Goal: Information Seeking & Learning: Learn about a topic

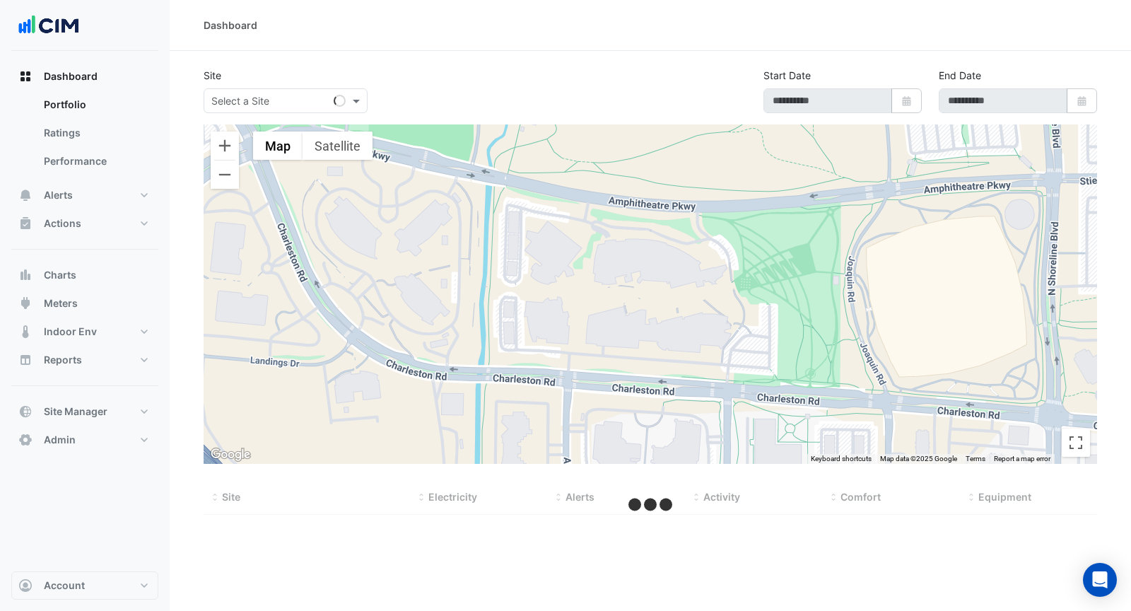
type input "**********"
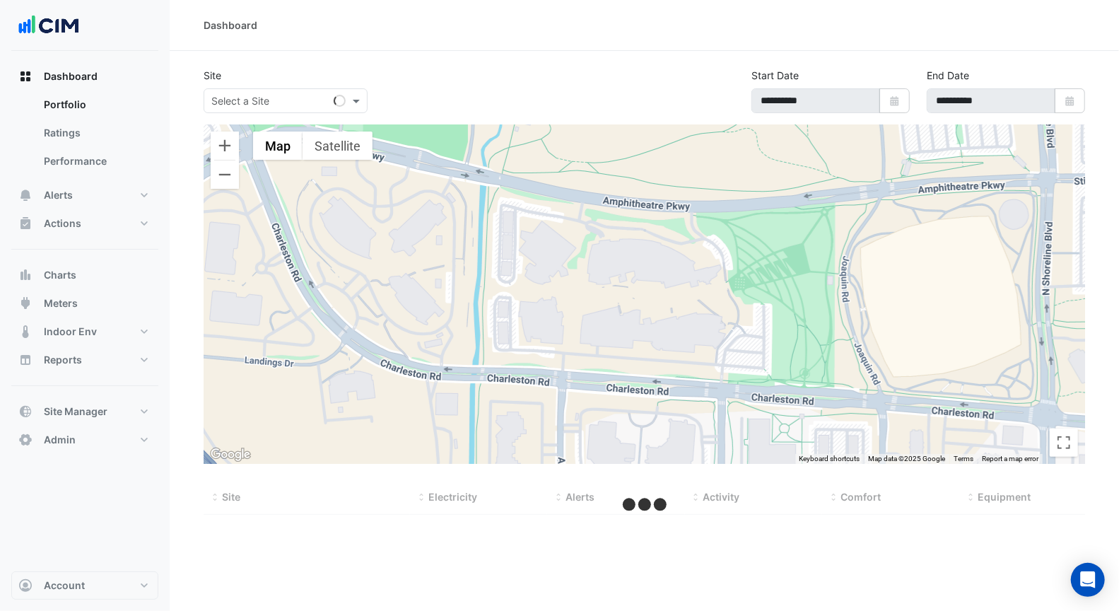
select select "***"
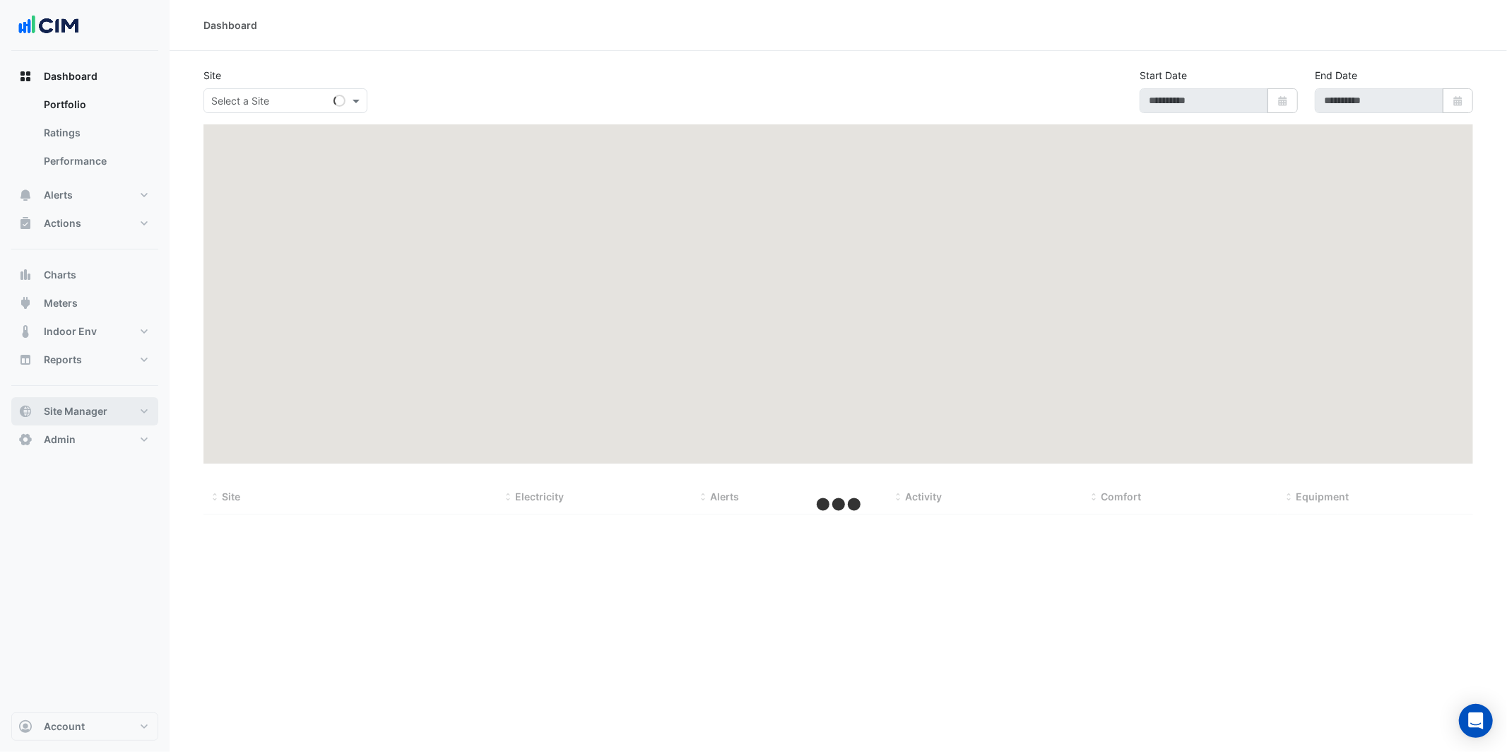
click at [108, 411] on button "Site Manager" at bounding box center [84, 411] width 147 height 28
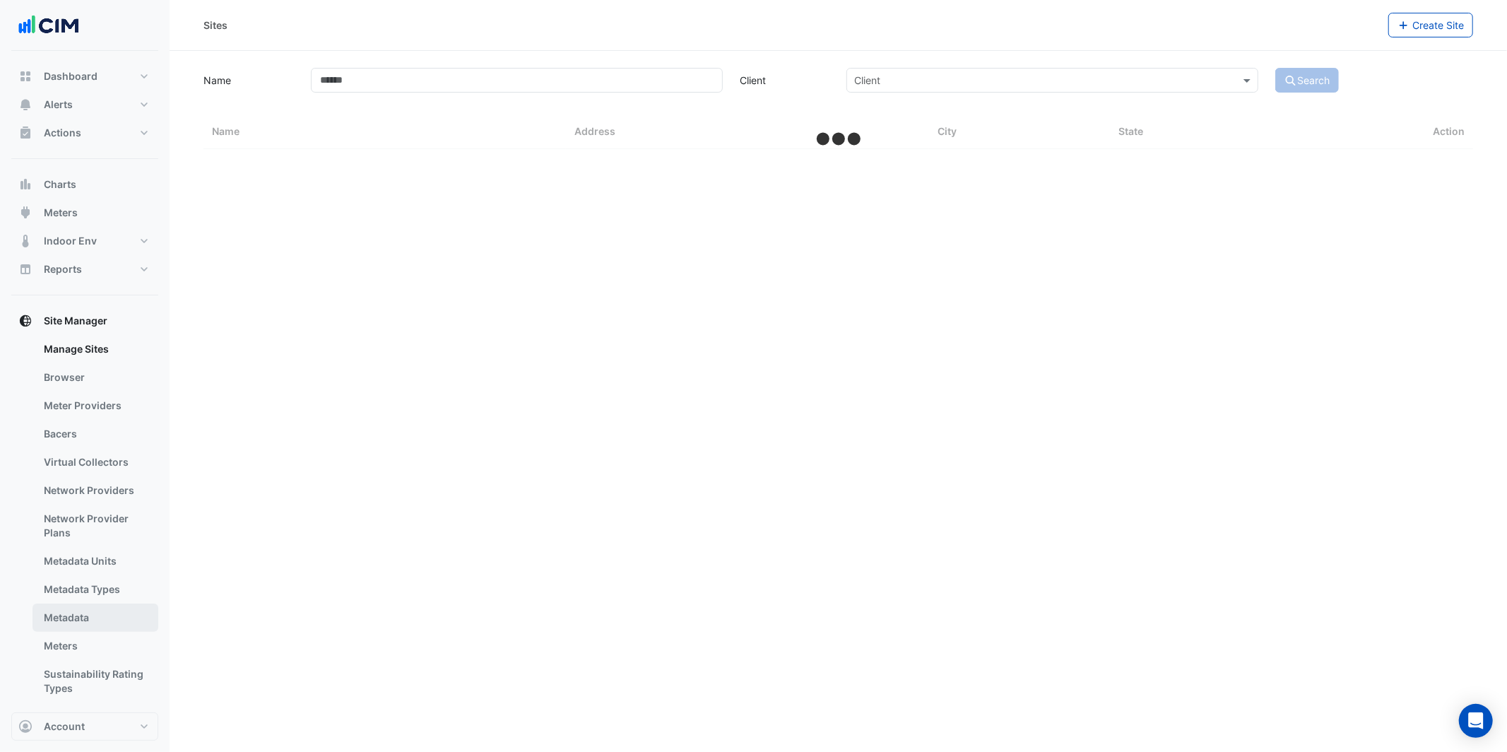
select select "***"
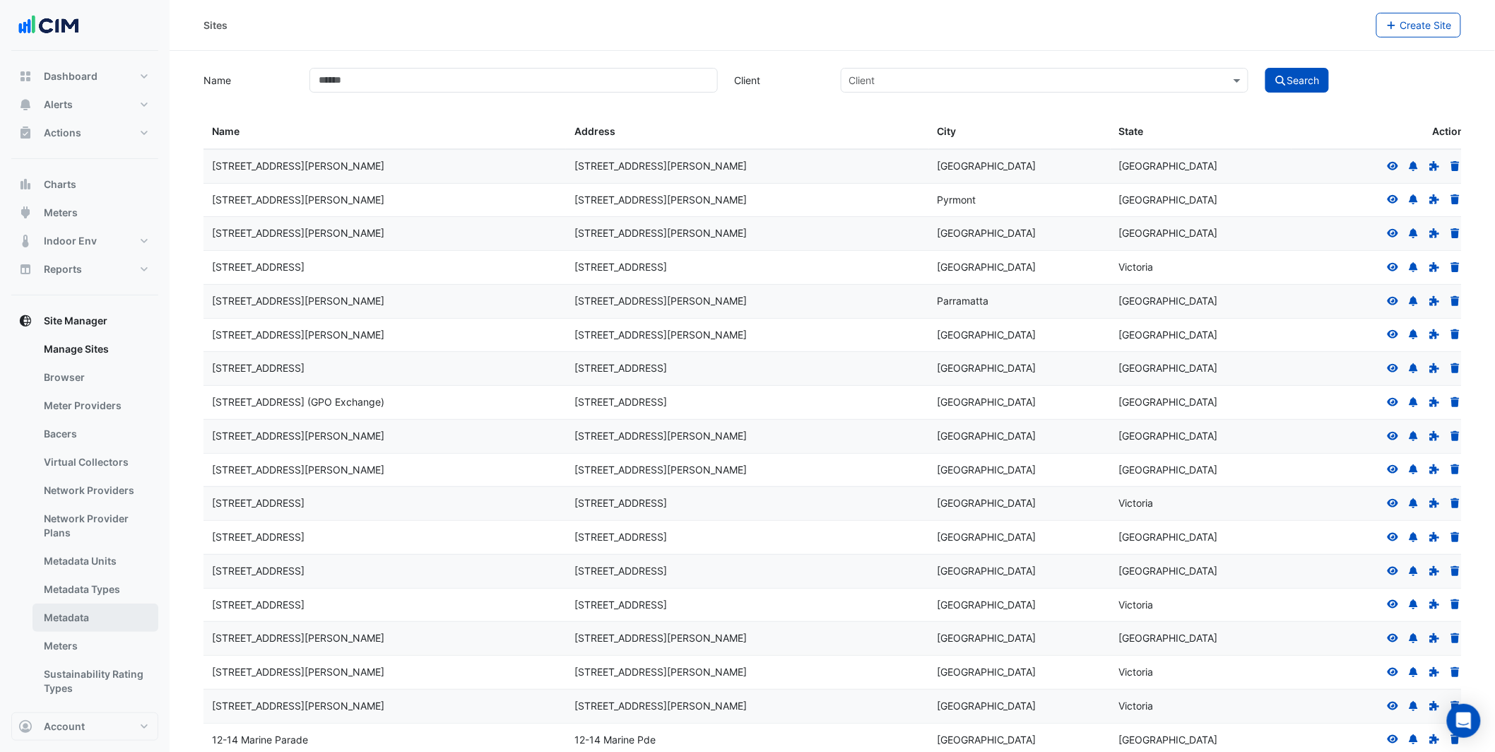
click at [87, 613] on link "Metadata" at bounding box center [96, 617] width 126 height 28
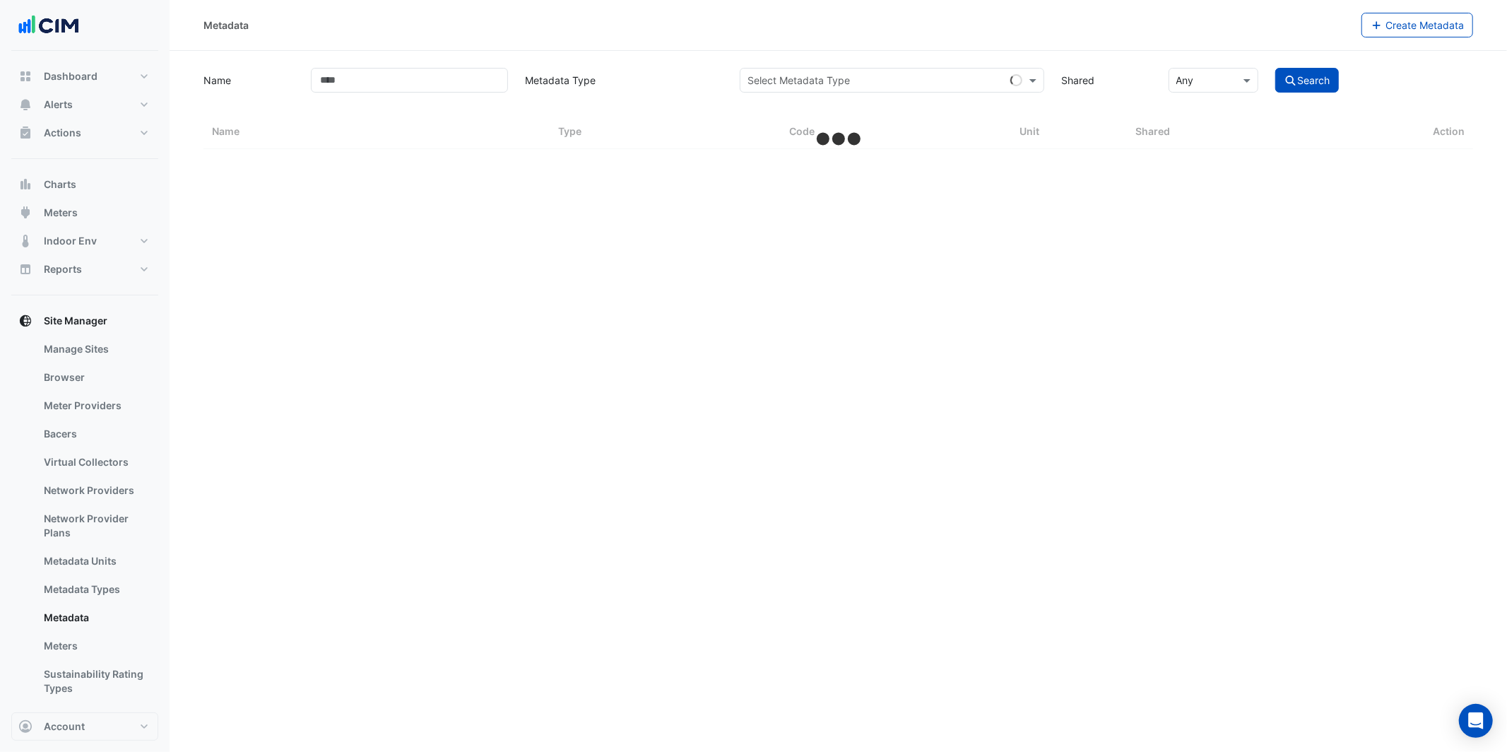
select select "***"
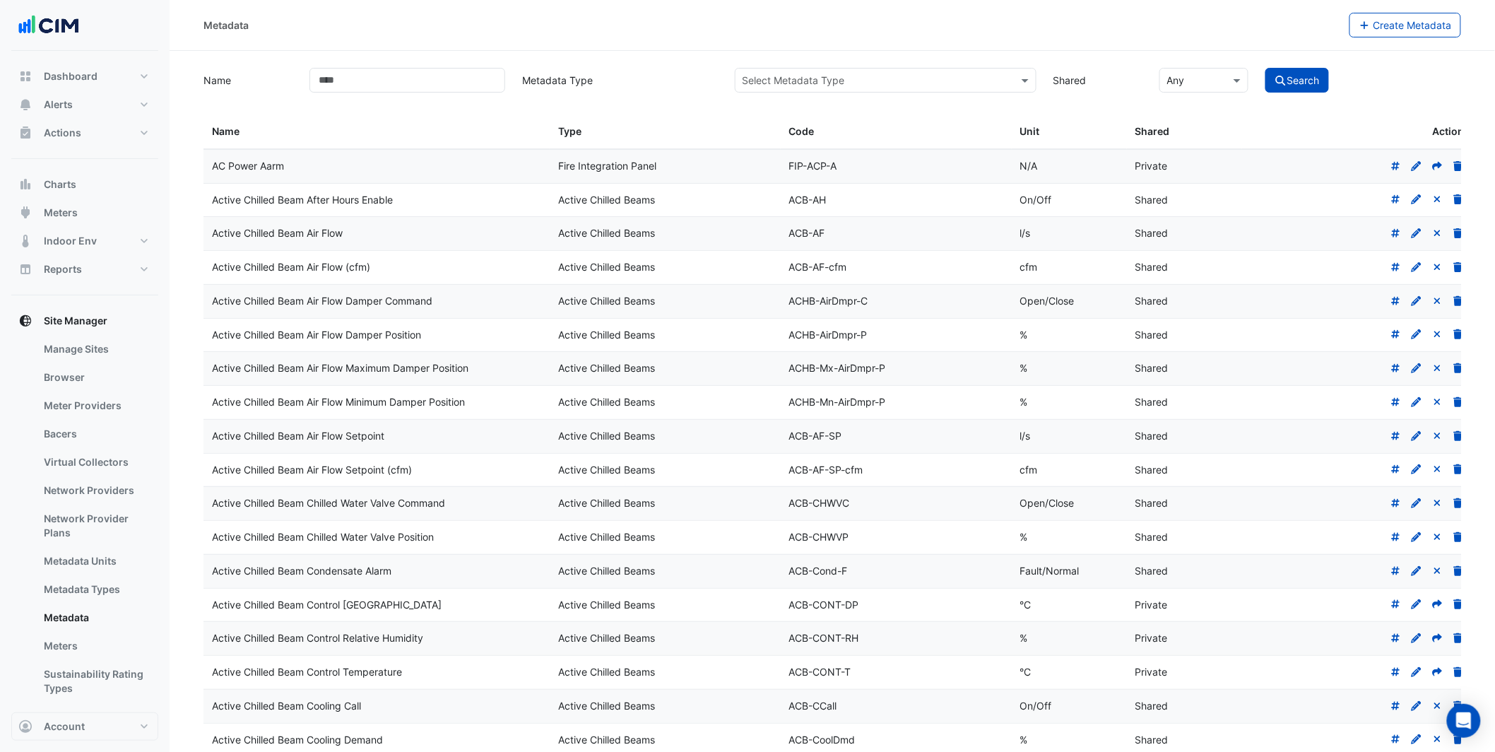
click at [813, 77] on input "text" at bounding box center [872, 80] width 258 height 15
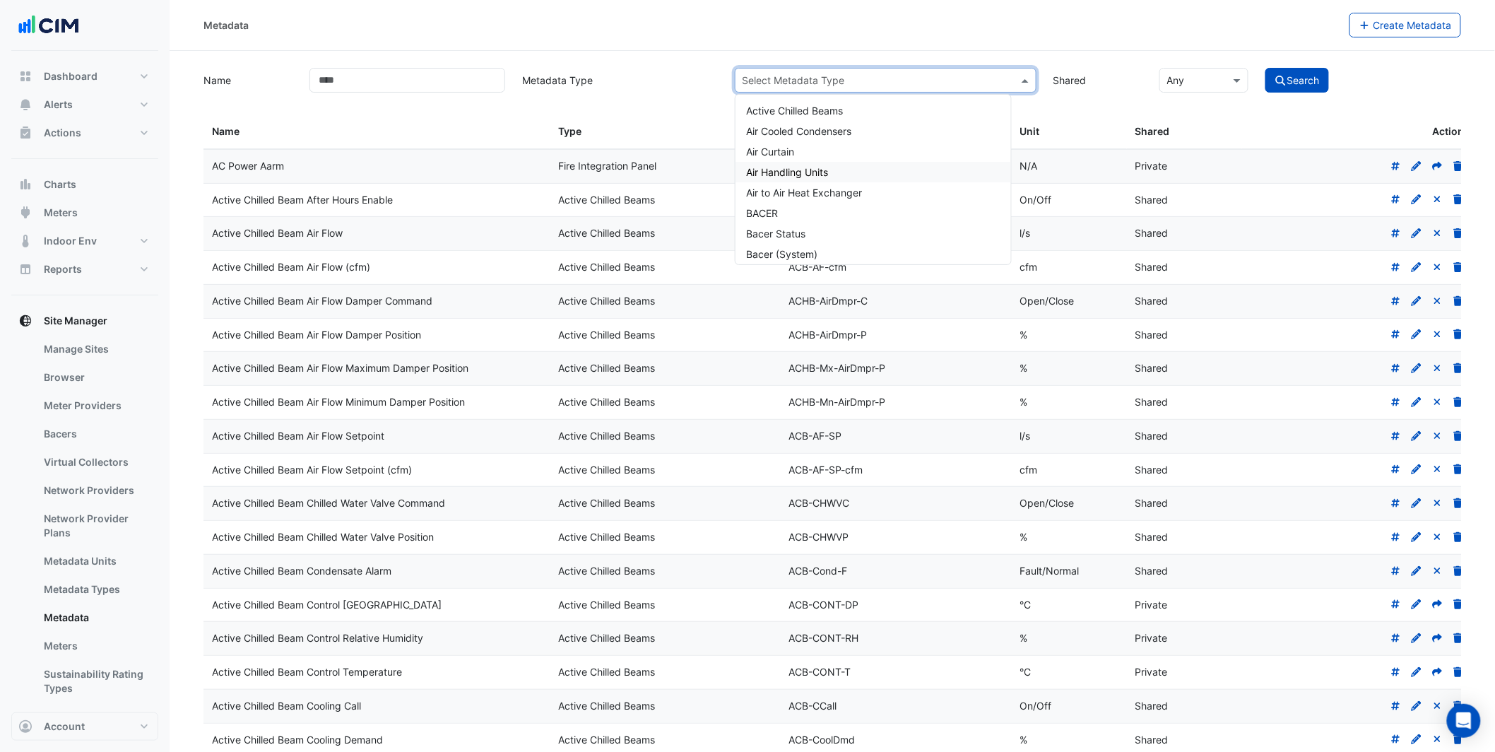
click at [839, 175] on div "Air Handling Units" at bounding box center [874, 172] width 276 height 20
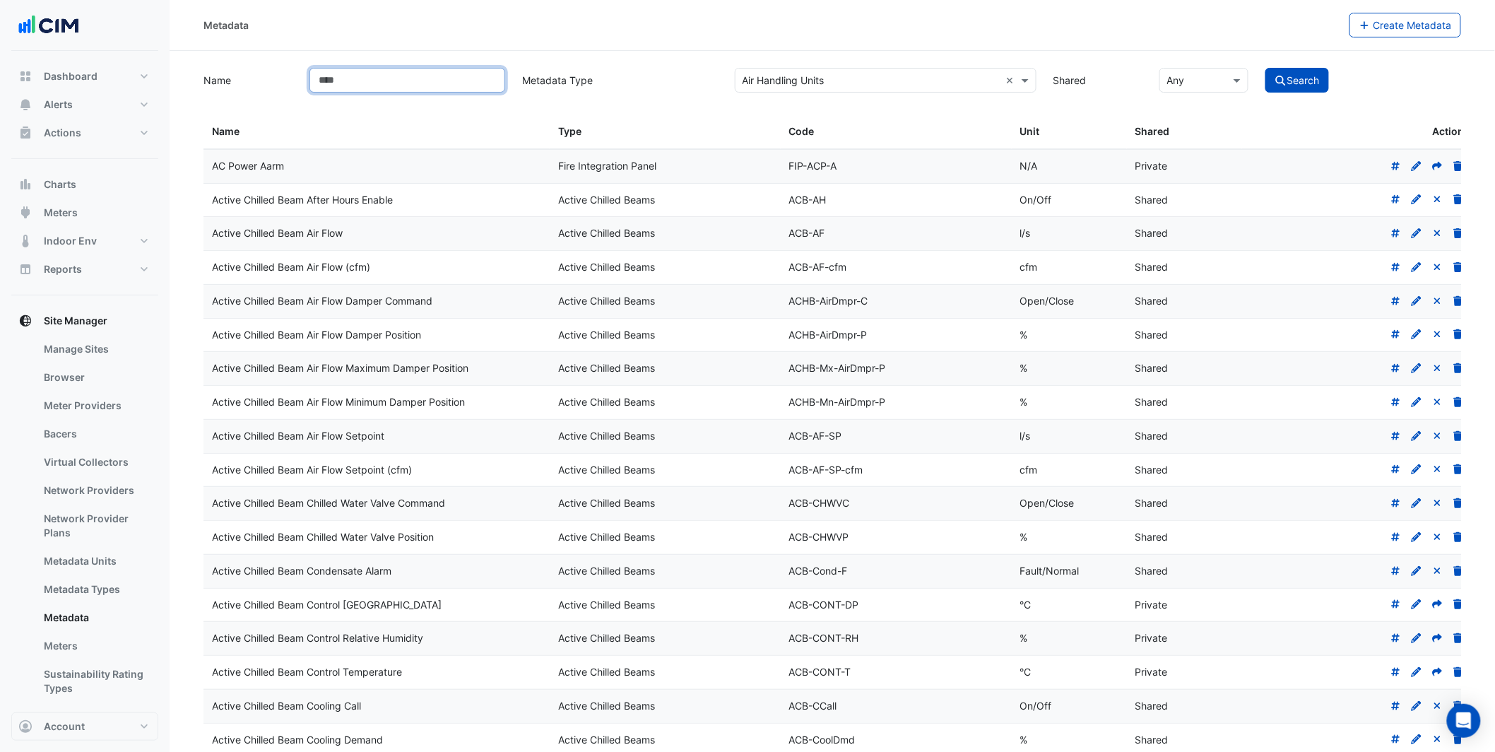
click at [383, 78] on input "Name" at bounding box center [408, 80] width 196 height 25
click at [1266, 68] on button "Search" at bounding box center [1298, 80] width 64 height 25
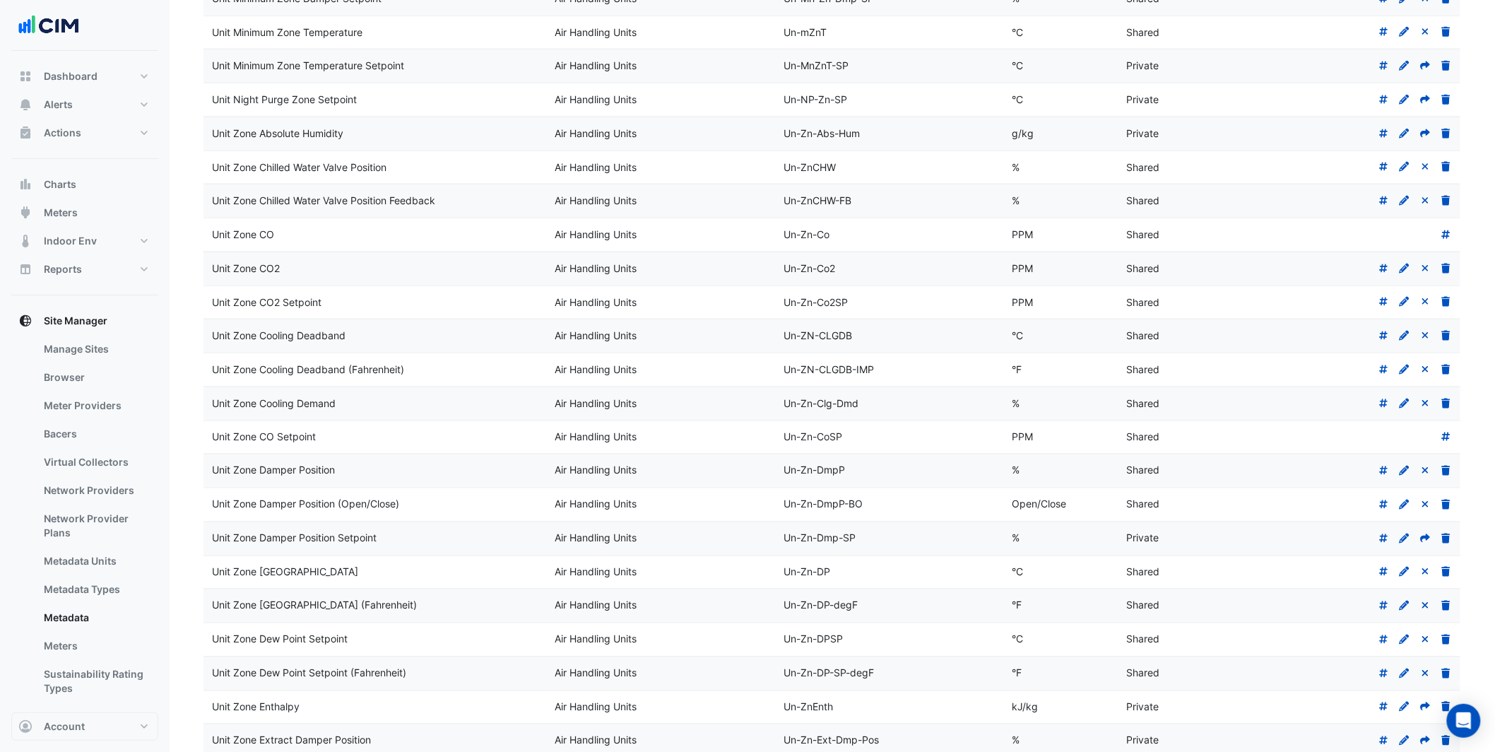
scroll to position [655, 0]
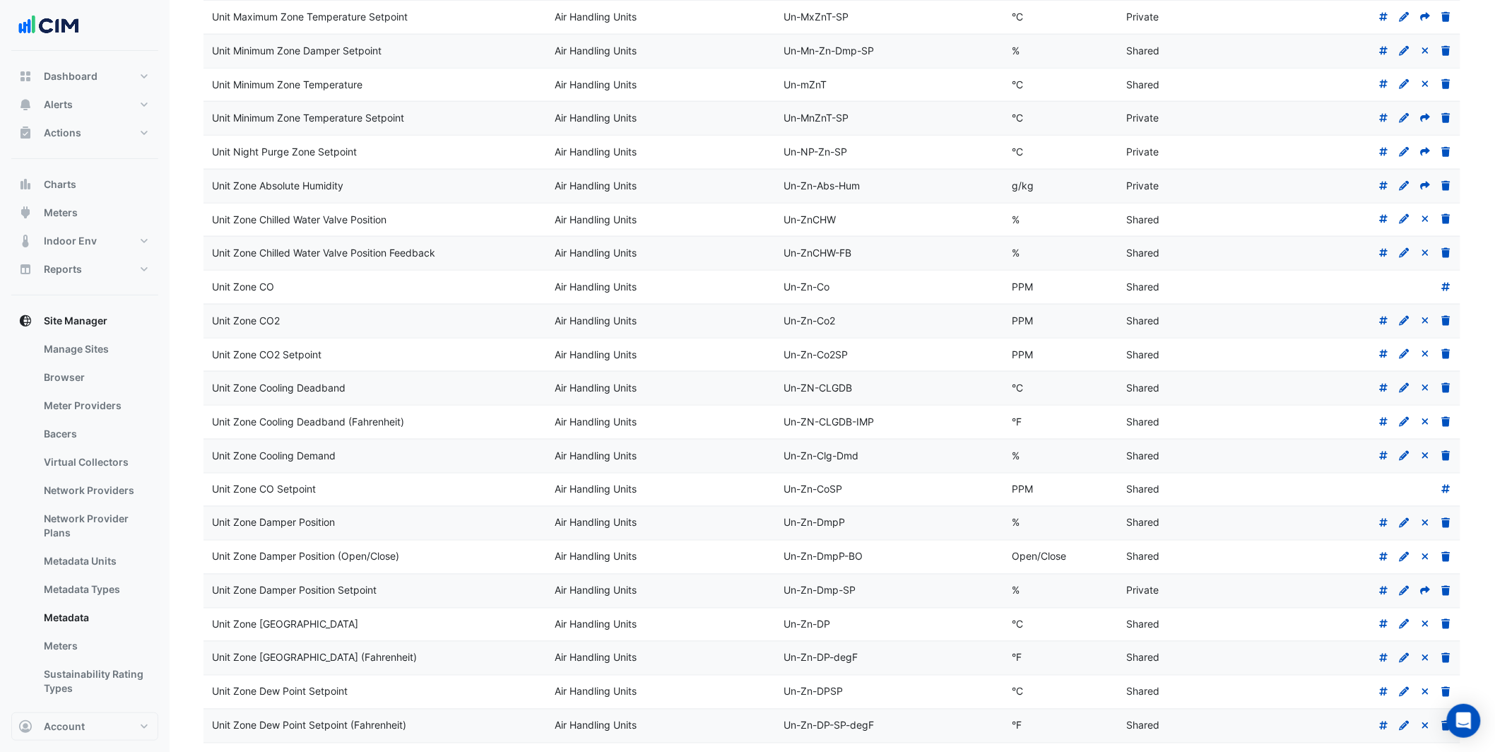
drag, startPoint x: 271, startPoint y: 190, endPoint x: 389, endPoint y: 188, distance: 117.3
click at [389, 188] on div "Unit Zone Absolute Humidity" at bounding box center [375, 186] width 326 height 16
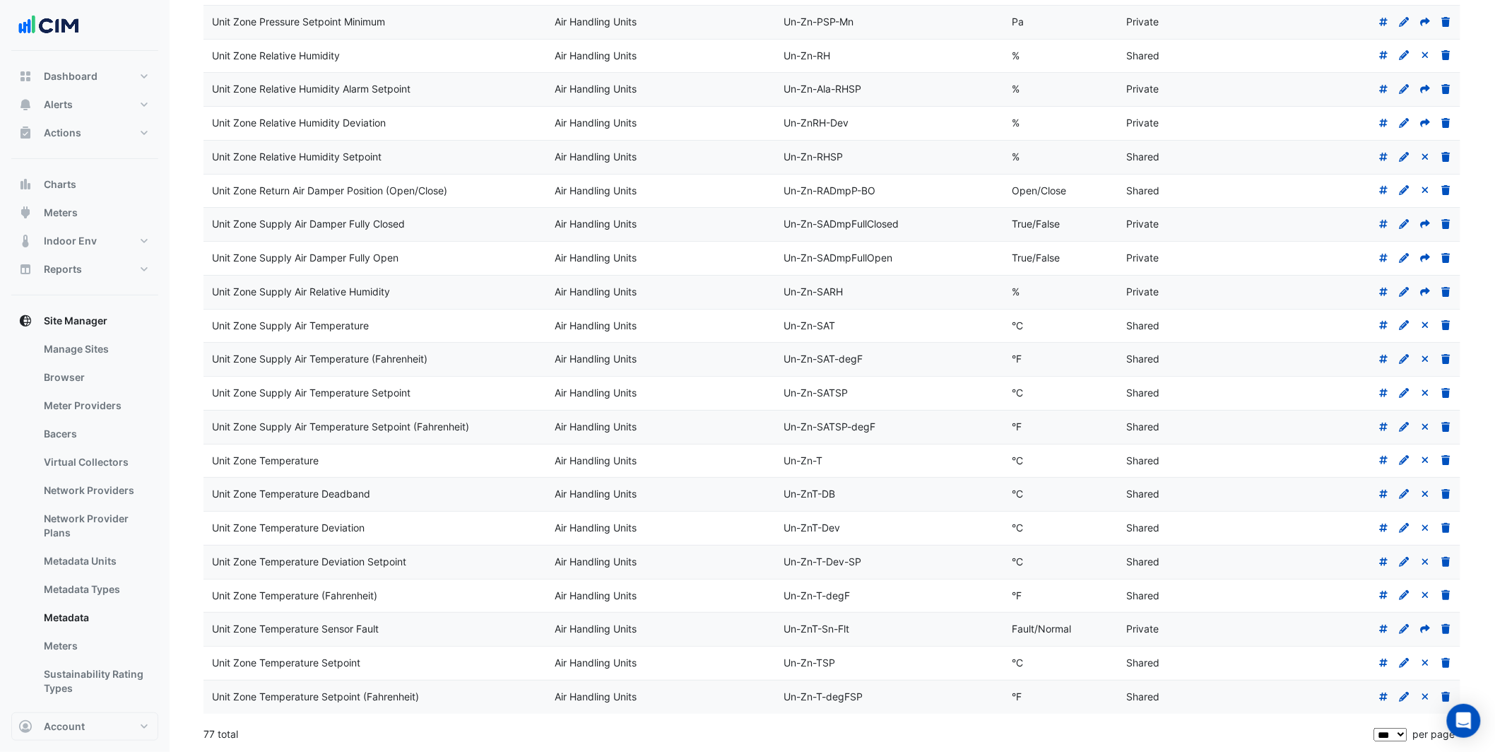
scroll to position [2039, 0]
drag, startPoint x: 278, startPoint y: 127, endPoint x: 398, endPoint y: 122, distance: 119.6
click at [399, 122] on div "Unit Zone Relative Humidity Deviation" at bounding box center [375, 123] width 326 height 16
drag, startPoint x: 254, startPoint y: 45, endPoint x: 400, endPoint y: 57, distance: 146.1
click at [400, 57] on datatable-body-cell "Unit Zone Relative Humidity" at bounding box center [375, 56] width 343 height 33
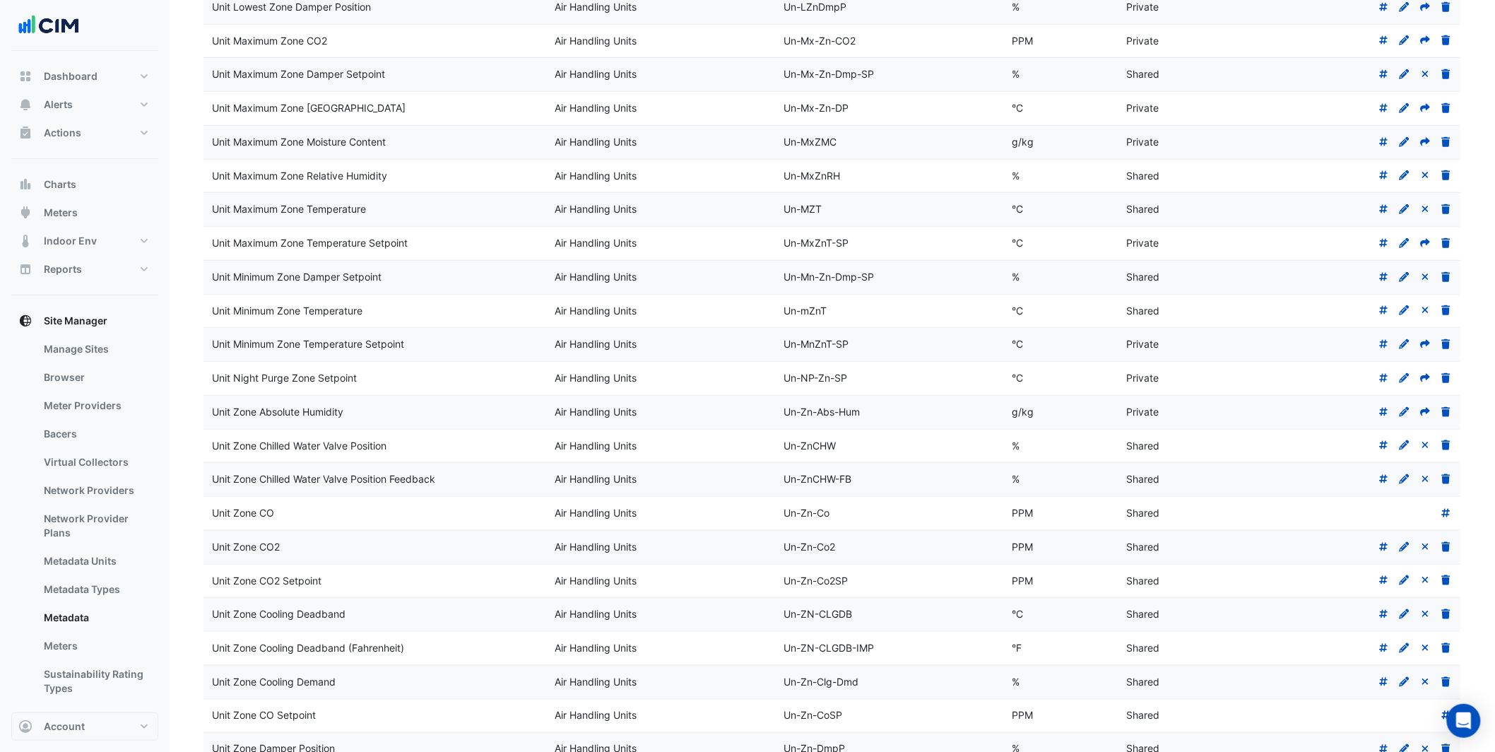
scroll to position [0, 0]
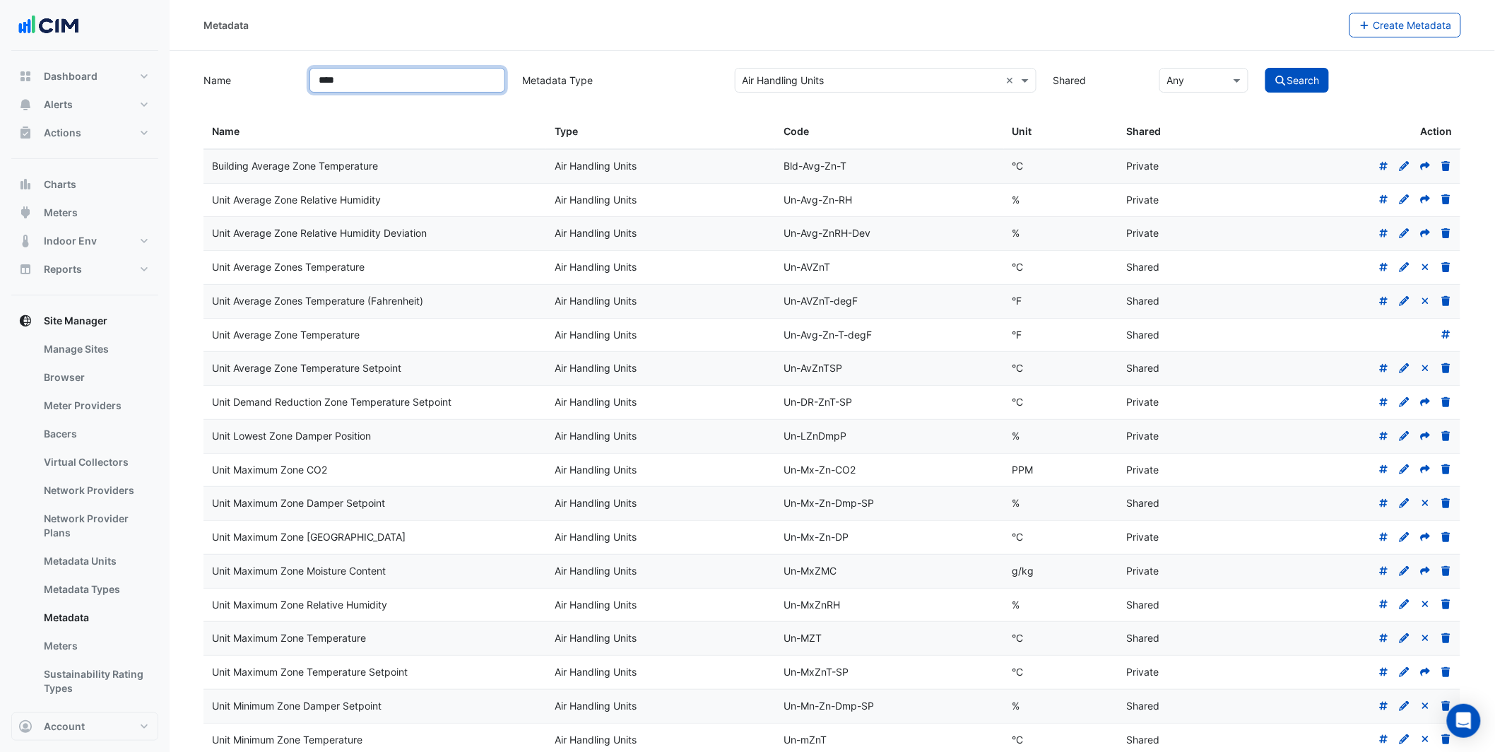
drag, startPoint x: 348, startPoint y: 75, endPoint x: 290, endPoint y: 69, distance: 57.5
click at [290, 69] on div "Name **** Metadata Type Select Metadata Type × Air Handling Units × Shared × An…" at bounding box center [832, 79] width 1275 height 28
click at [1266, 68] on button "Search" at bounding box center [1298, 80] width 64 height 25
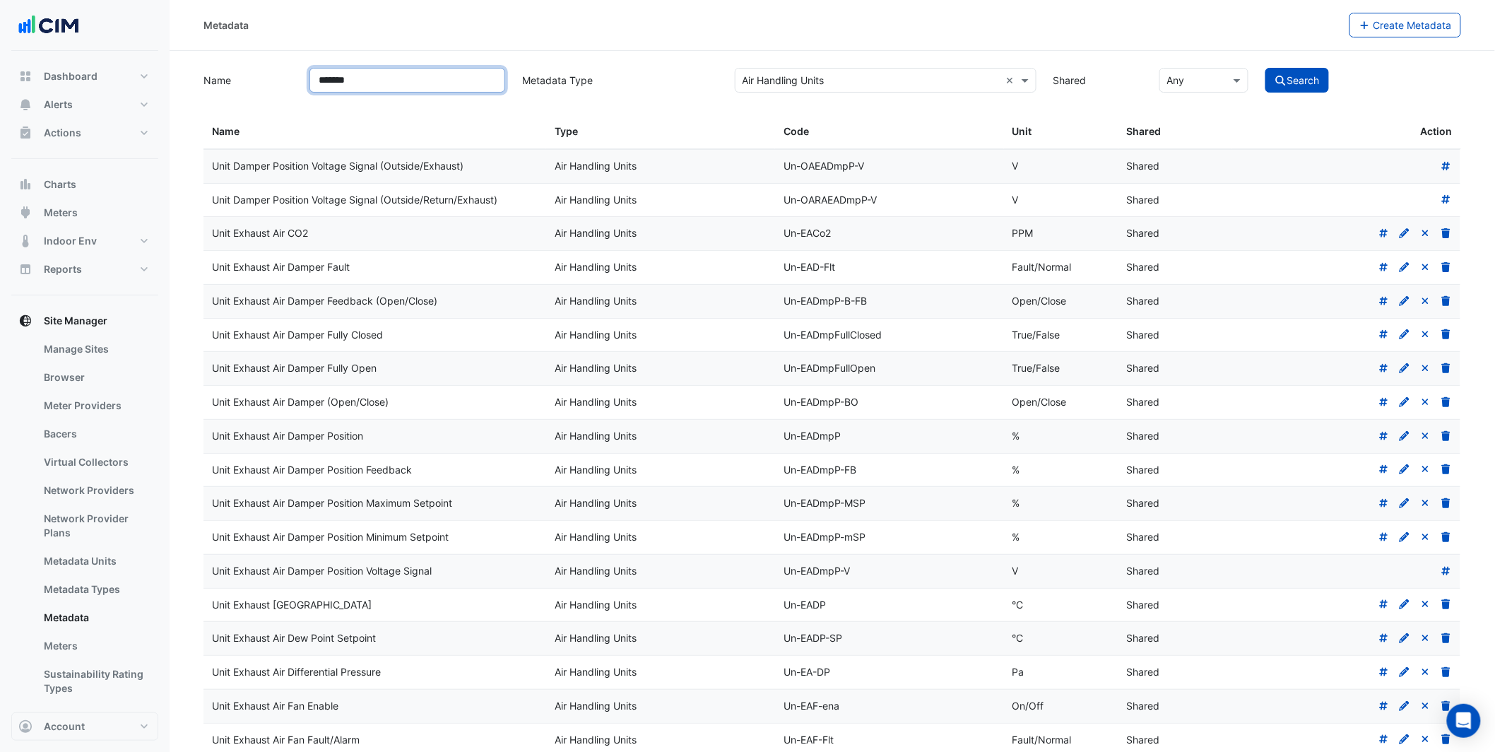
drag, startPoint x: 357, startPoint y: 76, endPoint x: 271, endPoint y: 56, distance: 88.6
click at [1266, 68] on button "Search" at bounding box center [1298, 80] width 64 height 25
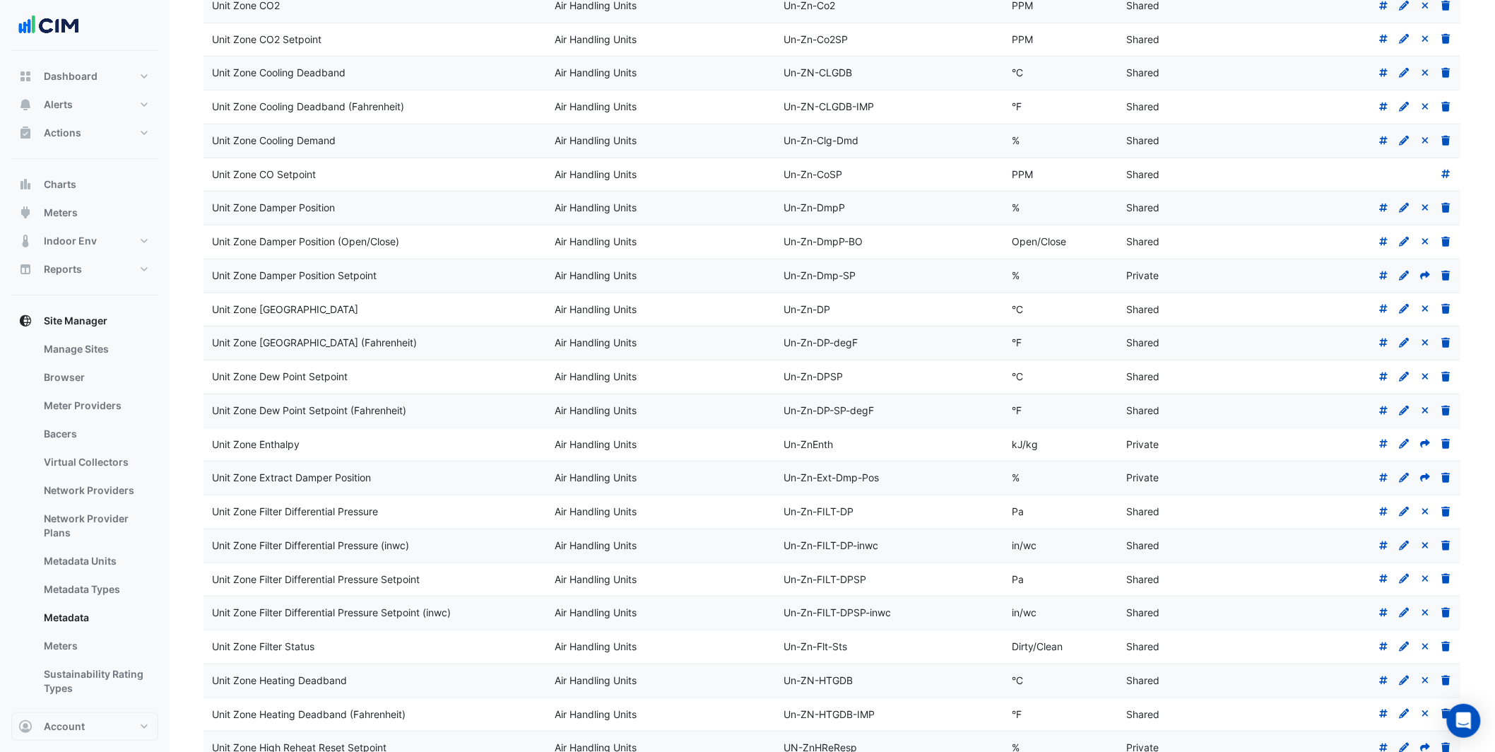
scroll to position [461, 0]
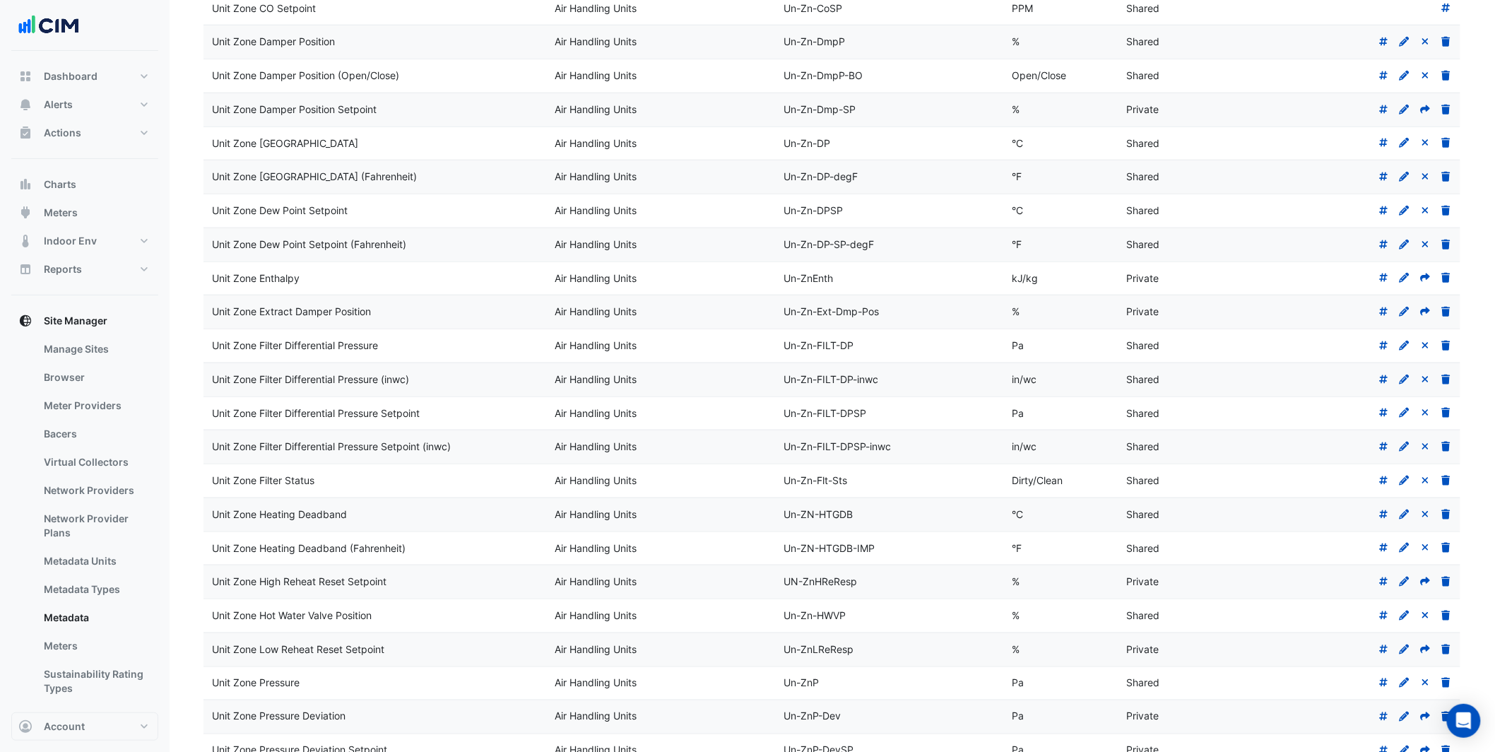
drag, startPoint x: 228, startPoint y: 312, endPoint x: 381, endPoint y: 314, distance: 153.4
click at [381, 314] on div "Unit Zone Extract Damper Position" at bounding box center [375, 312] width 326 height 16
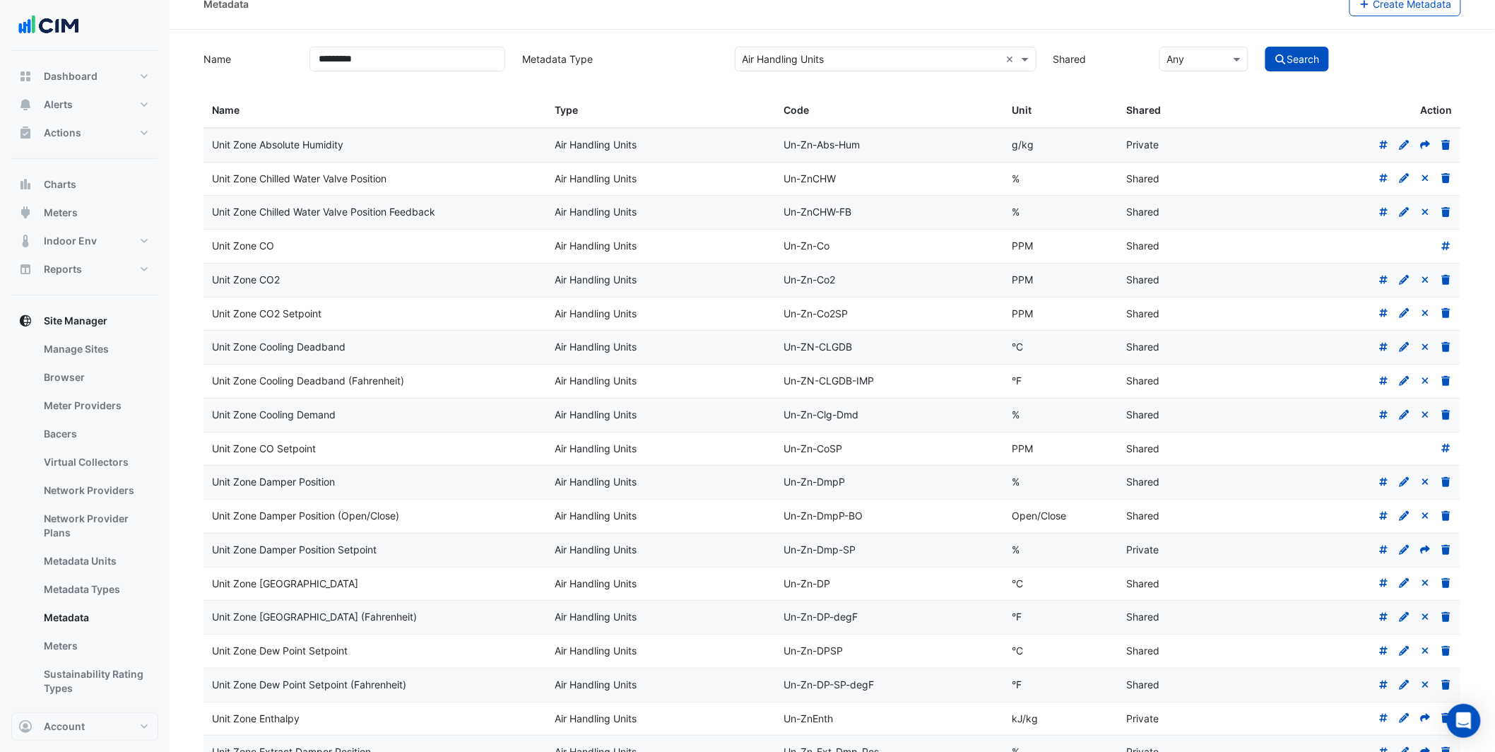
scroll to position [0, 0]
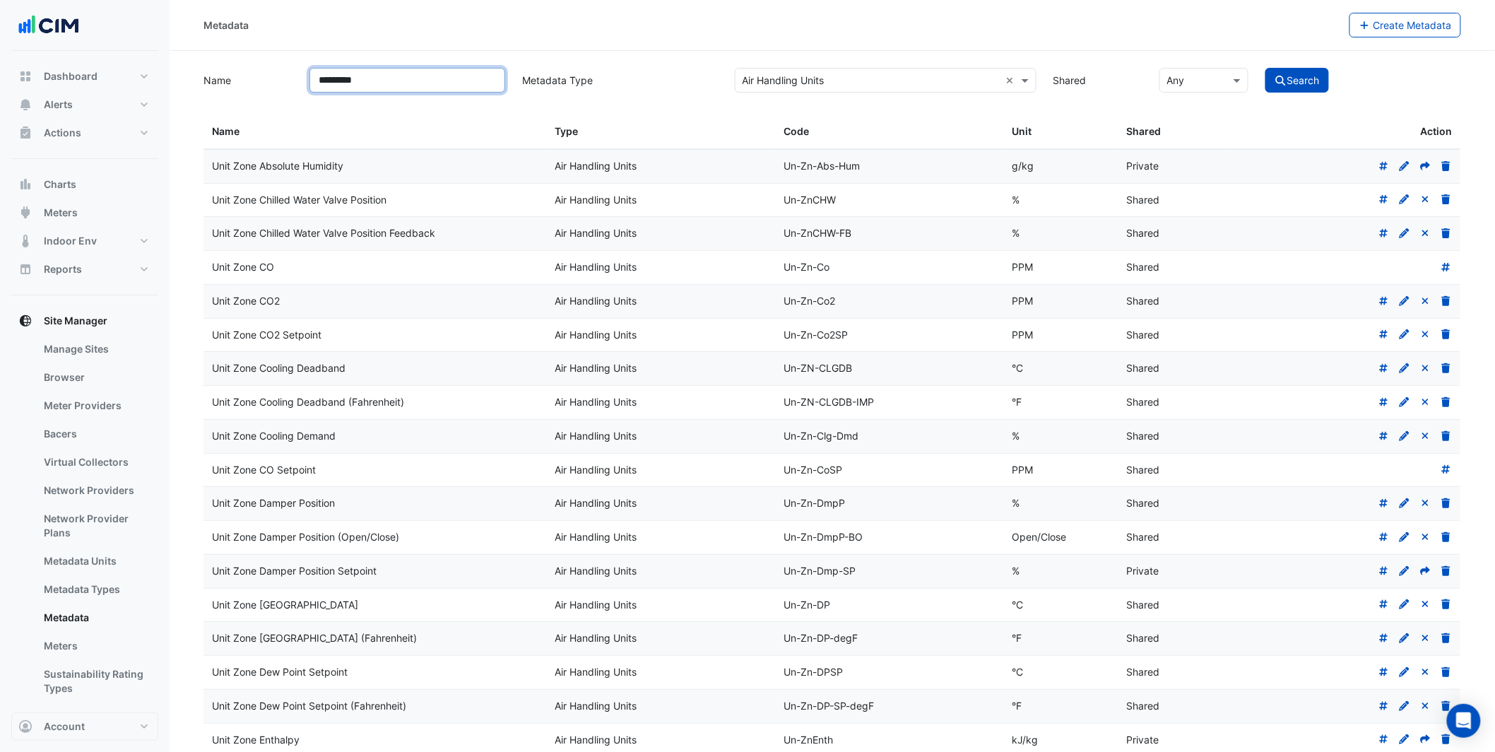
drag, startPoint x: 380, startPoint y: 77, endPoint x: 271, endPoint y: 64, distance: 110.4
click at [274, 65] on div "Name ********* Metadata Type Select Metadata Type × Air Handling Units × Shared…" at bounding box center [832, 79] width 1275 height 28
click at [1266, 68] on button "Search" at bounding box center [1298, 80] width 64 height 25
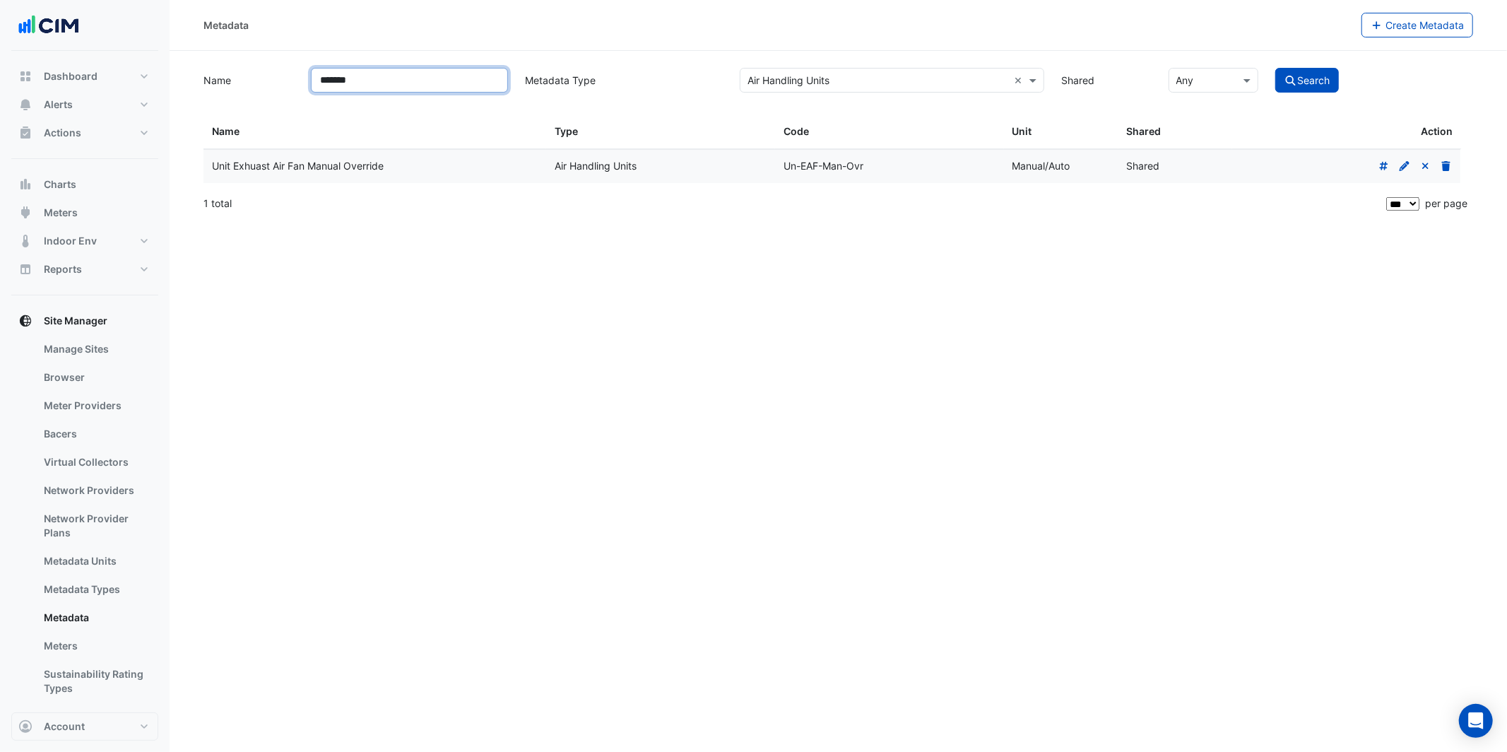
type input "*******"
click at [1276, 68] on button "Search" at bounding box center [1308, 80] width 64 height 25
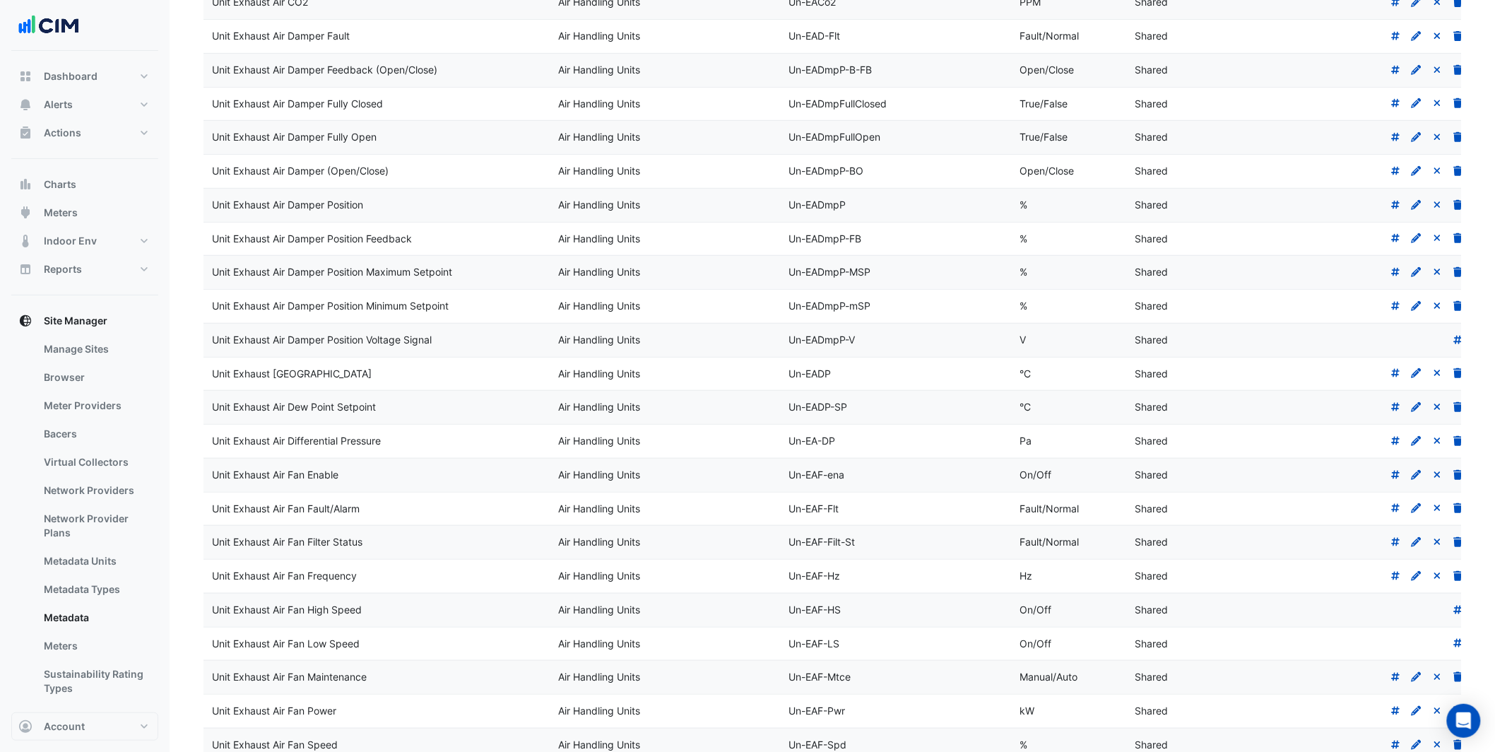
scroll to position [245, 0]
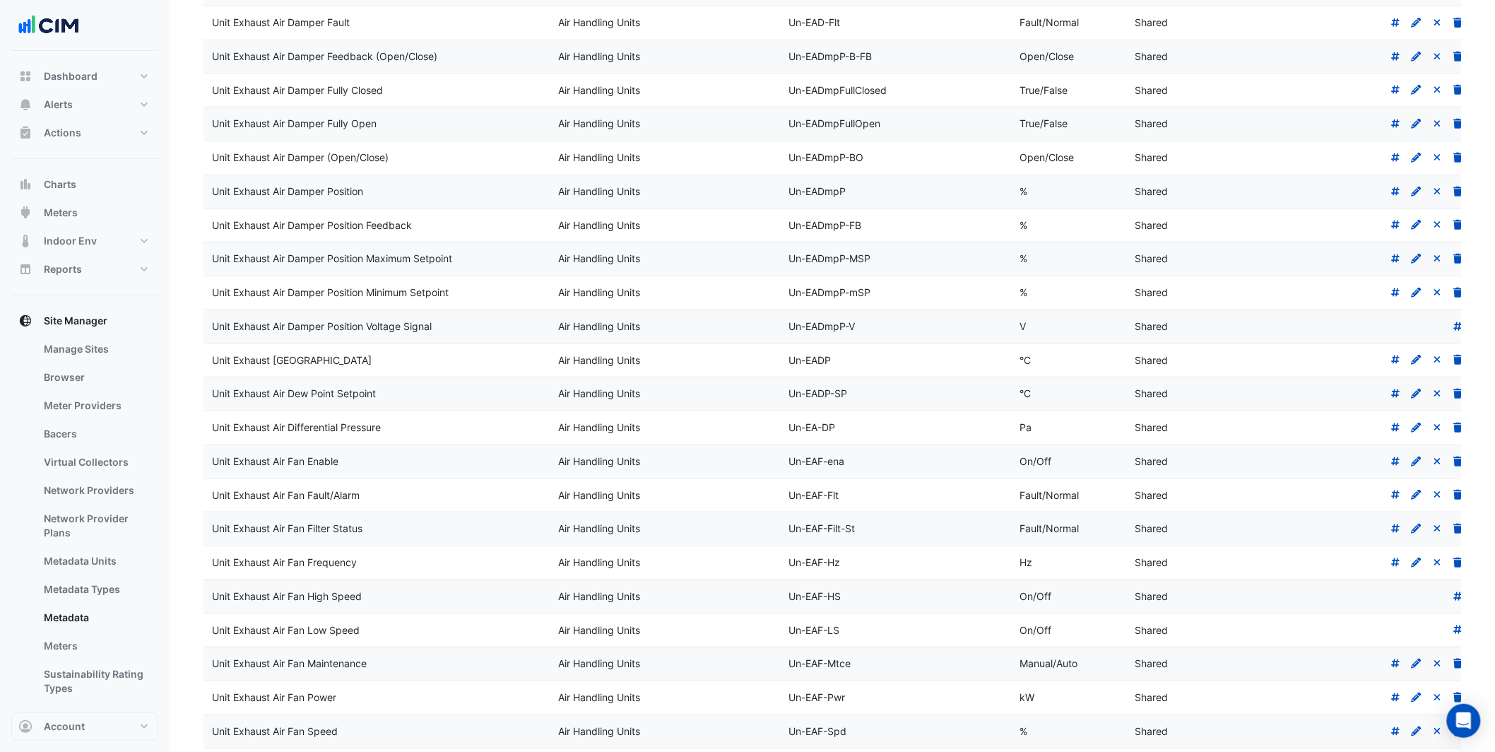
drag, startPoint x: 205, startPoint y: 457, endPoint x: 663, endPoint y: 577, distance: 473.4
click at [663, 577] on datatable-scroller "Unit Damper Position Voltage Signal (Outside/Exhaust) Air Handling Units Un-OAE…" at bounding box center [832, 630] width 1257 height 1451
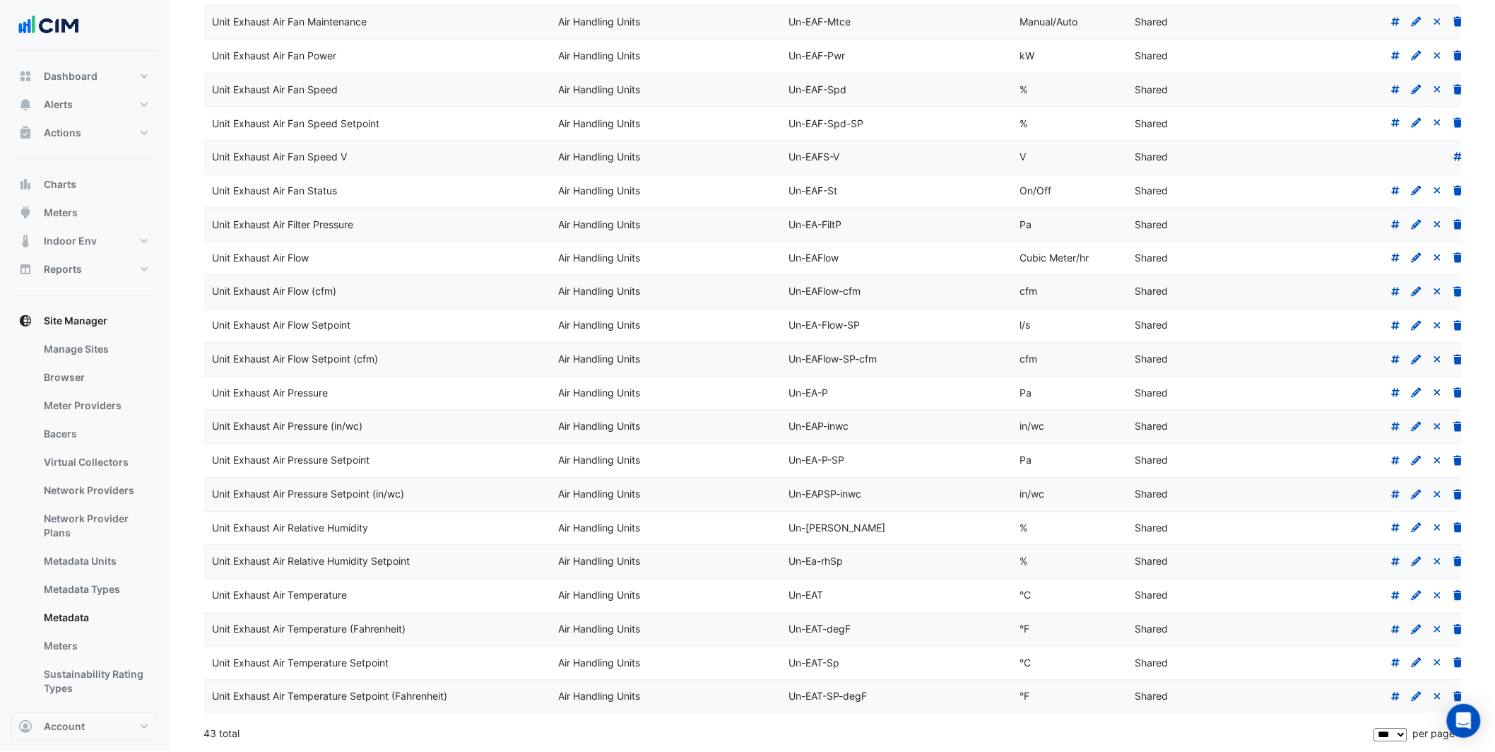
scroll to position [889, 0]
drag, startPoint x: 201, startPoint y: 590, endPoint x: 422, endPoint y: 597, distance: 221.3
click at [373, 614] on datatable-body-cell "Unit Exhaust Air Temperature (Fahrenheit)" at bounding box center [377, 629] width 346 height 33
drag, startPoint x: 218, startPoint y: 660, endPoint x: 476, endPoint y: 668, distance: 258.8
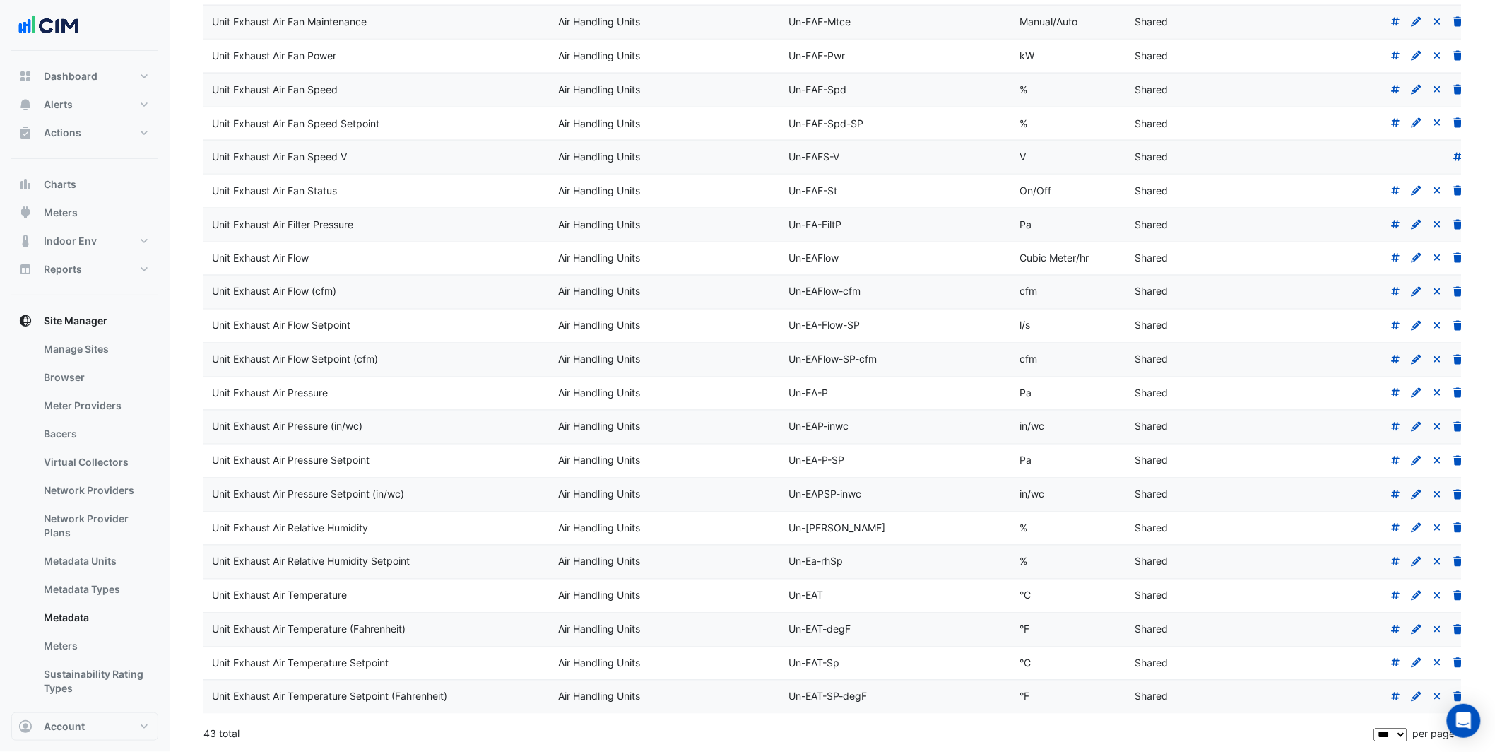
click at [476, 668] on div "Unit Exhaust Air Temperature Setpoint" at bounding box center [376, 664] width 329 height 16
drag, startPoint x: 226, startPoint y: 589, endPoint x: 399, endPoint y: 611, distance: 174.5
click at [399, 611] on datatable-body-cell "Unit Exhaust Air Temperature" at bounding box center [377, 595] width 346 height 33
drag, startPoint x: 569, startPoint y: 596, endPoint x: 678, endPoint y: 599, distance: 108.8
click at [678, 599] on datatable-body-cell "Air Handling Units" at bounding box center [665, 595] width 231 height 33
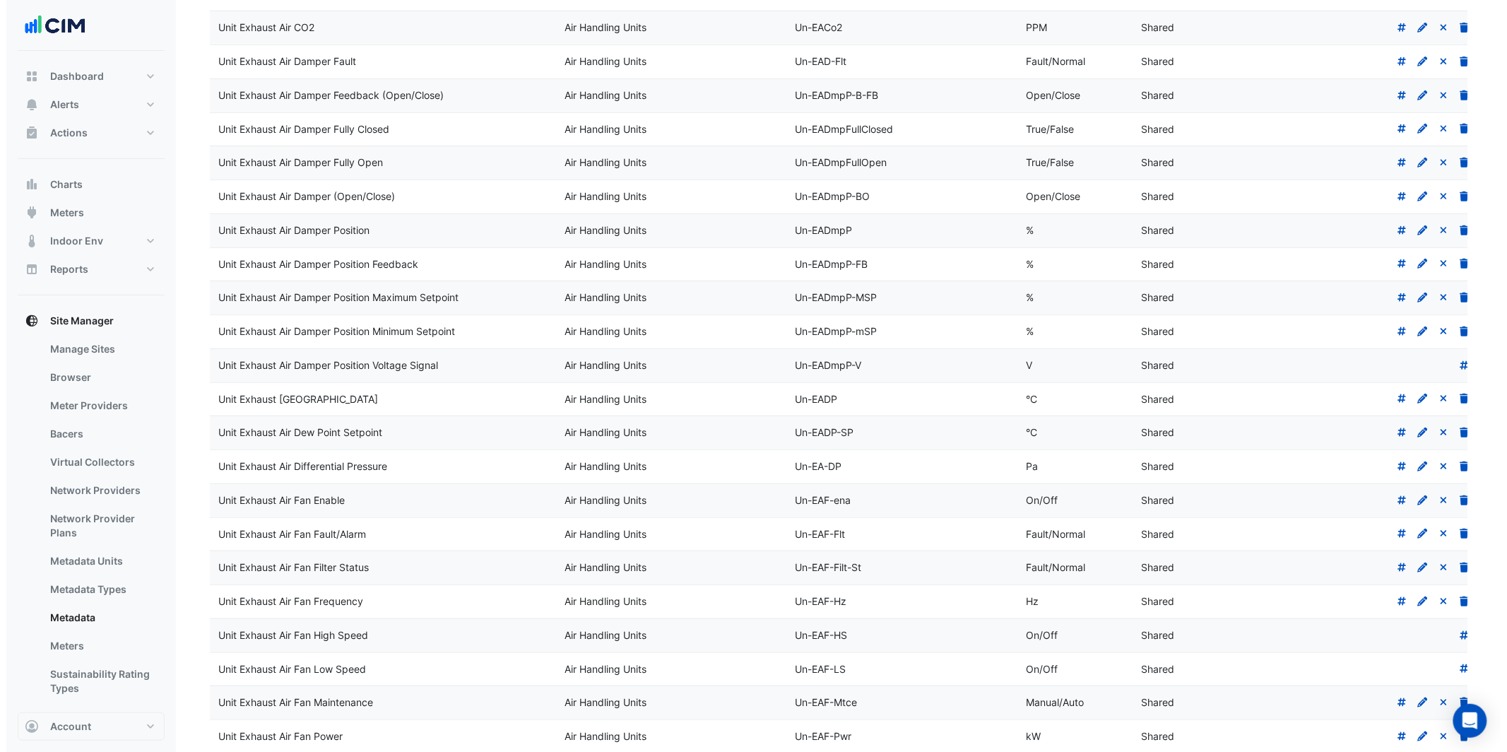
scroll to position [0, 0]
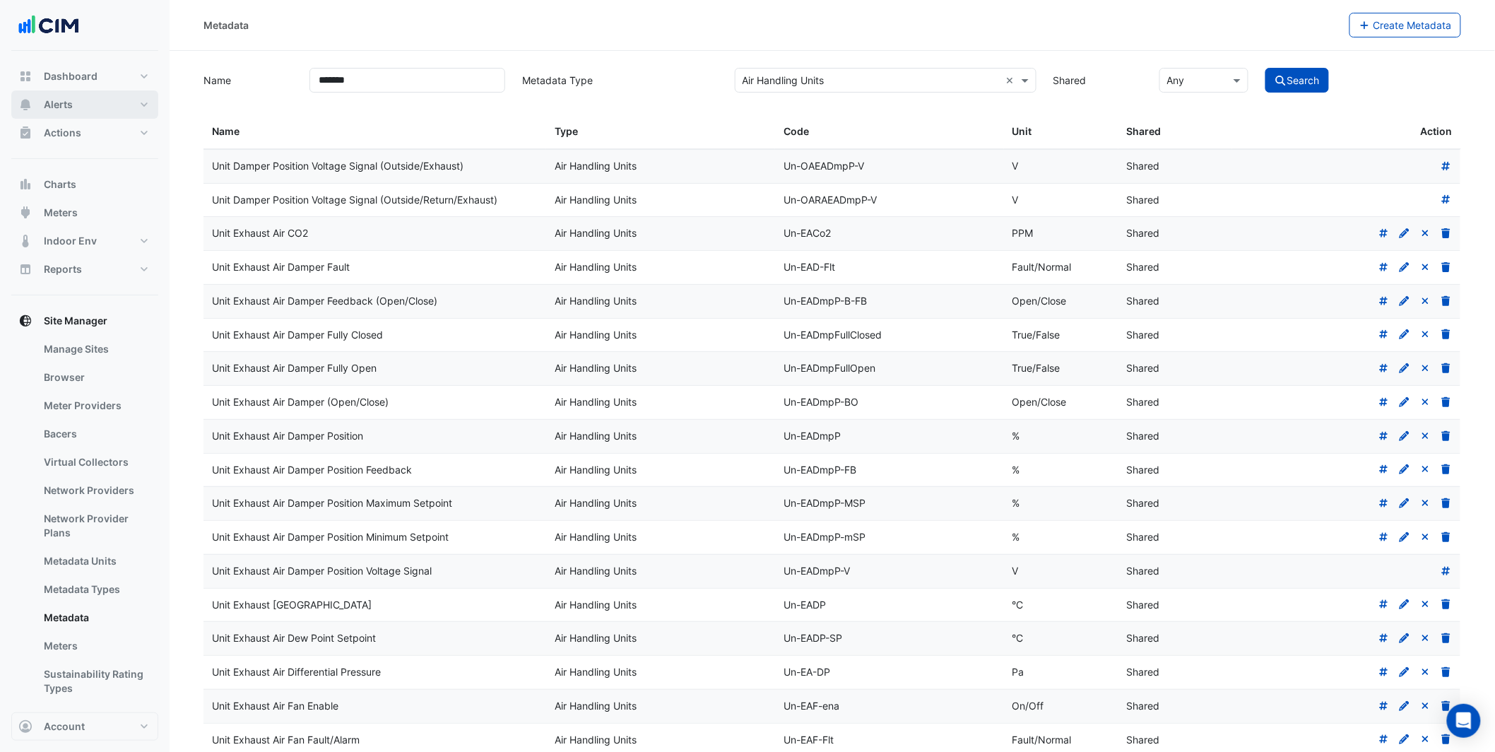
click at [78, 105] on button "Alerts" at bounding box center [84, 104] width 147 height 28
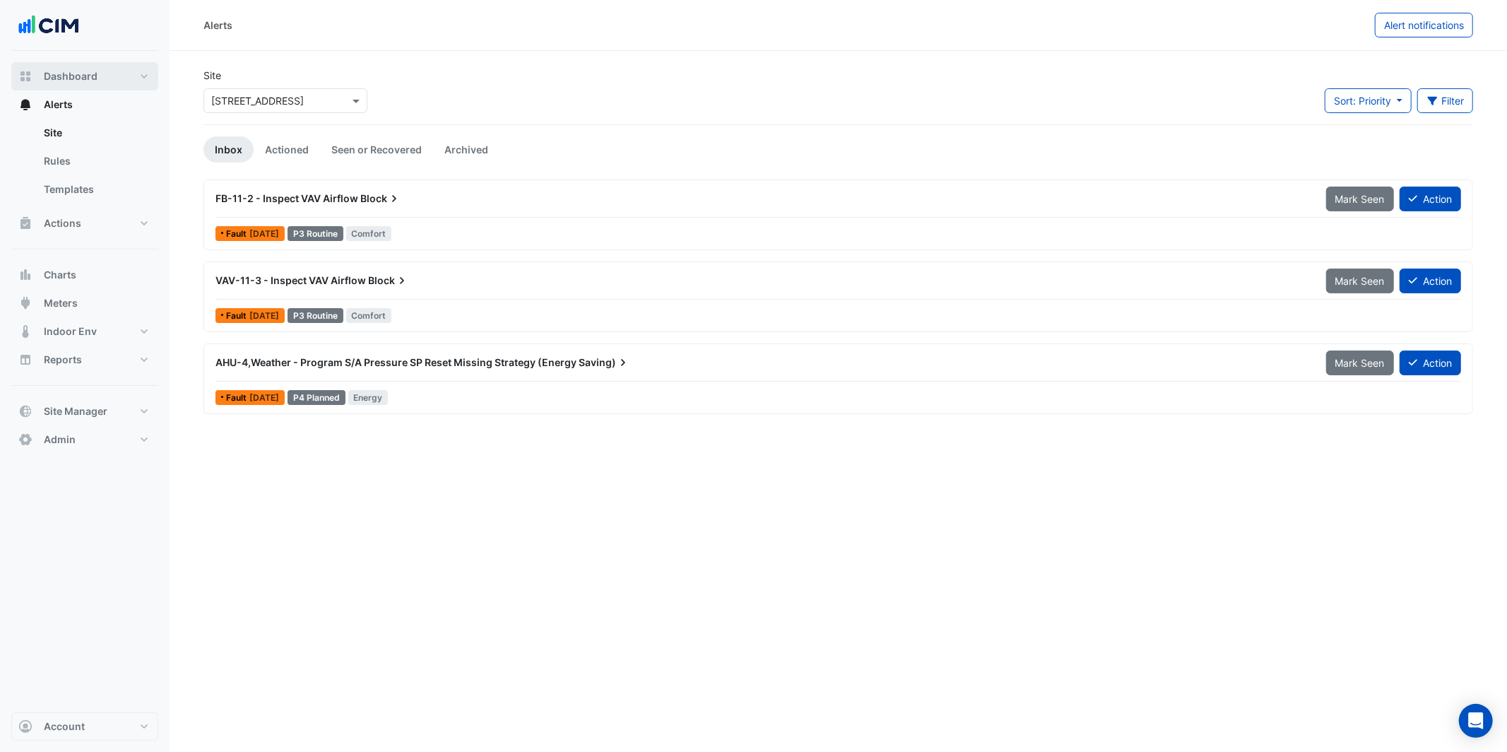
click at [112, 81] on button "Dashboard" at bounding box center [84, 76] width 147 height 28
select select "***"
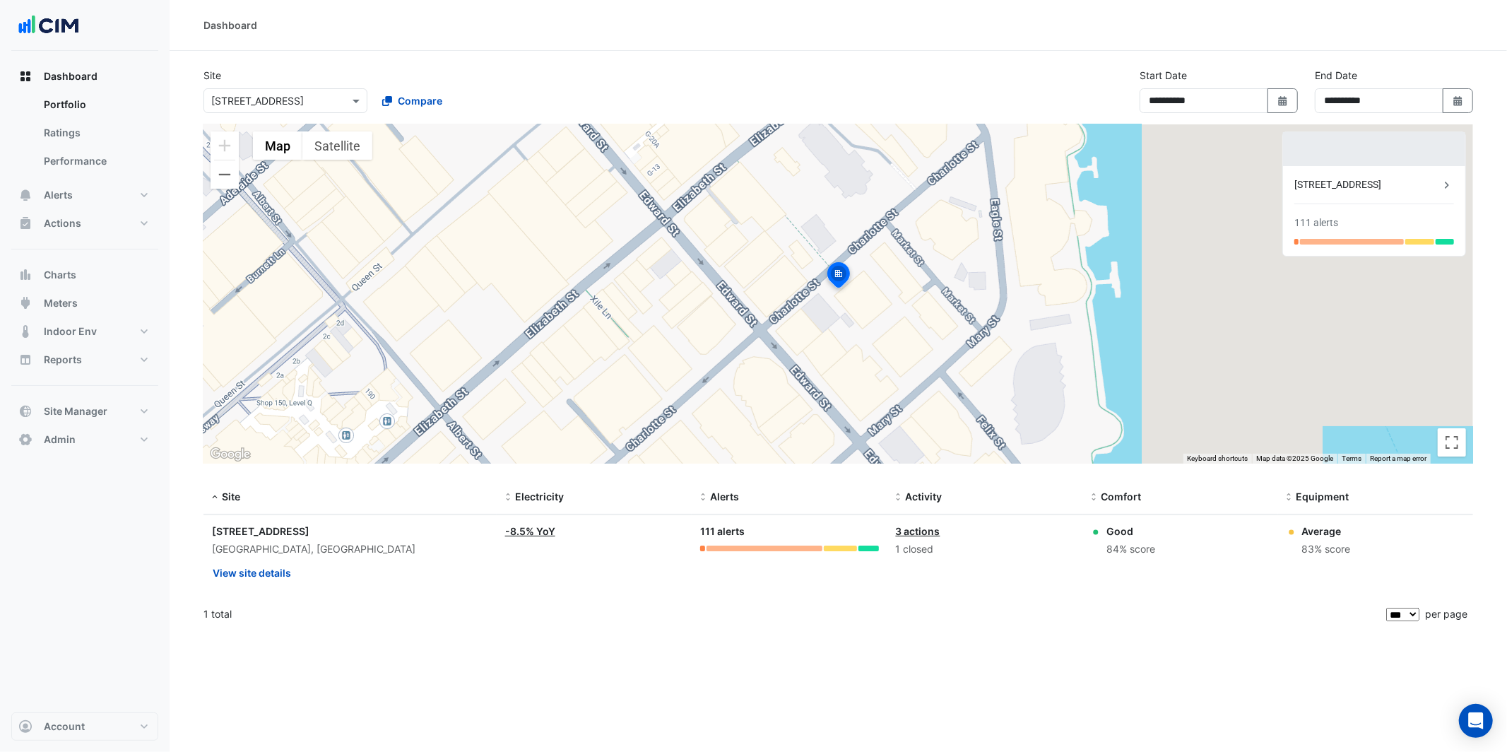
click at [357, 162] on div "To activate drag with keyboard, press Alt + Enter. Once in keyboard drag state,…" at bounding box center [839, 293] width 1270 height 339
click at [350, 145] on button "Satellite" at bounding box center [337, 145] width 70 height 28
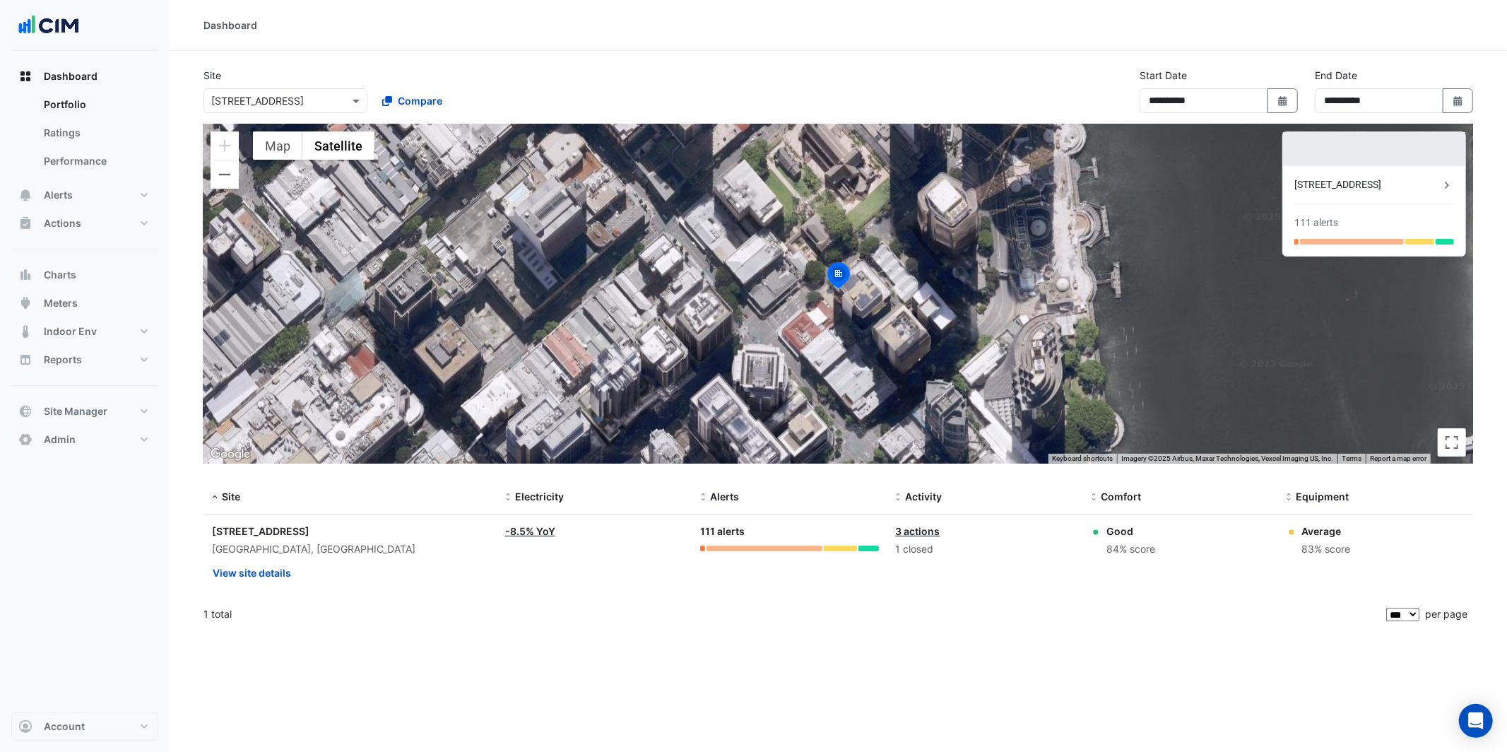
click at [1348, 153] on div at bounding box center [1374, 149] width 182 height 34
click at [417, 97] on span "Compare" at bounding box center [420, 100] width 45 height 15
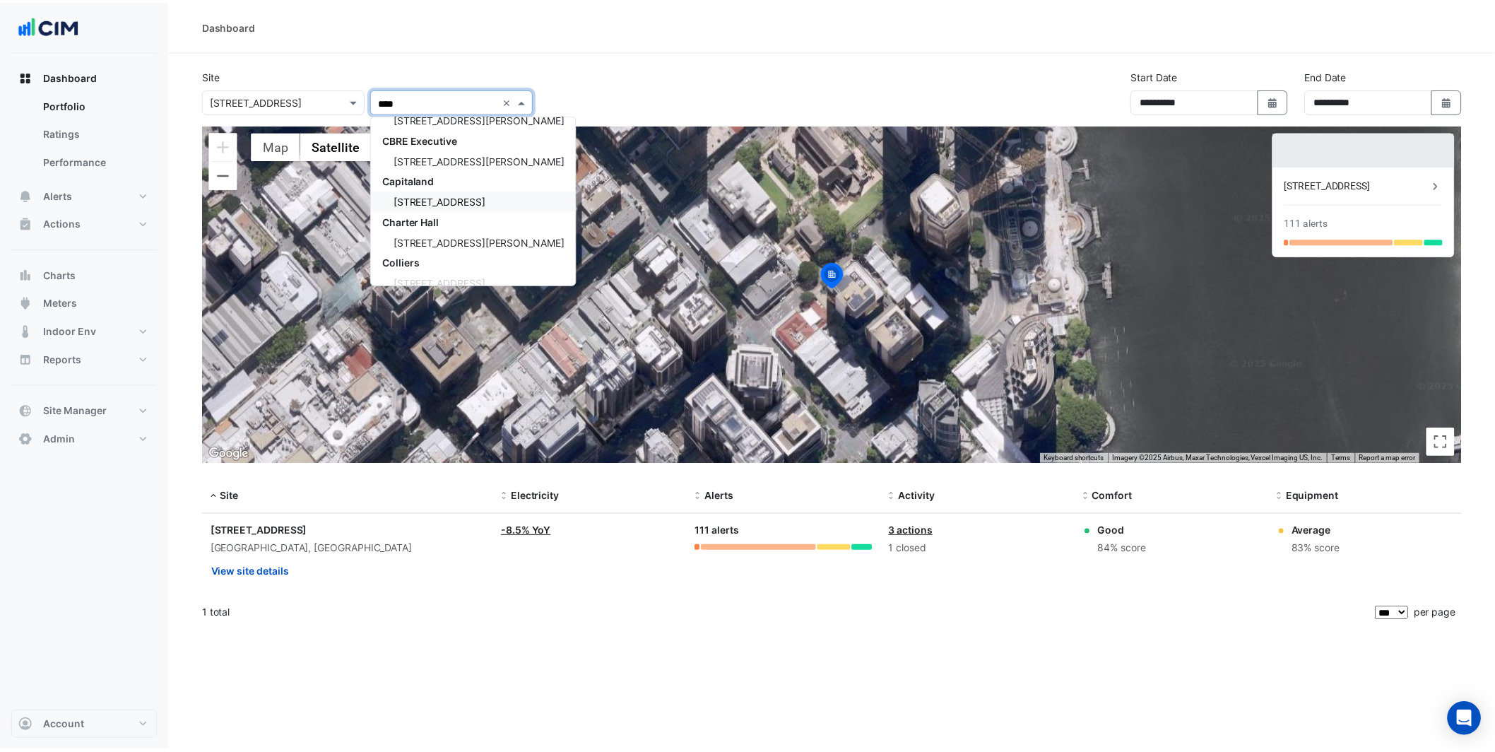
scroll to position [99, 0]
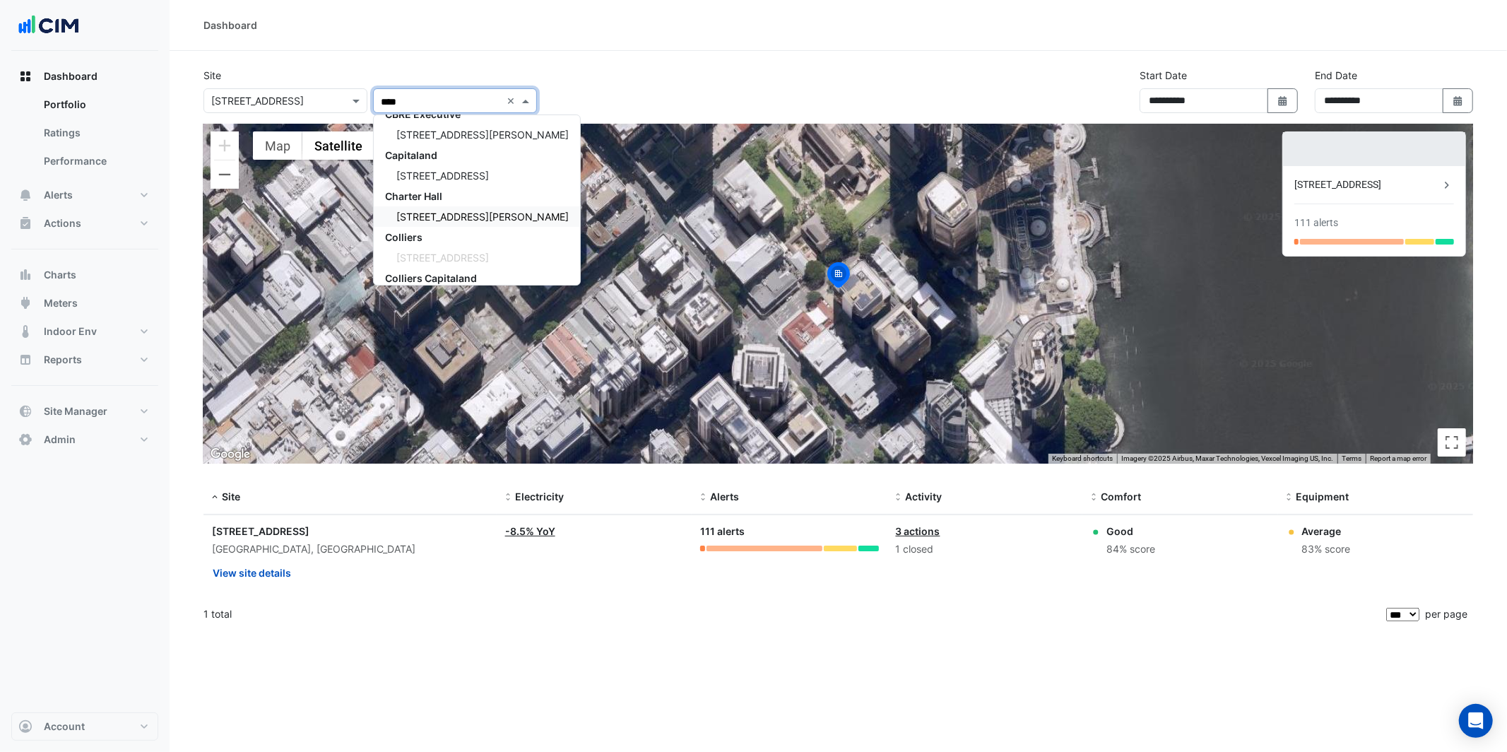
click at [450, 211] on span "201 Elizabeth St" at bounding box center [482, 217] width 172 height 12
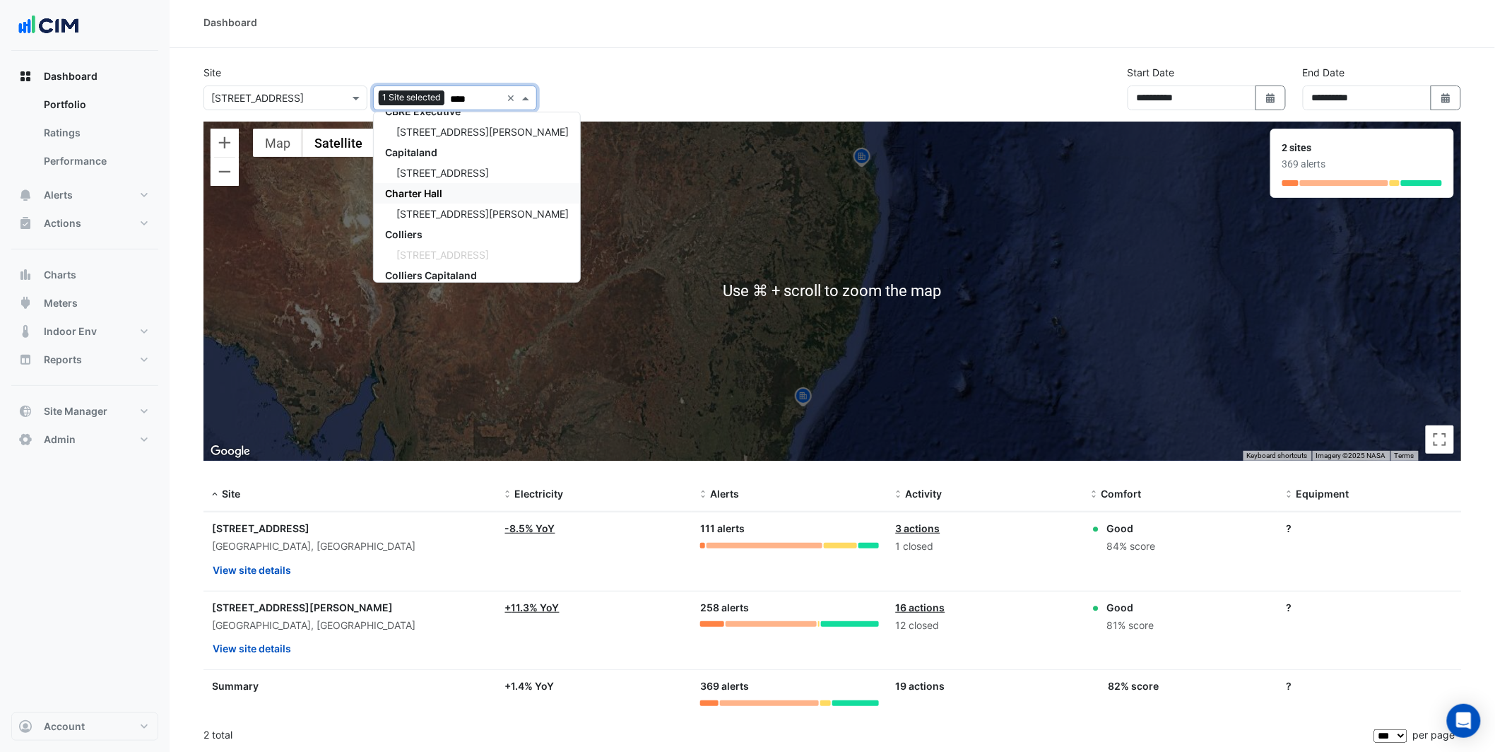
scroll to position [4, 0]
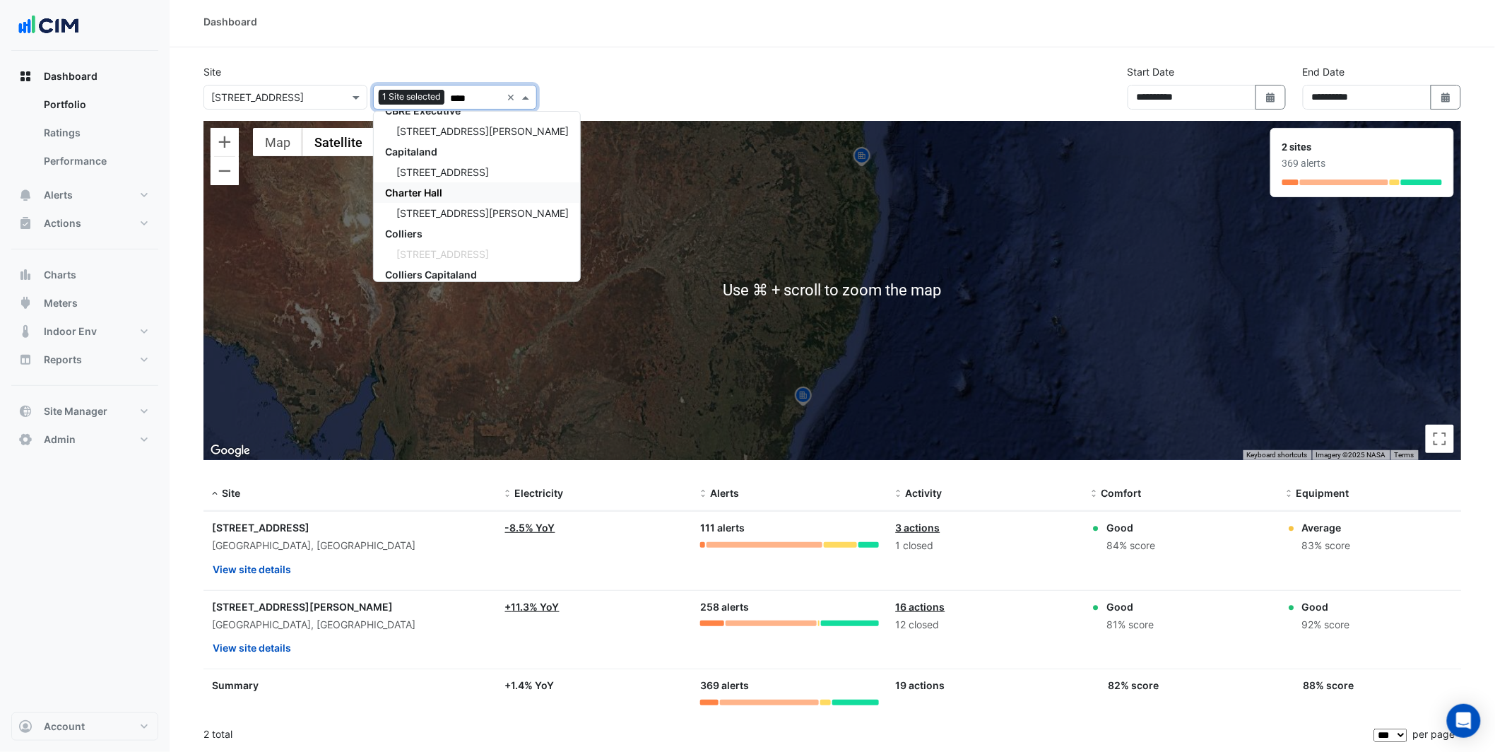
type input "***"
click at [753, 239] on div "To activate drag with keyboard, press Alt + Enter. Once in keyboard drag state,…" at bounding box center [833, 290] width 1258 height 339
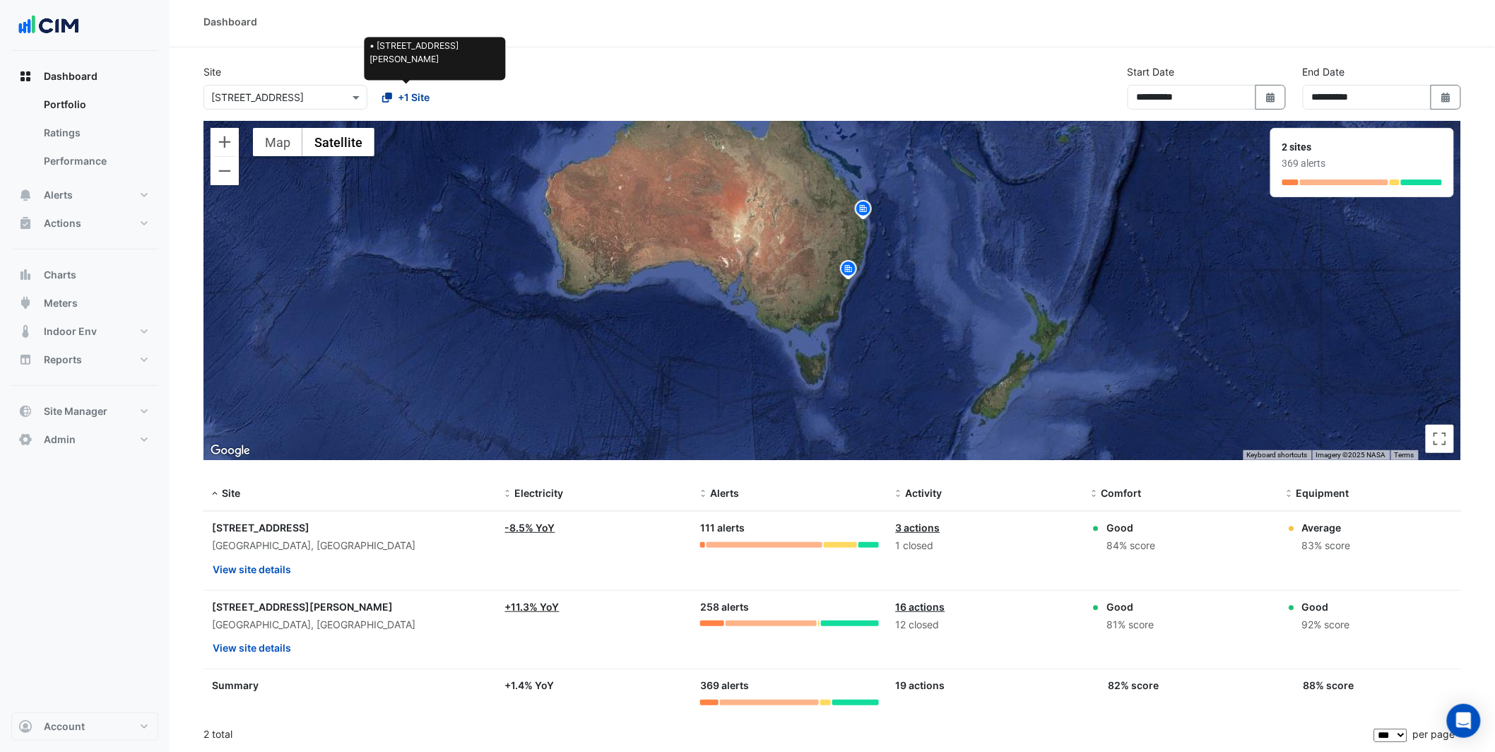
click at [391, 93] on div "+1 Site" at bounding box center [405, 97] width 47 height 15
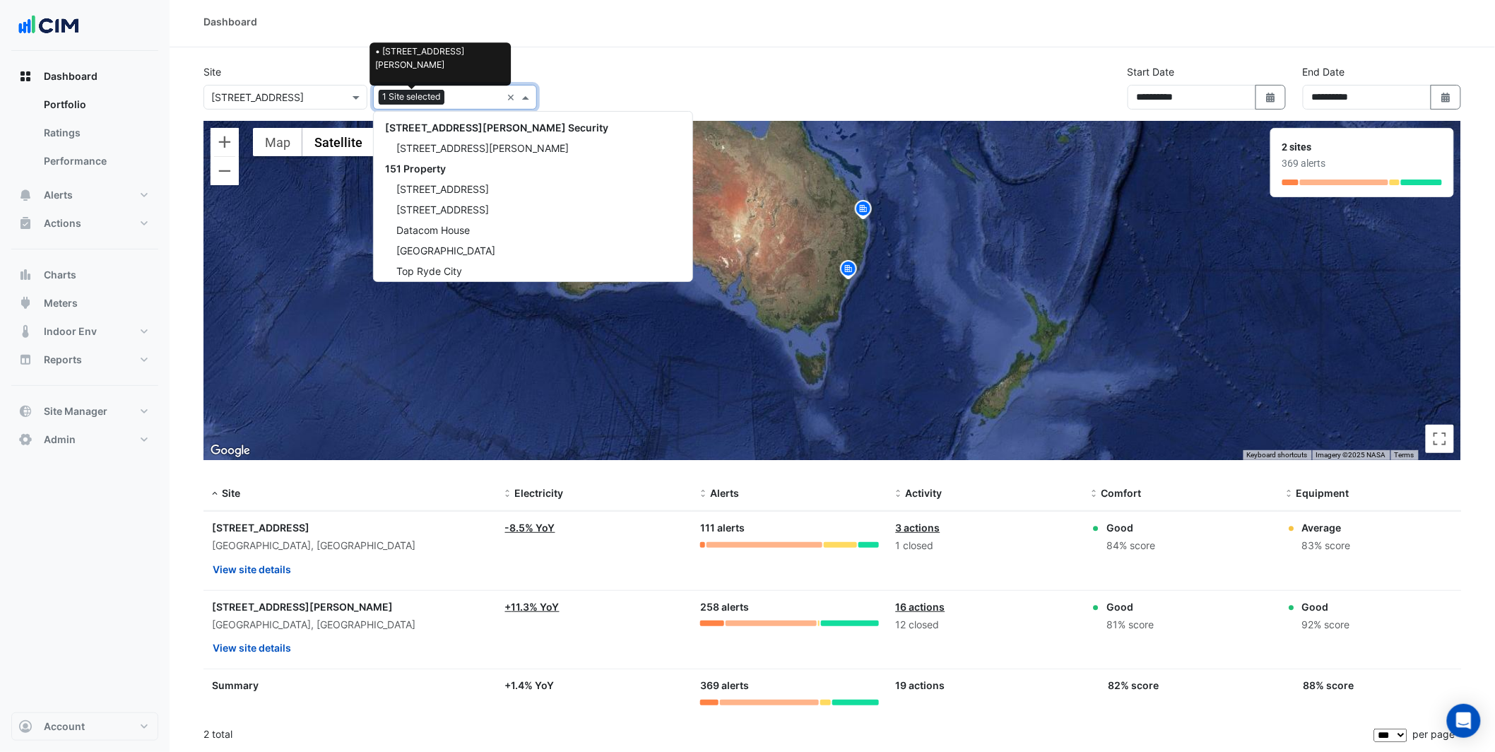
scroll to position [3118, 0]
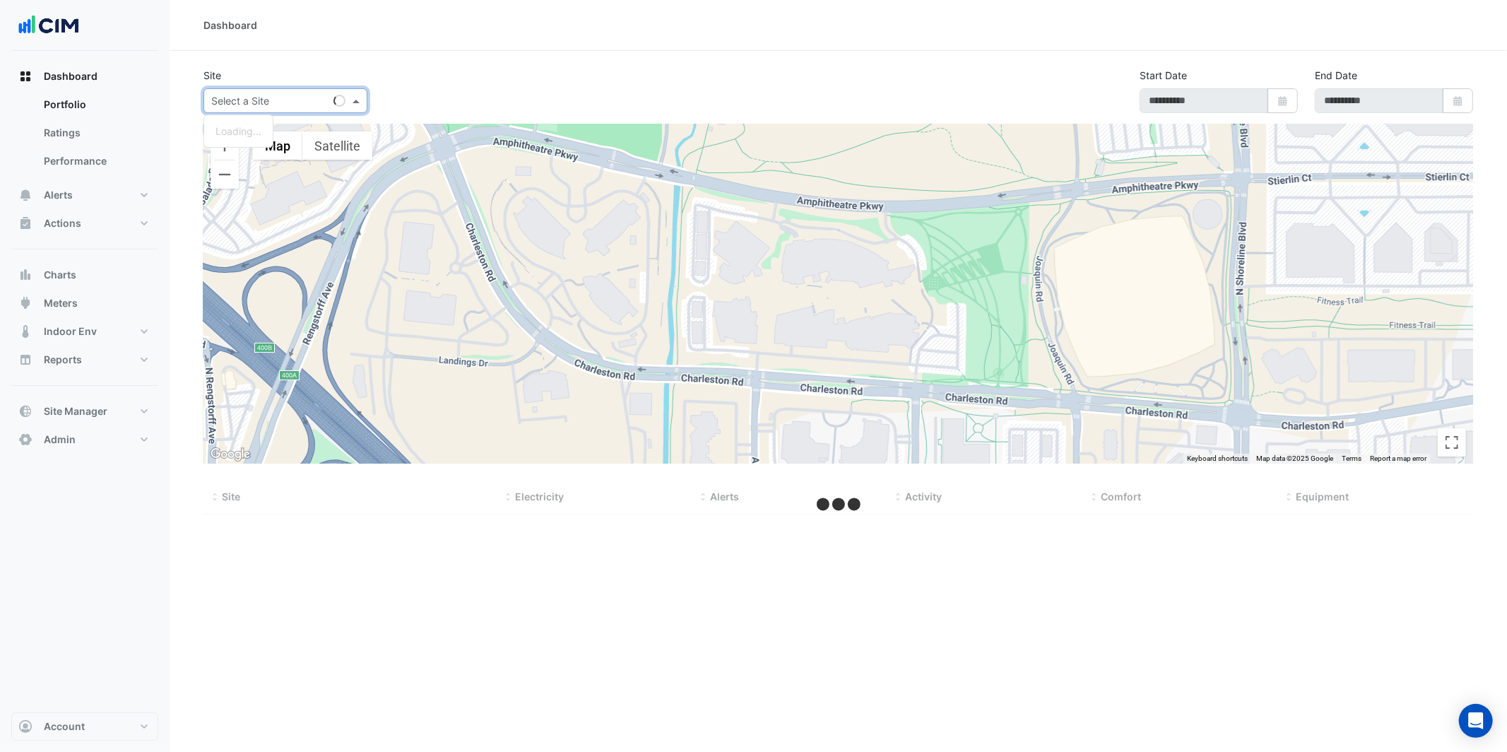
click at [223, 105] on input "text" at bounding box center [271, 101] width 120 height 15
type input "**********"
select select "***"
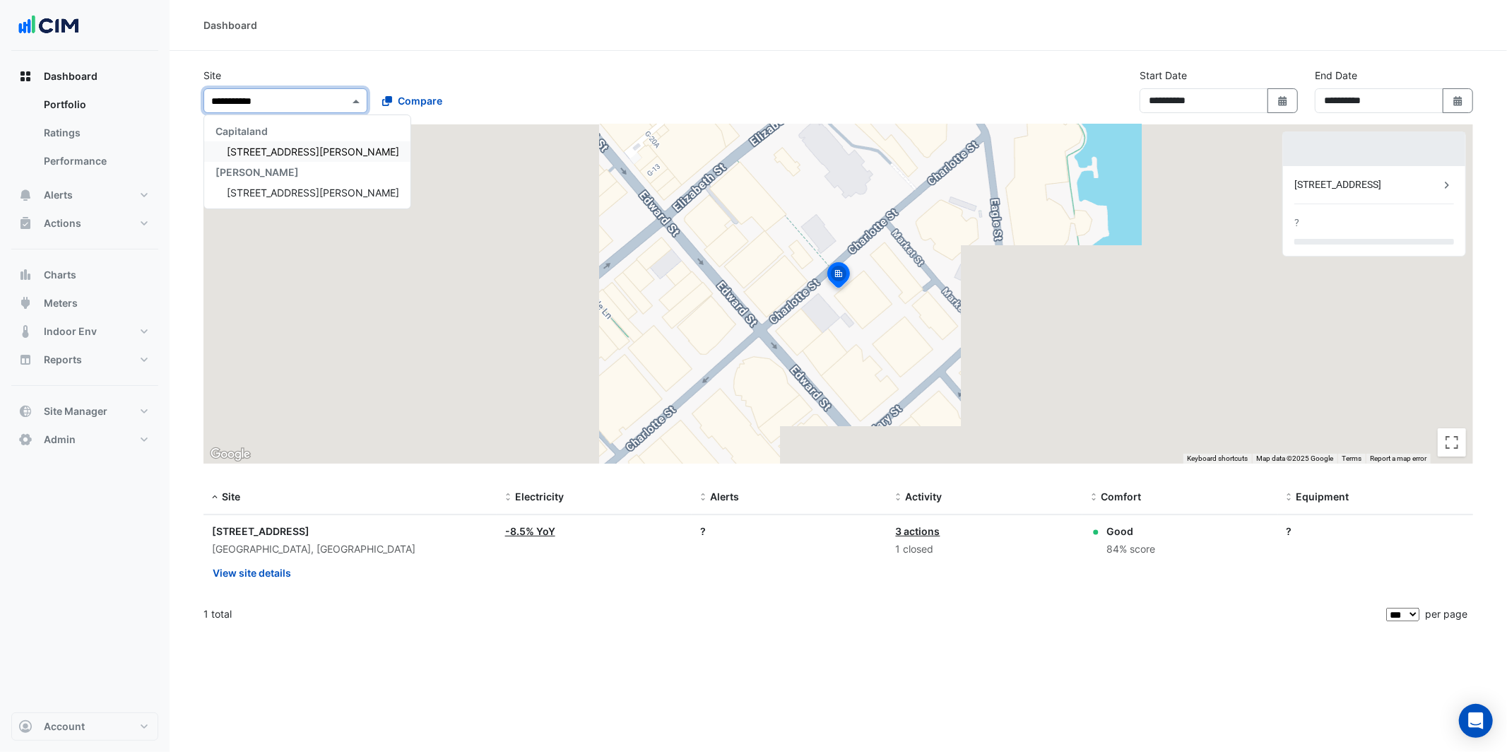
click at [264, 151] on span "[STREET_ADDRESS][PERSON_NAME]" at bounding box center [313, 152] width 172 height 12
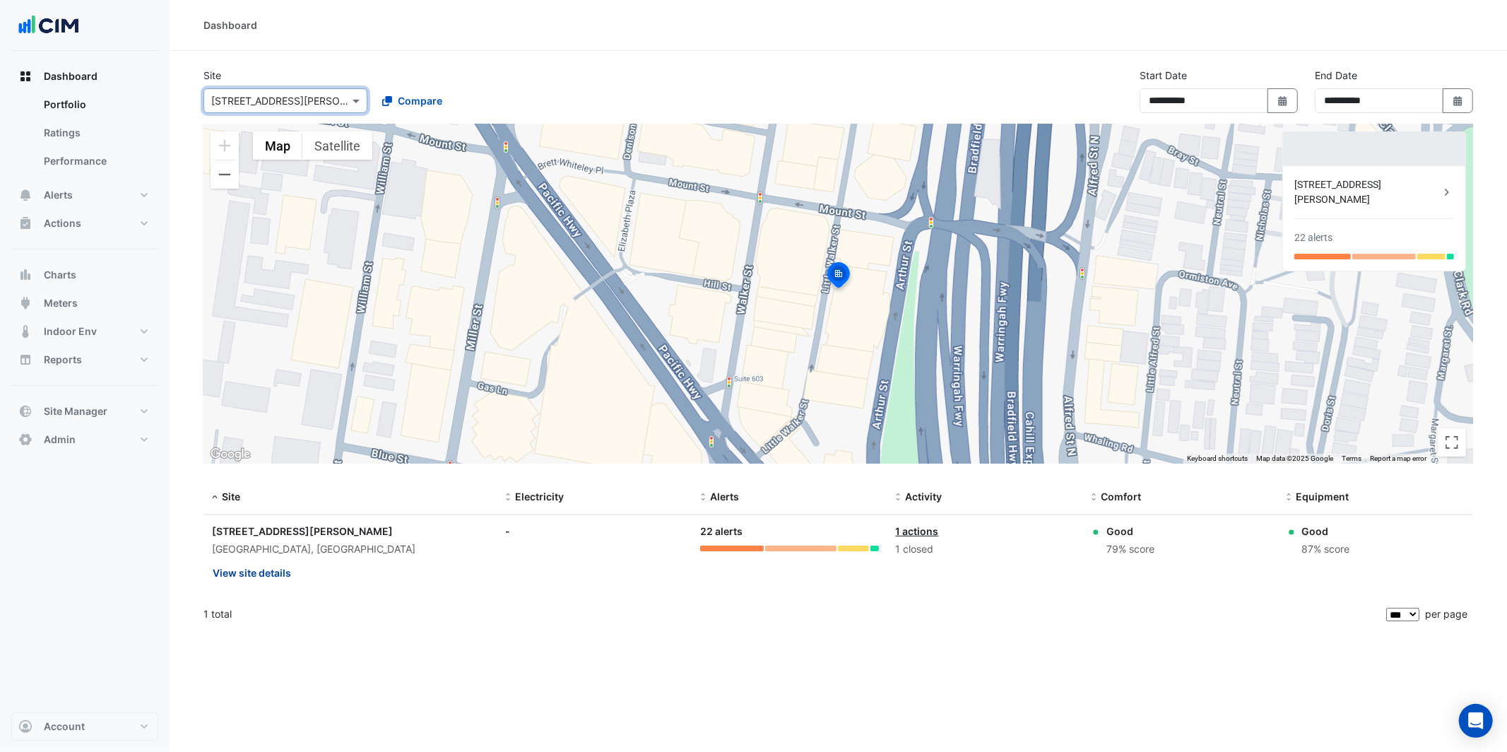
click at [249, 570] on button "View site details" at bounding box center [252, 572] width 80 height 25
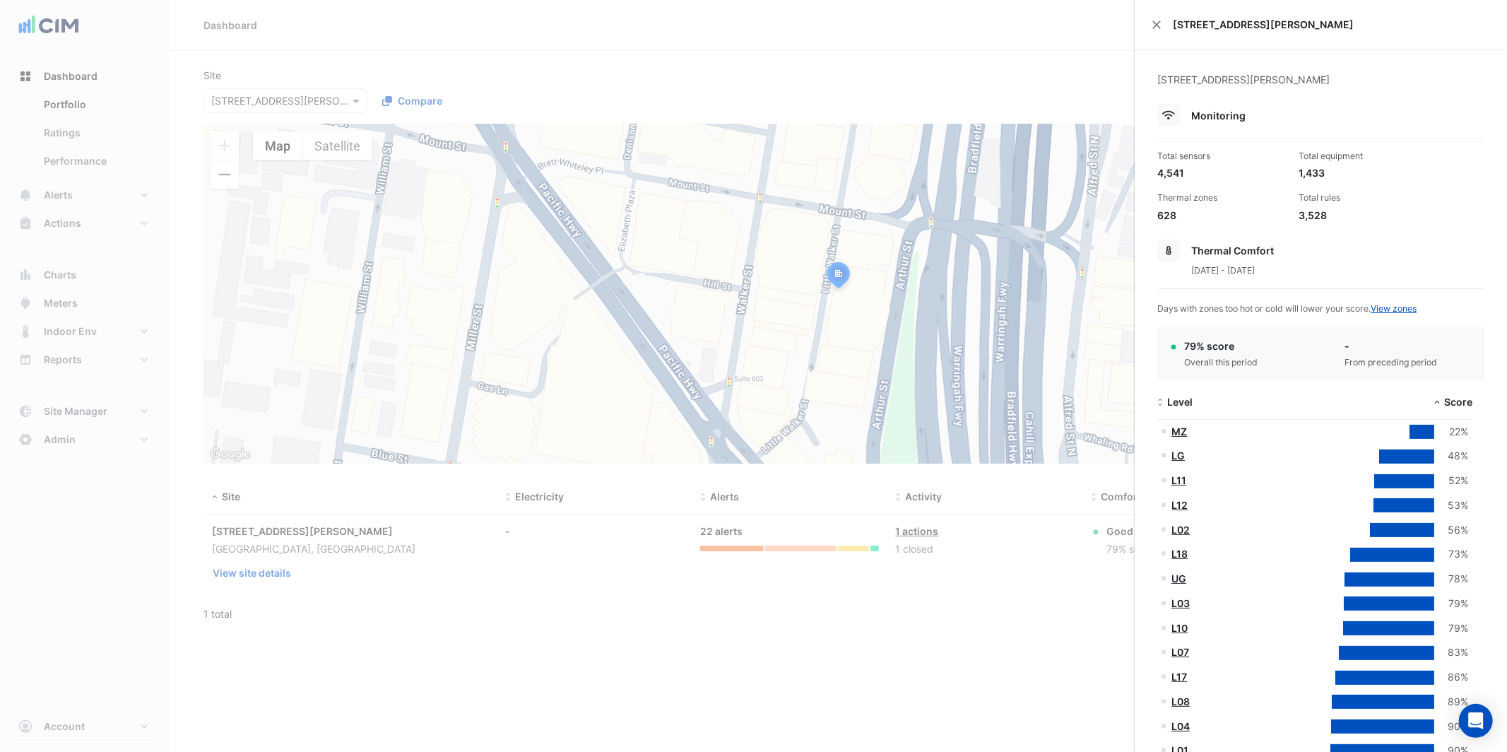
click at [1004, 639] on ngb-offcanvas-backdrop at bounding box center [753, 376] width 1507 height 752
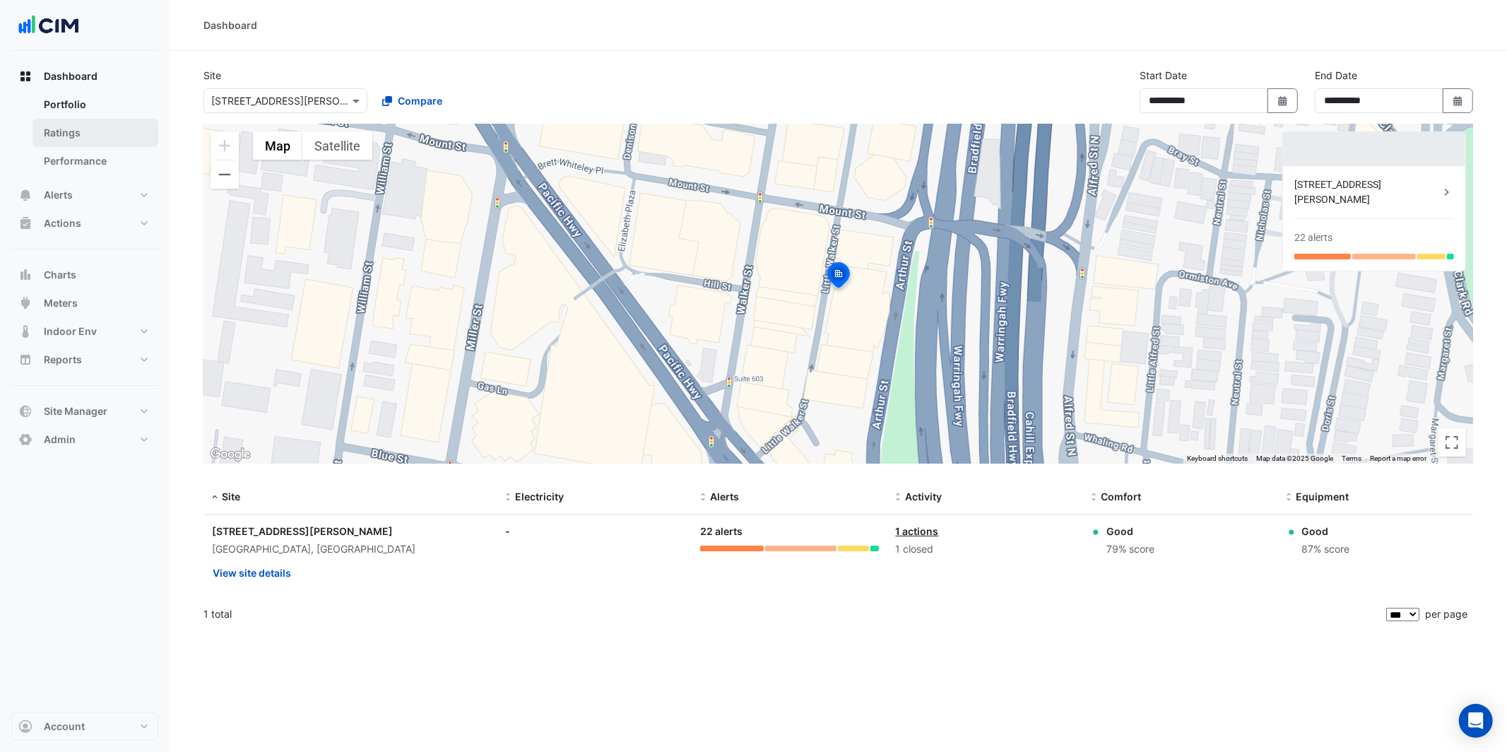
click at [102, 126] on link "Ratings" at bounding box center [96, 133] width 126 height 28
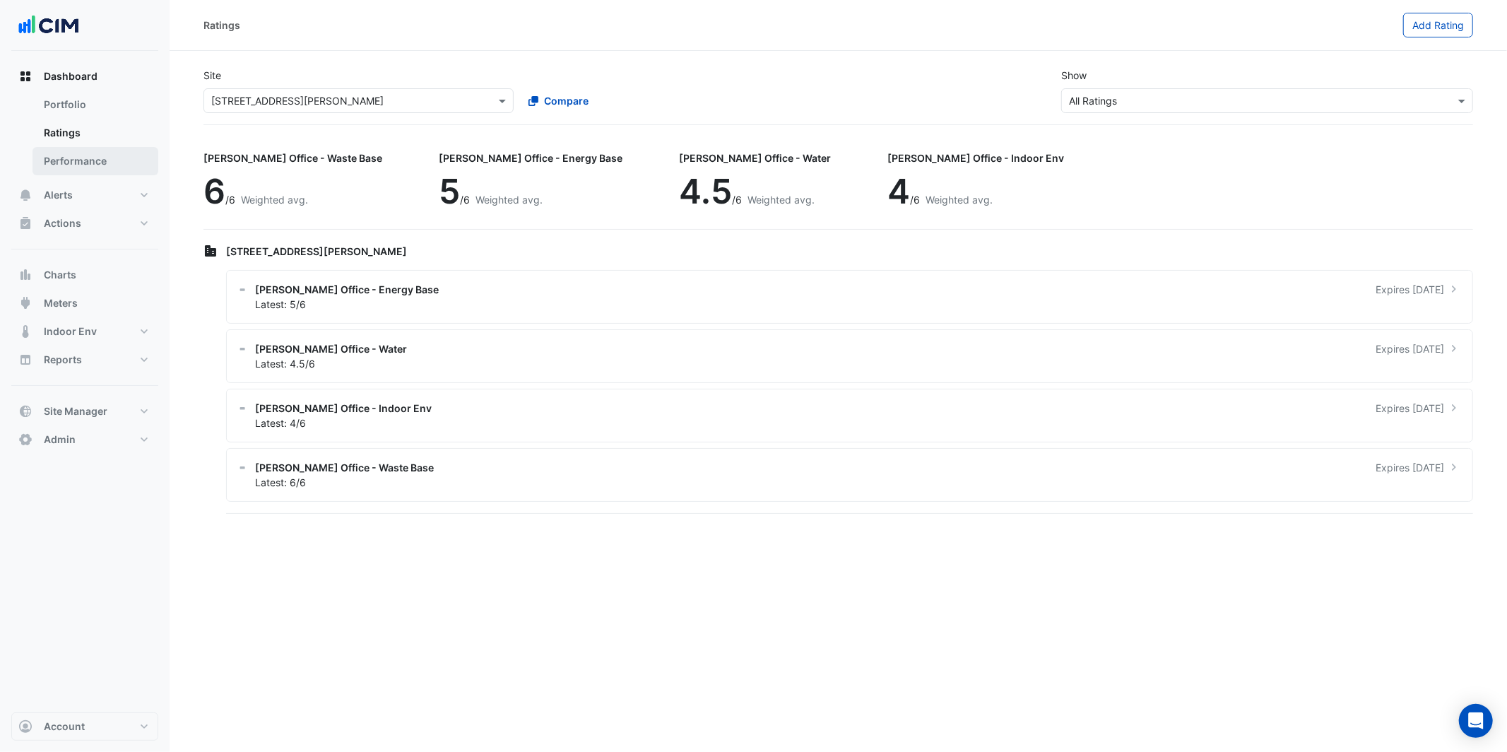
click at [91, 150] on link "Performance" at bounding box center [96, 161] width 126 height 28
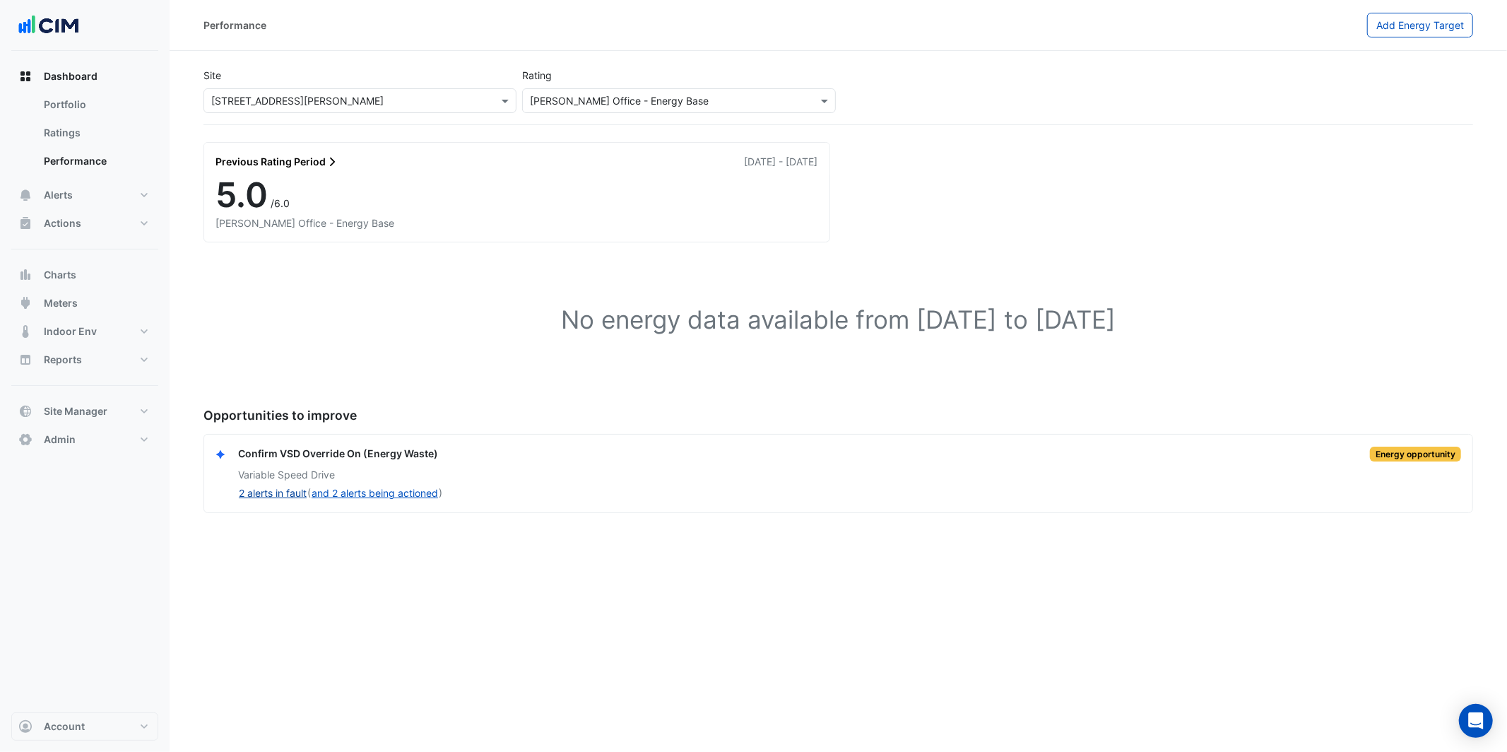
click at [285, 492] on button "2 alerts in fault" at bounding box center [272, 493] width 69 height 16
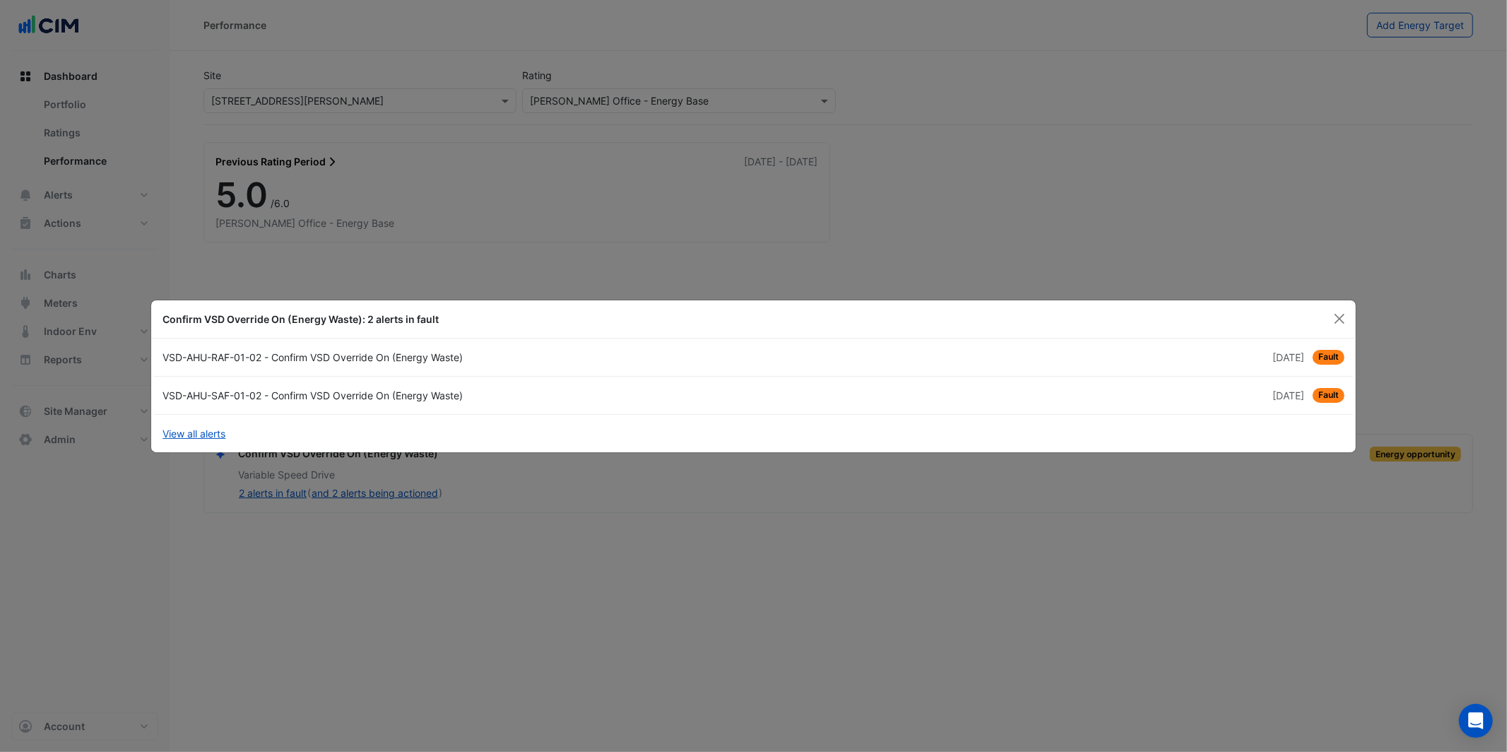
click at [1193, 350] on div "3 days ago Fault" at bounding box center [1052, 357] width 599 height 15
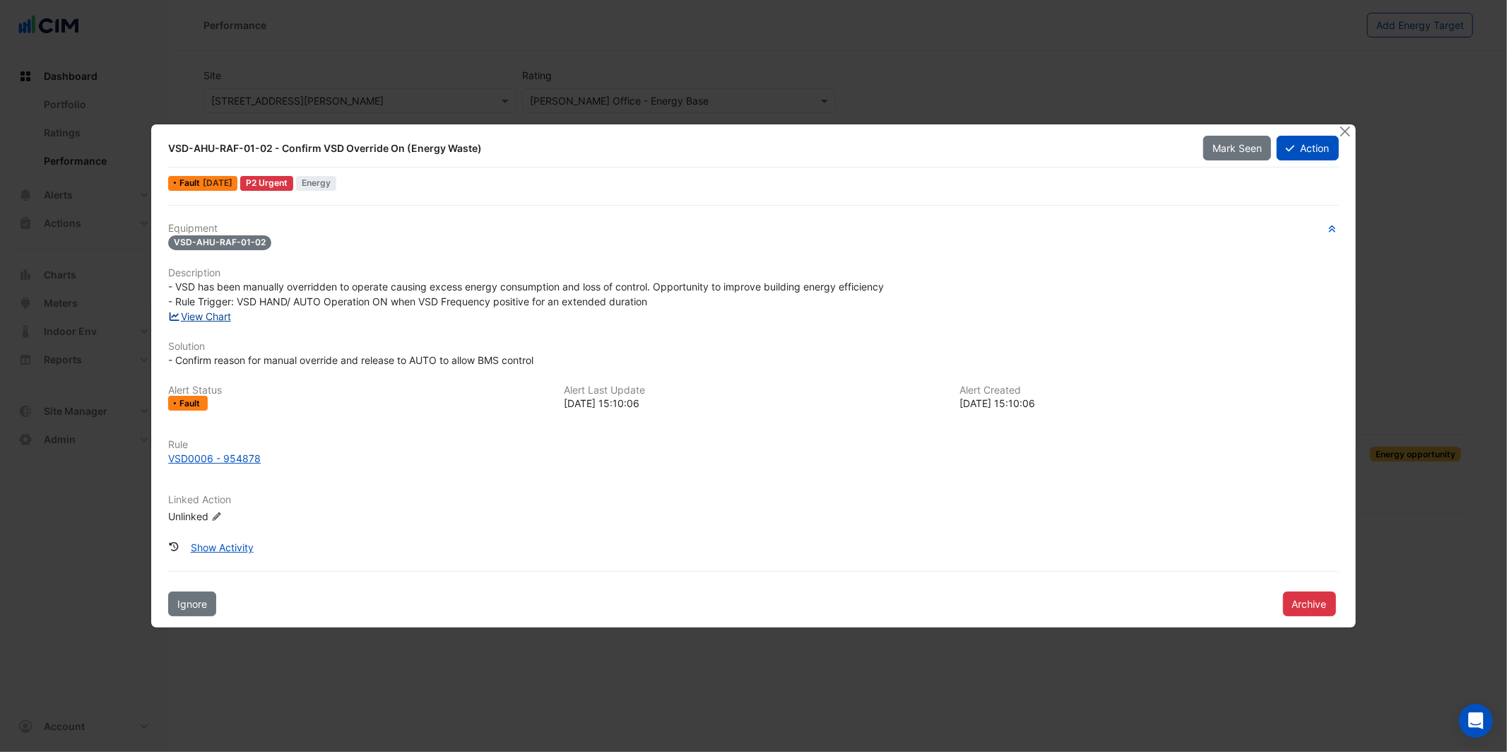
click at [218, 314] on link "View Chart" at bounding box center [199, 316] width 63 height 12
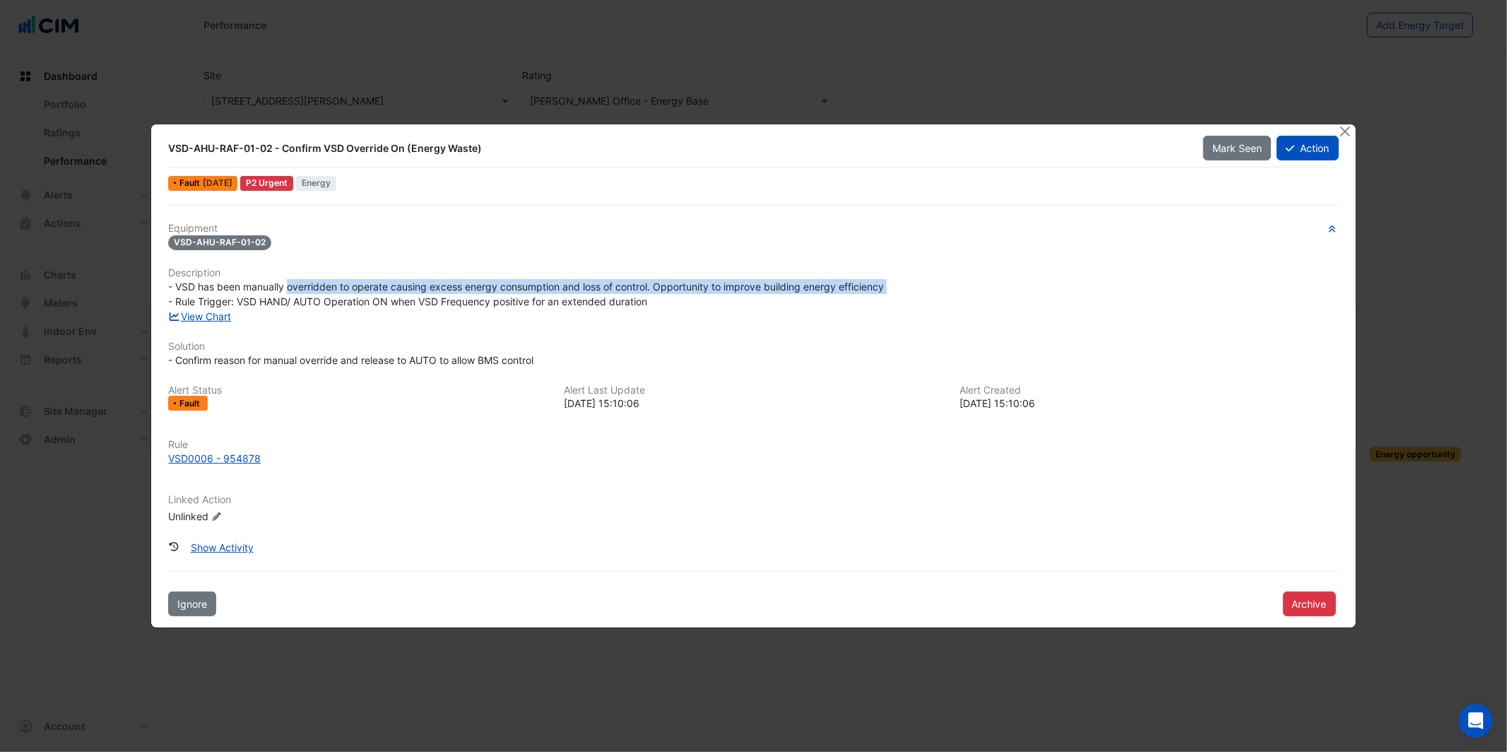
drag, startPoint x: 290, startPoint y: 286, endPoint x: 944, endPoint y: 293, distance: 654.4
click at [944, 293] on div "- VSD has been manually overridden to operate causing excess energy consumption…" at bounding box center [753, 294] width 1170 height 30
click at [1349, 130] on button "Close" at bounding box center [1345, 131] width 15 height 15
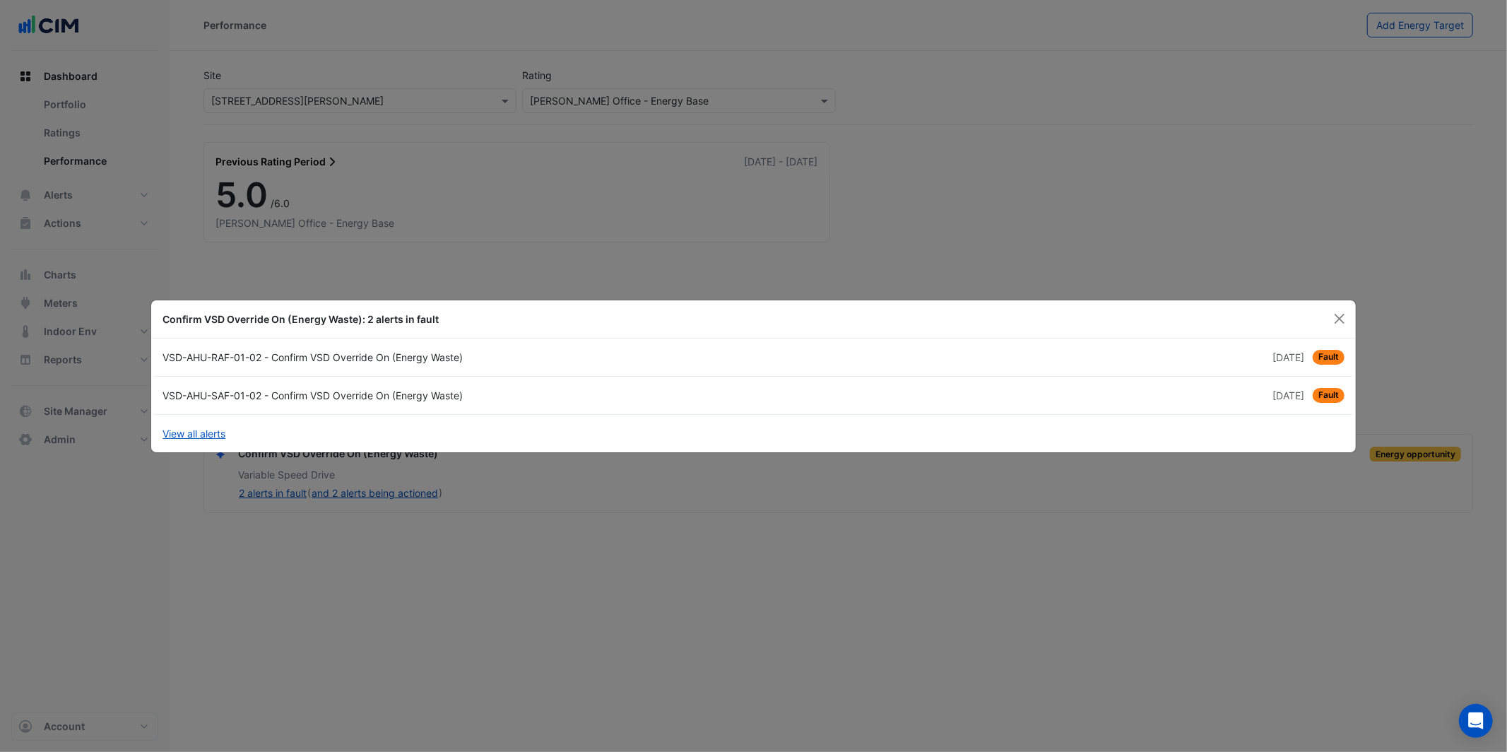
click at [71, 140] on ngb-modal-window "Confirm VSD Override On (Energy Waste): 2 alerts in fault VSD-AHU-RAF-01-02 - C…" at bounding box center [753, 376] width 1507 height 752
click at [81, 123] on ngb-modal-window "Confirm VSD Override On (Energy Waste): 2 alerts in fault VSD-AHU-RAF-01-02 - C…" at bounding box center [753, 376] width 1507 height 752
drag, startPoint x: 1337, startPoint y: 317, endPoint x: 1321, endPoint y: 313, distance: 16.1
click at [1333, 317] on button "Close" at bounding box center [1339, 318] width 21 height 21
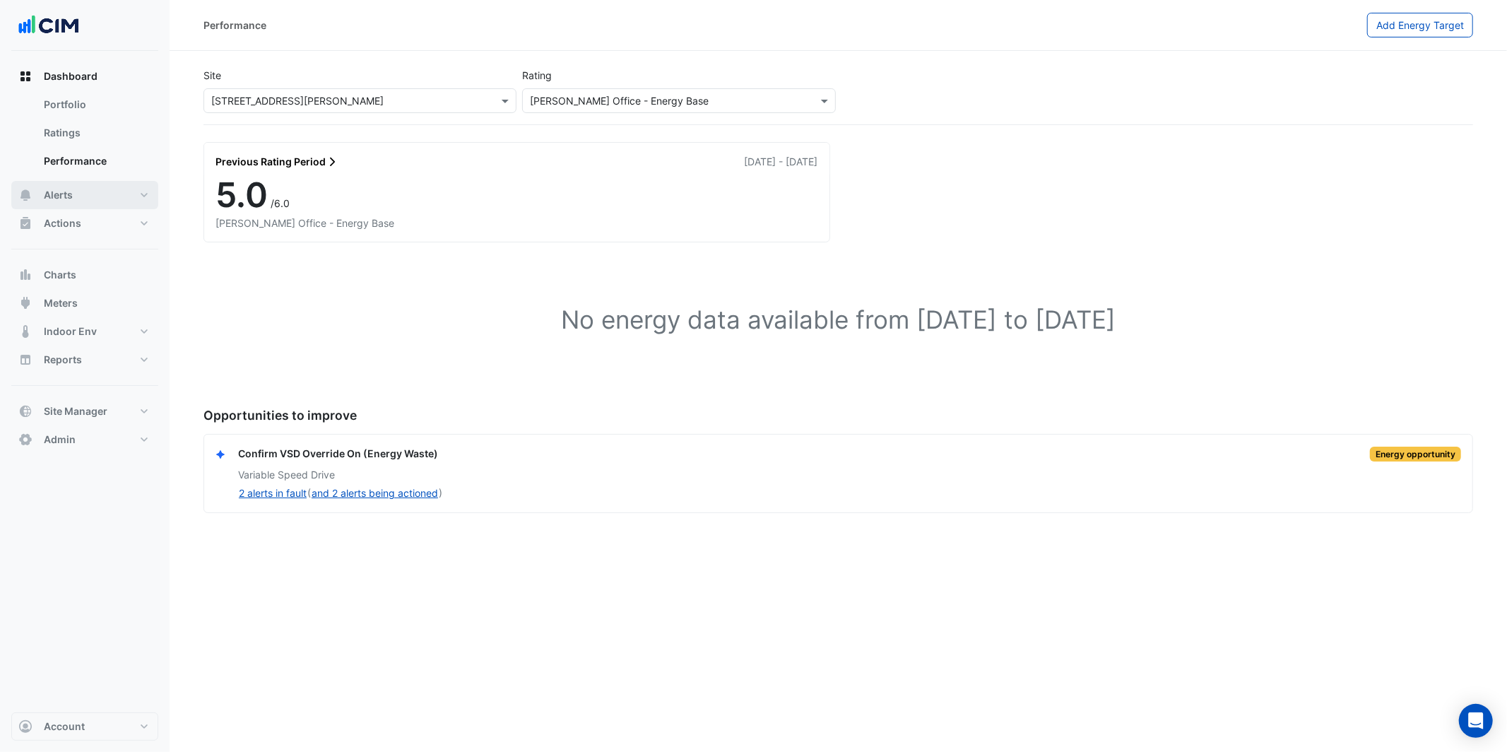
click at [81, 199] on button "Alerts" at bounding box center [84, 195] width 147 height 28
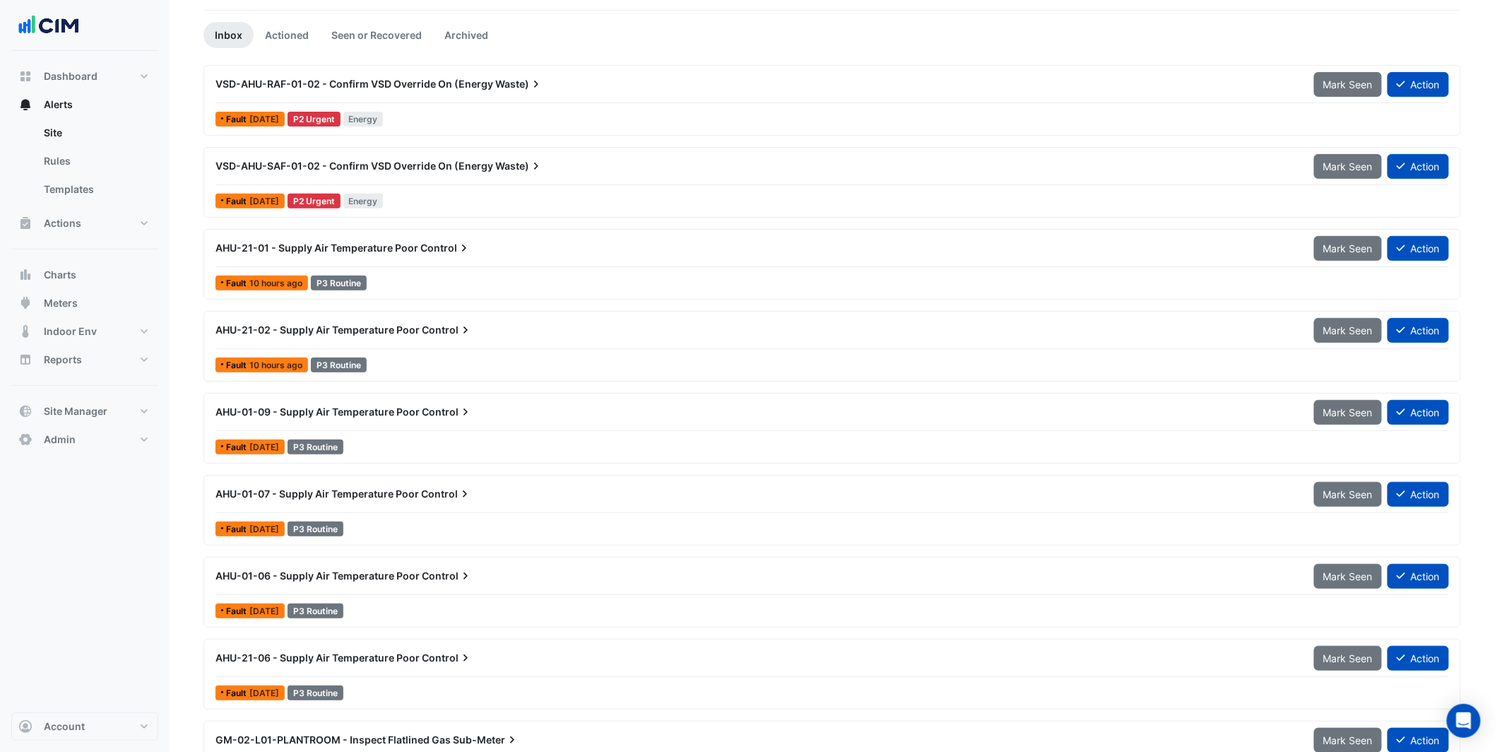
scroll to position [129, 0]
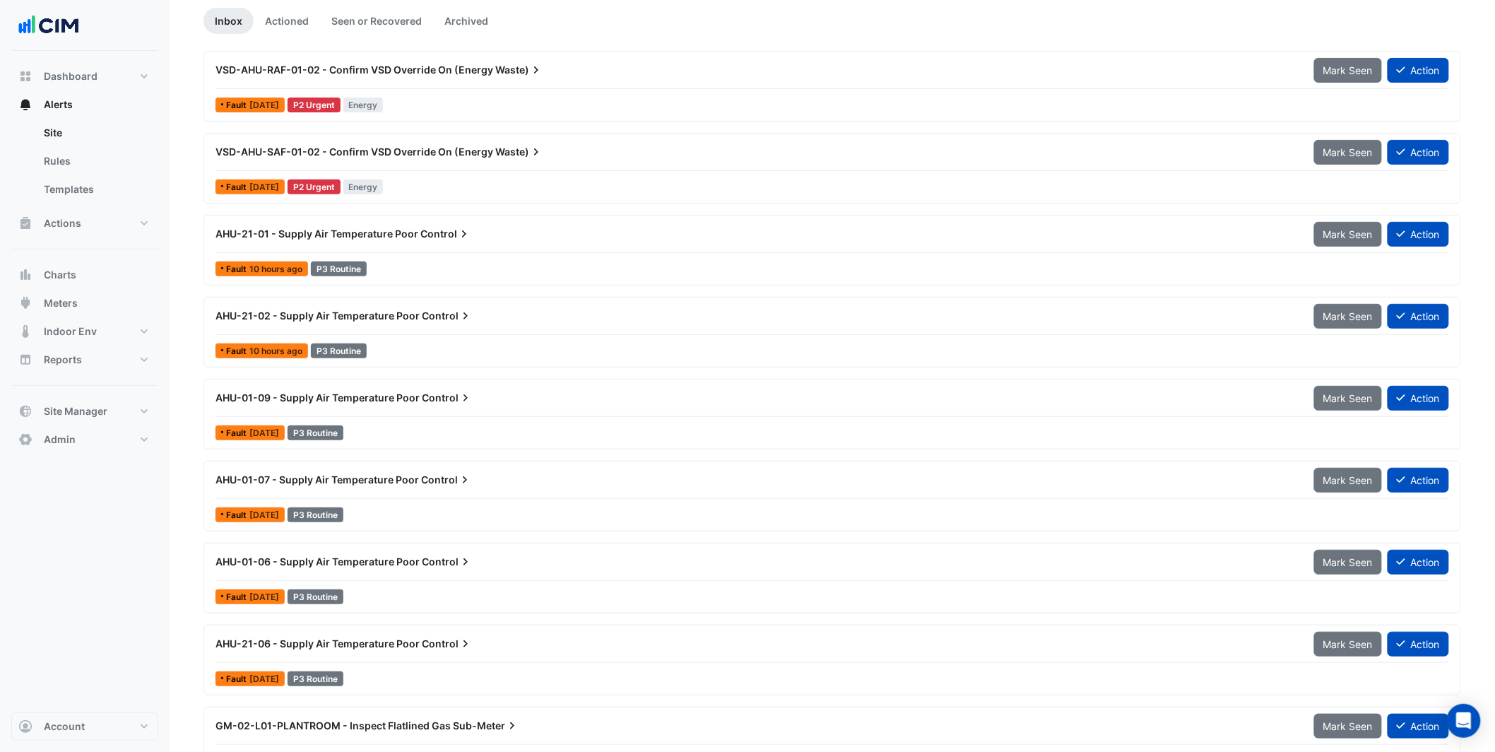
click at [343, 237] on span "AHU-21-01 - Supply Air Temperature Poor" at bounding box center [317, 234] width 203 height 12
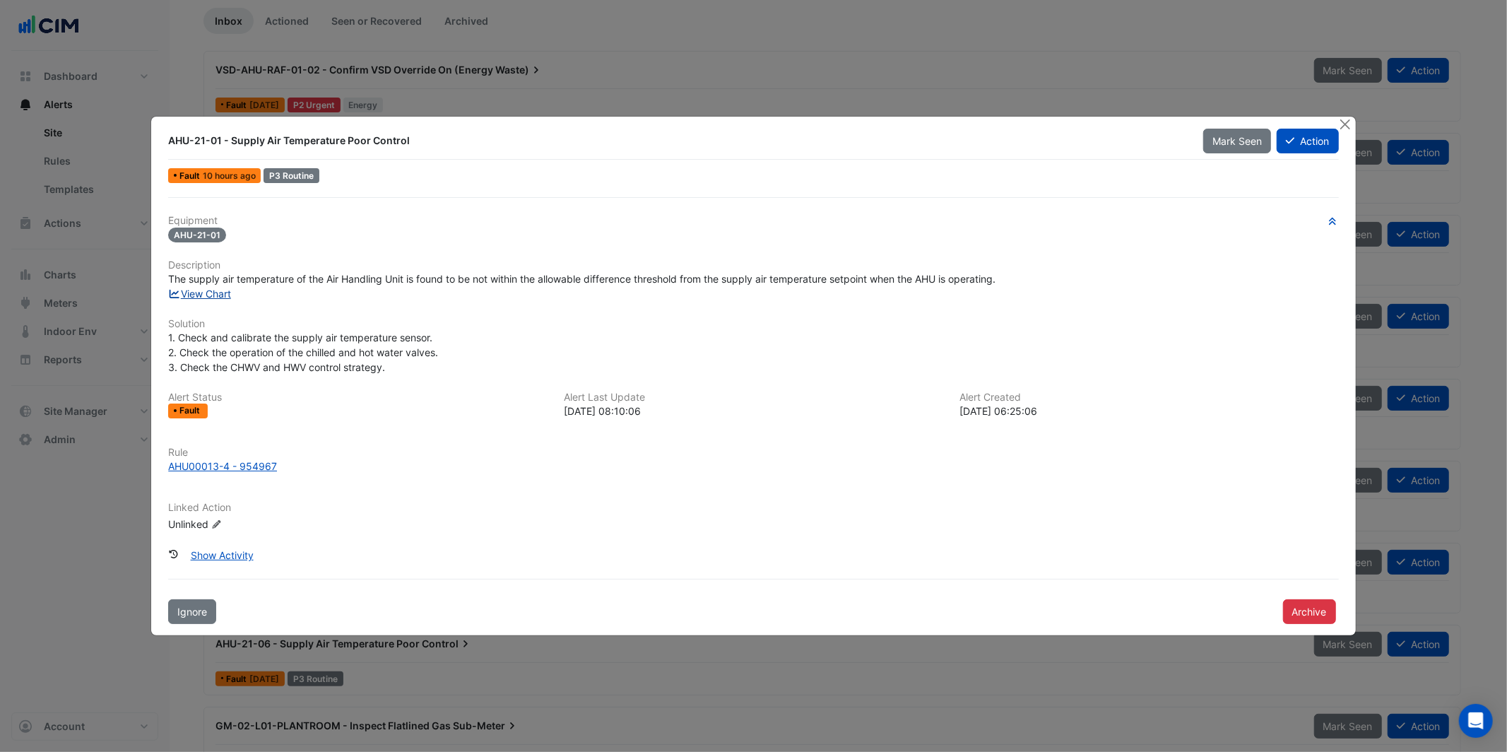
click at [224, 293] on link "View Chart" at bounding box center [199, 294] width 63 height 12
click at [1340, 119] on button "Close" at bounding box center [1345, 124] width 15 height 15
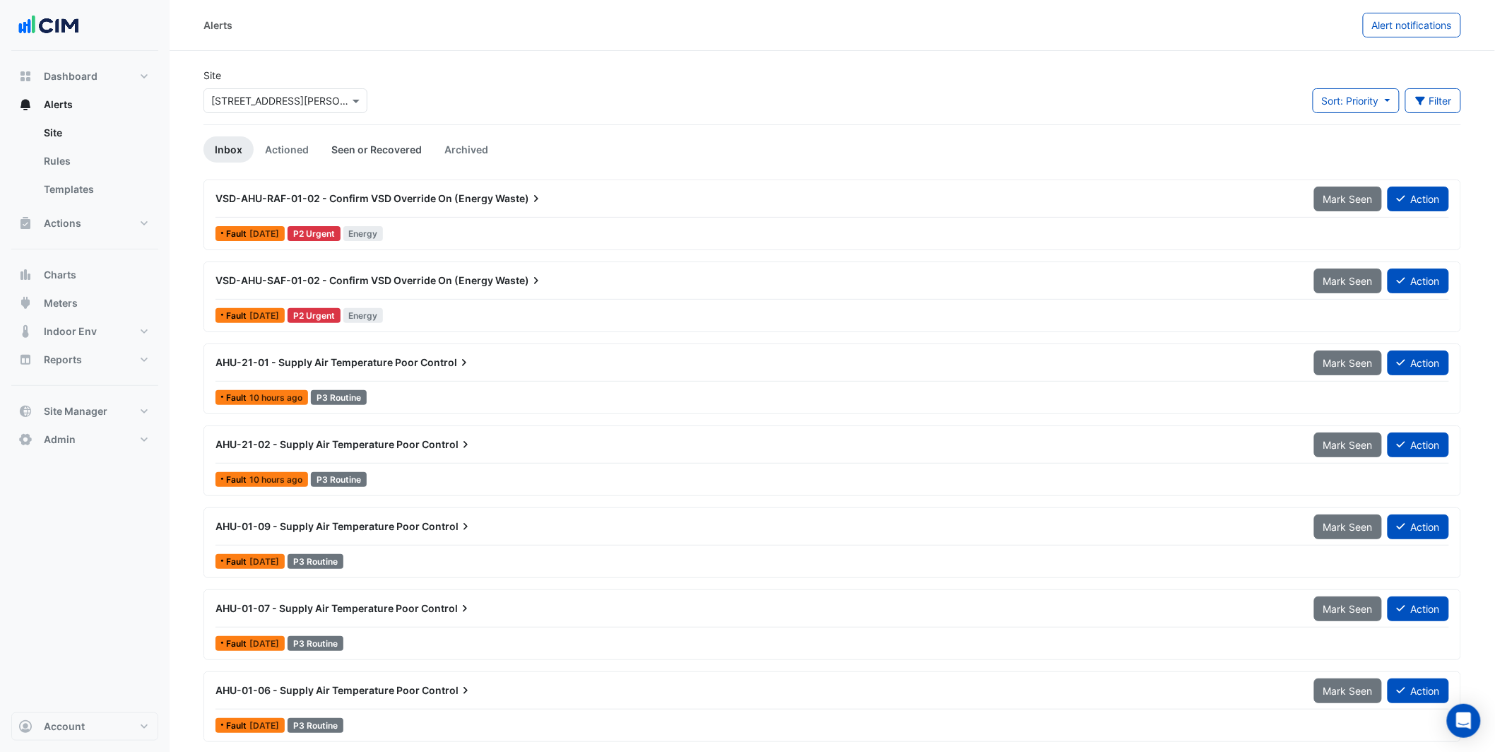
click at [340, 142] on link "Seen or Recovered" at bounding box center [376, 149] width 113 height 26
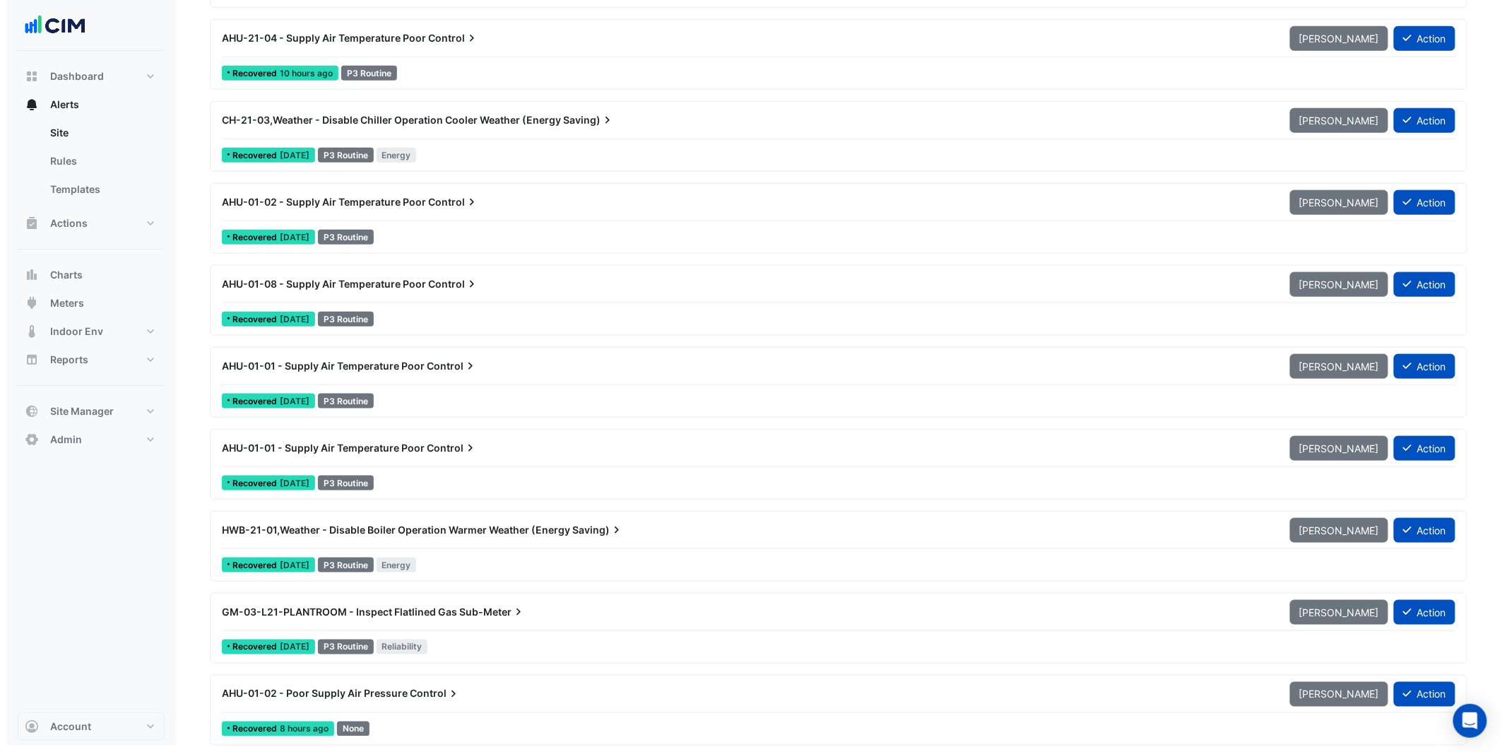
scroll to position [495, 0]
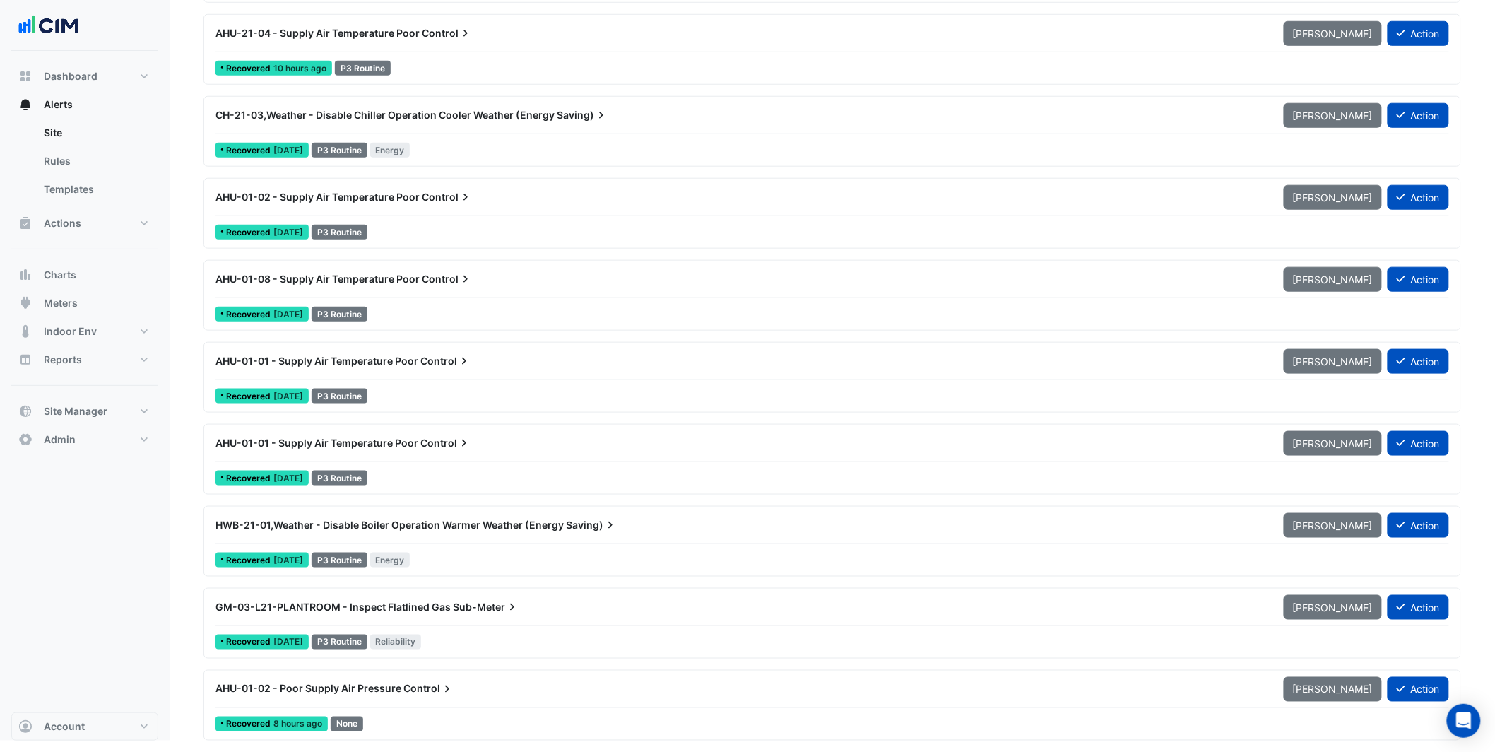
click at [494, 524] on span "HWB-21-01,Weather - Disable Boiler Operation Warmer Weather (Energy" at bounding box center [390, 525] width 348 height 12
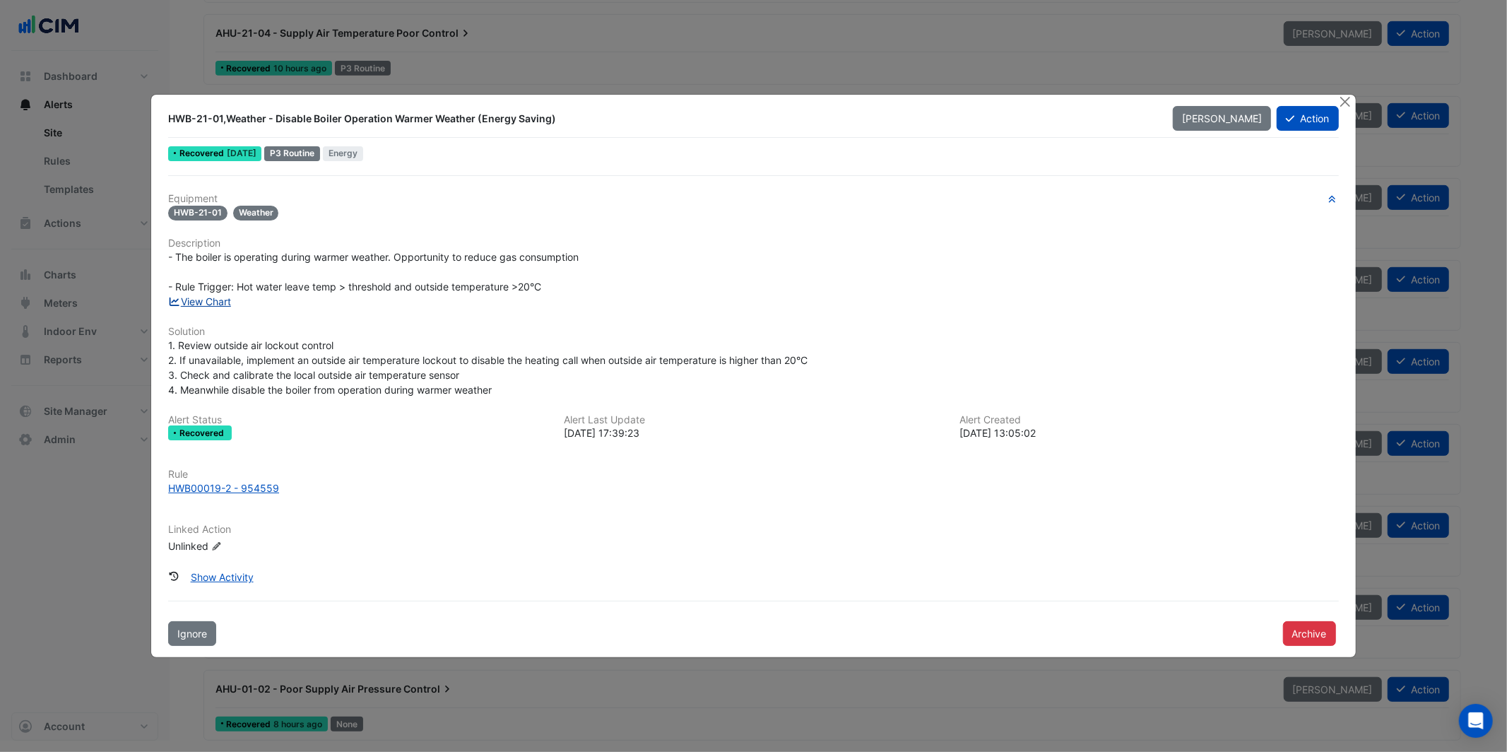
click at [223, 304] on link "View Chart" at bounding box center [199, 301] width 63 height 12
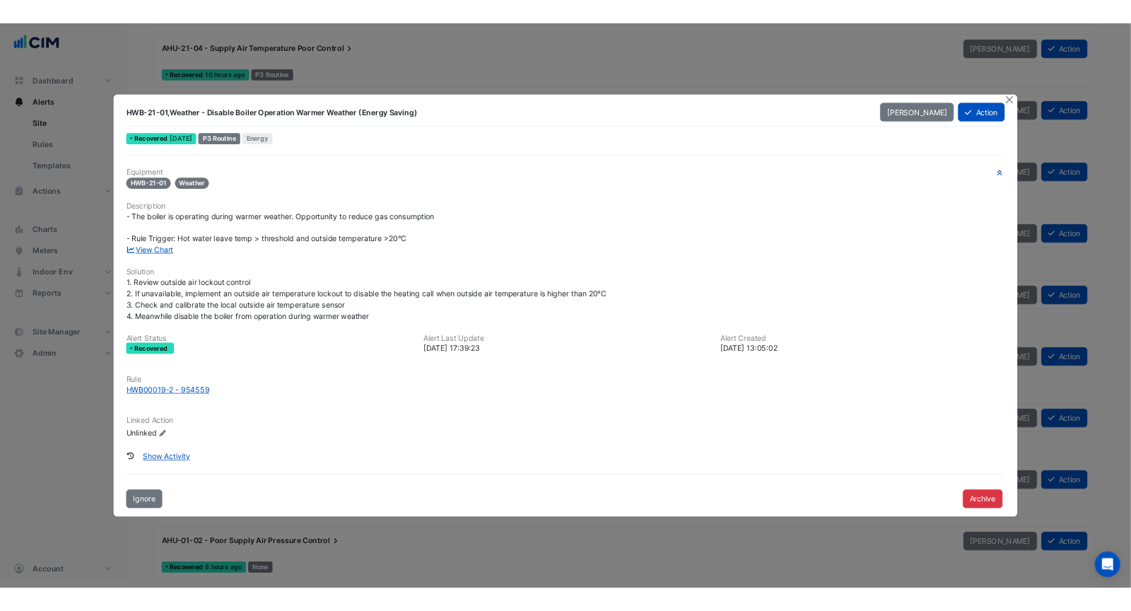
scroll to position [481, 0]
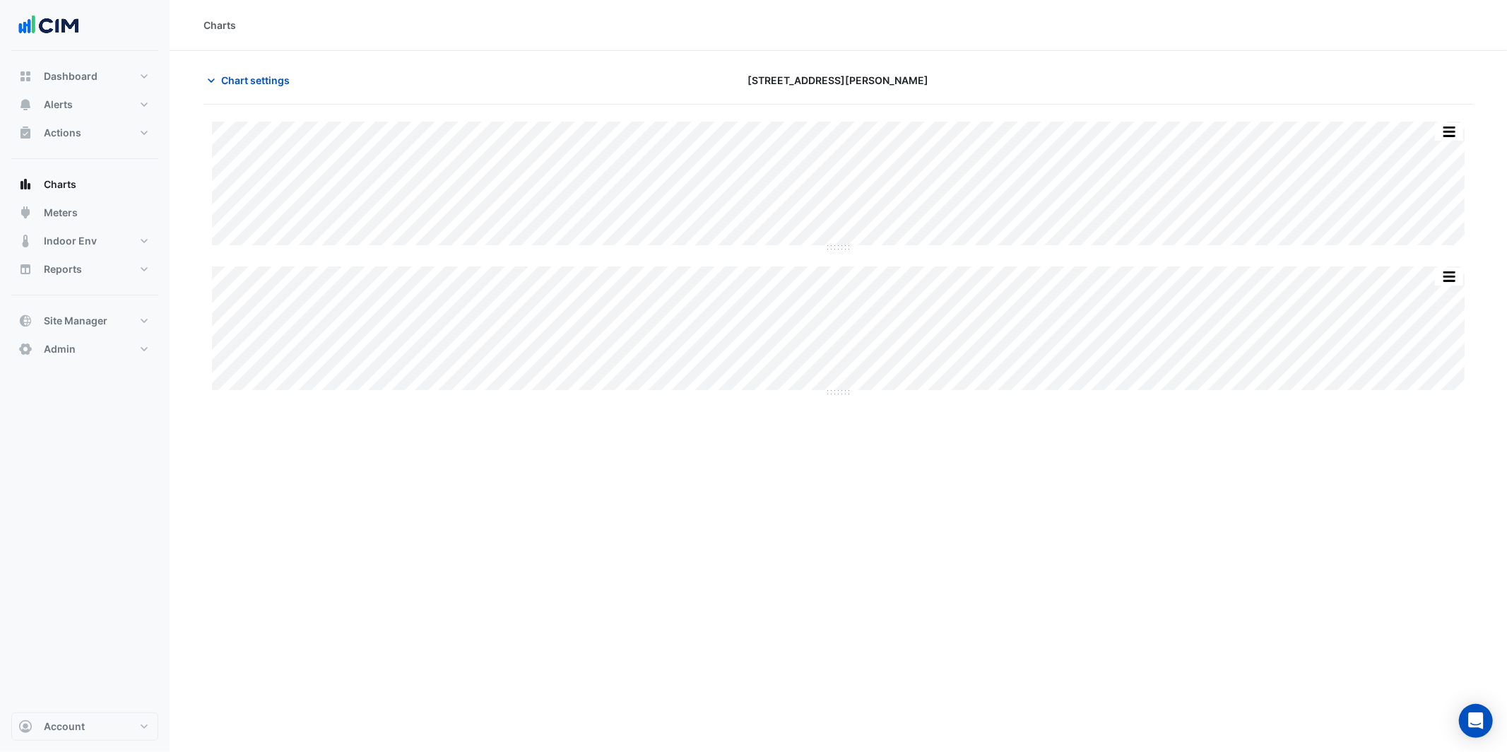
type input "**********"
click at [829, 514] on div "Charts Chart settings 100 Arthur Street Split All Split None Print Save as JPEG…" at bounding box center [839, 376] width 1338 height 752
drag, startPoint x: 835, startPoint y: 435, endPoint x: 837, endPoint y: 517, distance: 82.0
click at [837, 515] on div "Charts Chart settings 100 Arthur Street Split All Split None Print Save as JPEG…" at bounding box center [839, 376] width 1338 height 752
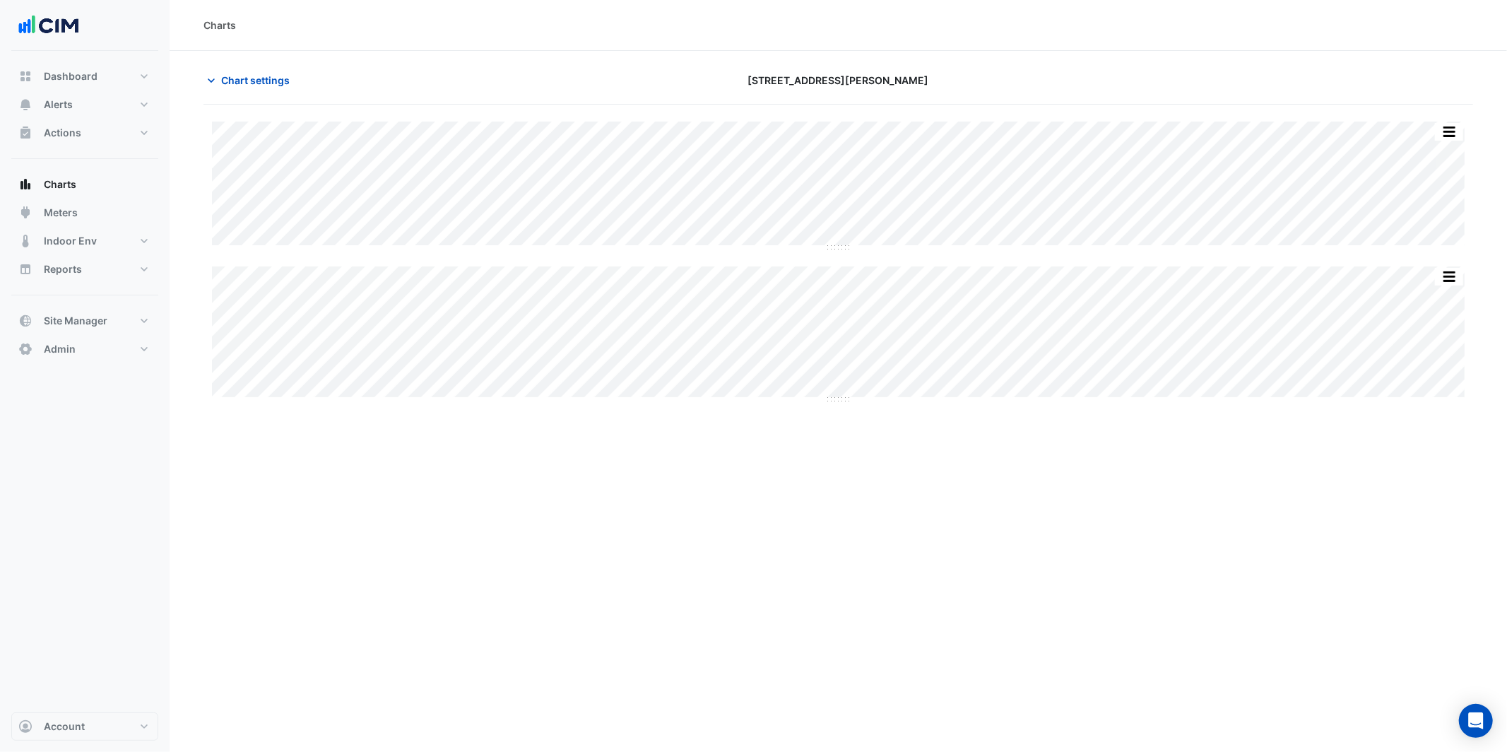
drag, startPoint x: 833, startPoint y: 543, endPoint x: 828, endPoint y: 531, distance: 13.6
click at [831, 538] on div "Charts Chart settings 100 Arthur Street Split All Split None Print Save as JPEG…" at bounding box center [839, 376] width 1338 height 752
click at [280, 70] on button "Chart settings" at bounding box center [251, 80] width 95 height 25
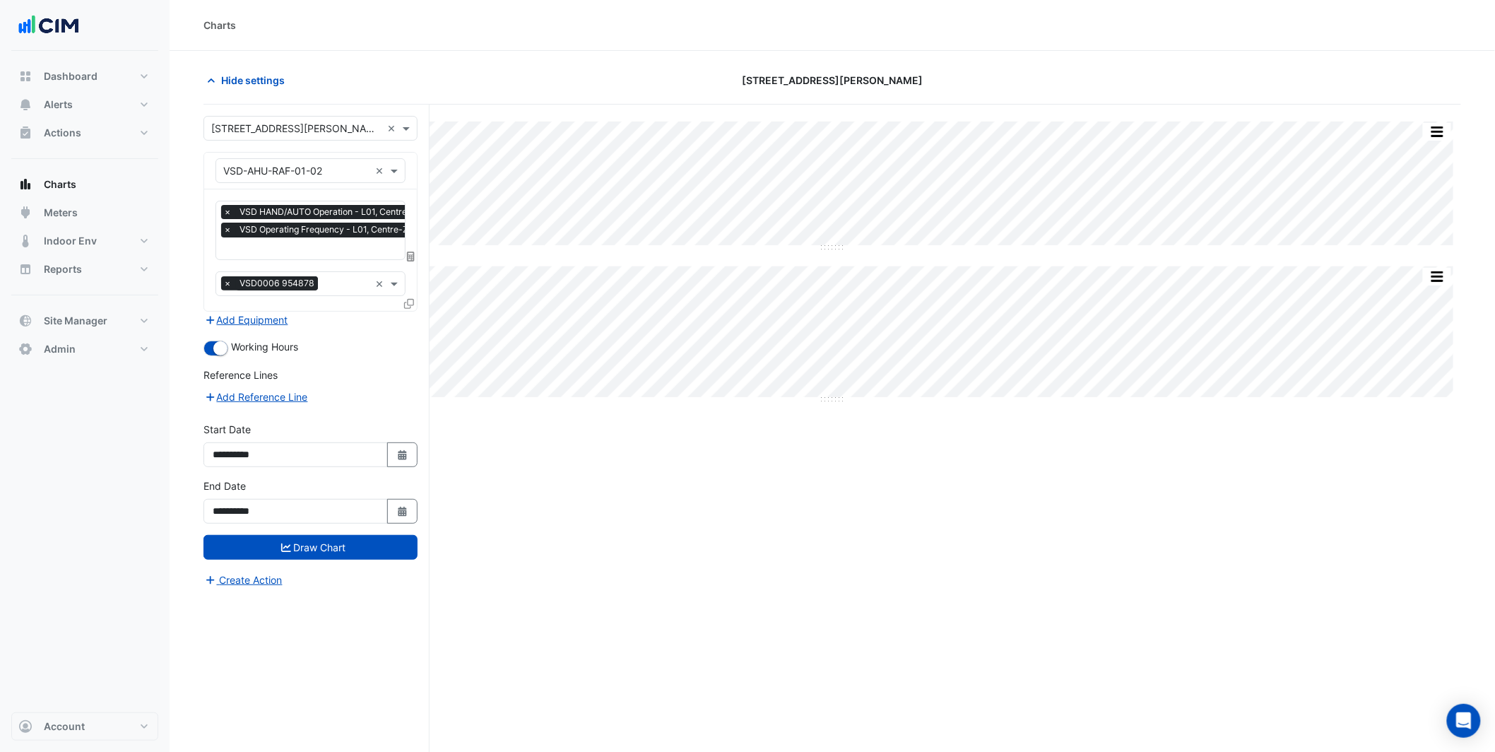
click at [328, 256] on div at bounding box center [363, 250] width 285 height 18
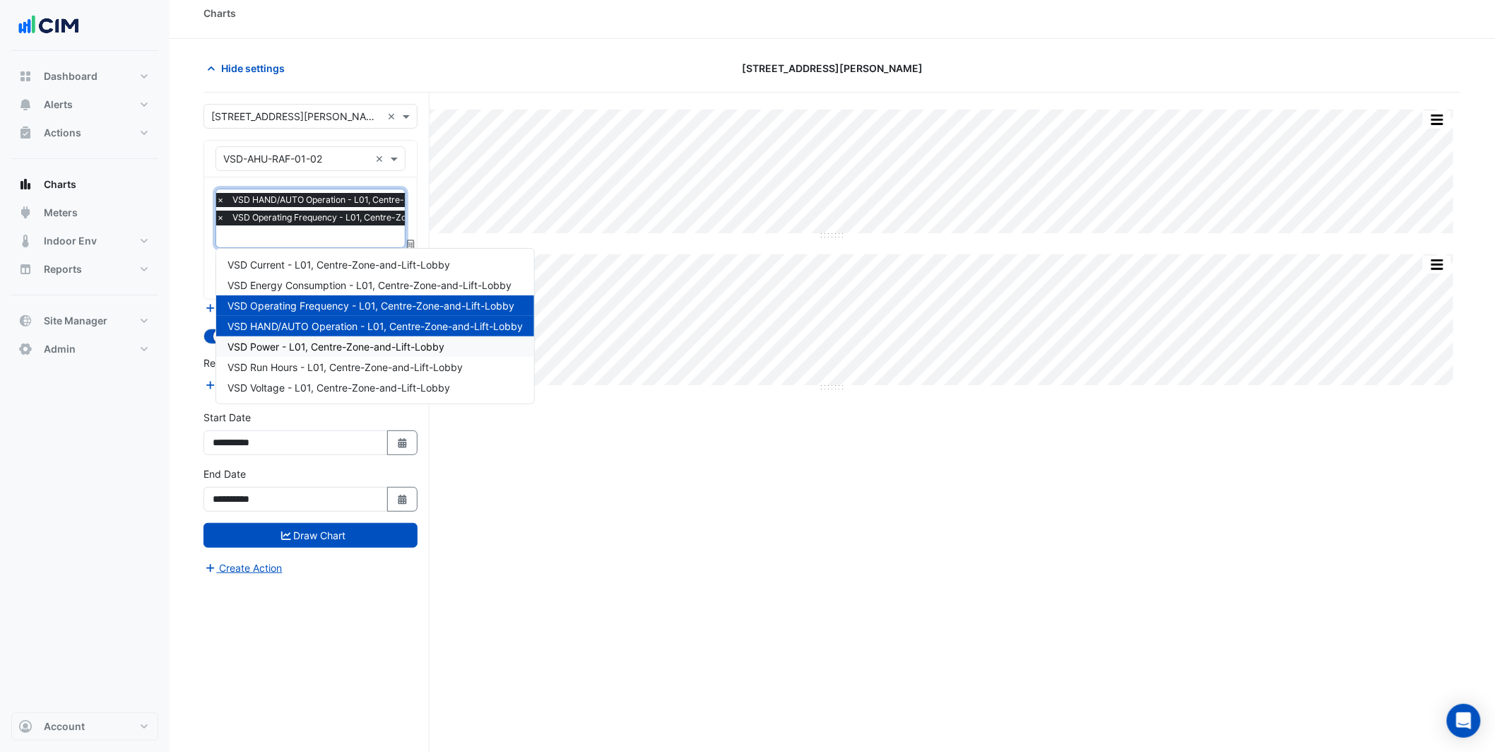
scroll to position [13, 0]
click at [322, 350] on span "VSD Power - L01, Centre-Zone-and-Lift-Lobby" at bounding box center [336, 346] width 217 height 12
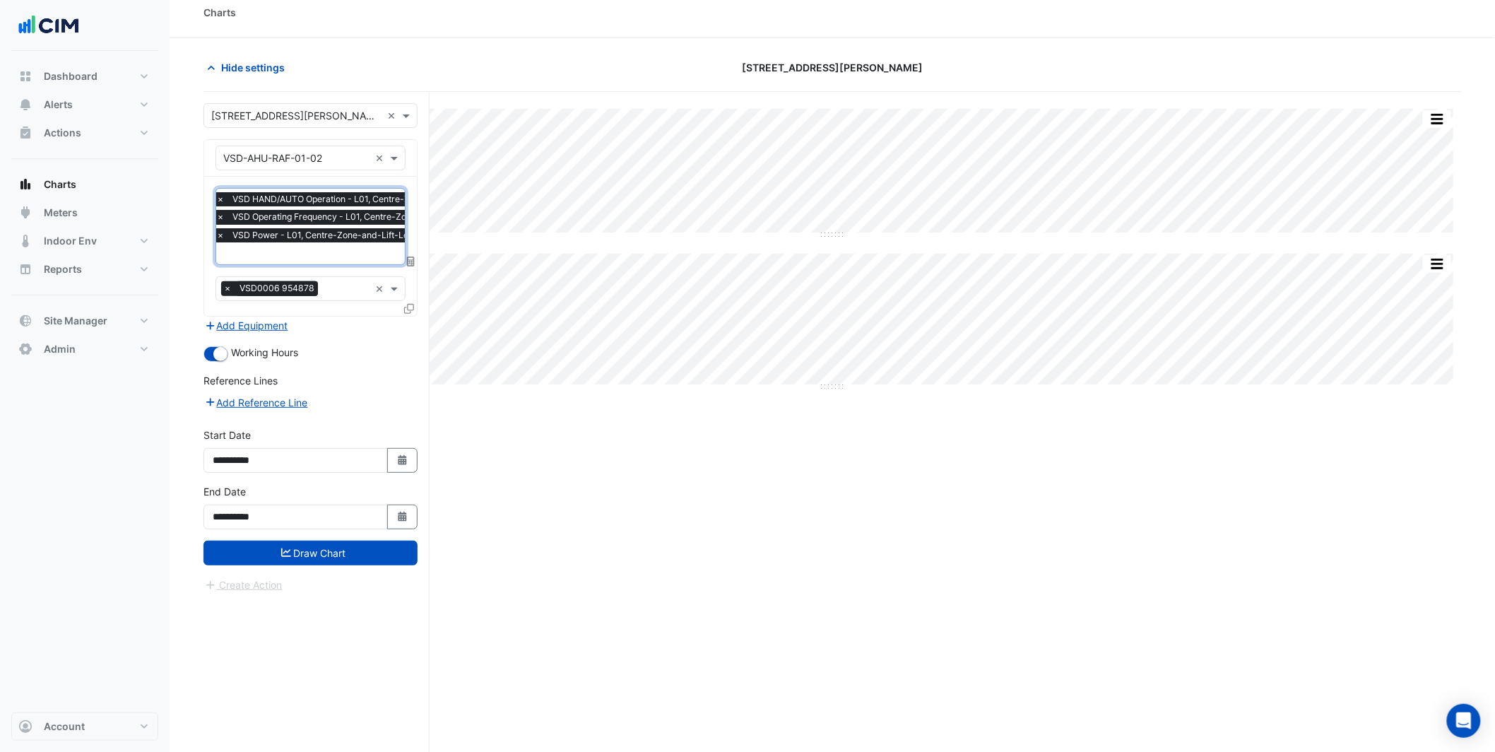
click at [332, 543] on button "Draw Chart" at bounding box center [311, 553] width 214 height 25
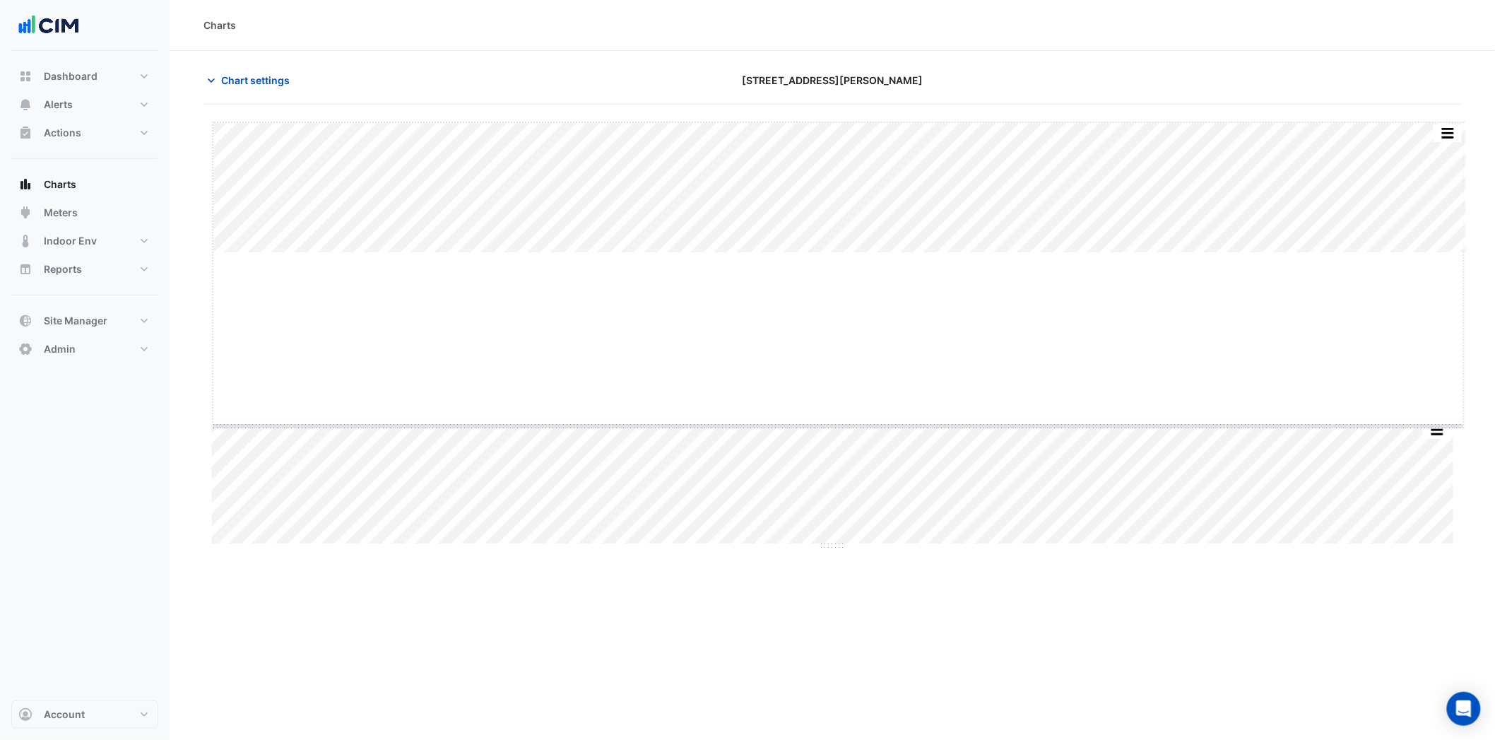
drag, startPoint x: 842, startPoint y: 254, endPoint x: 829, endPoint y: 423, distance: 170.1
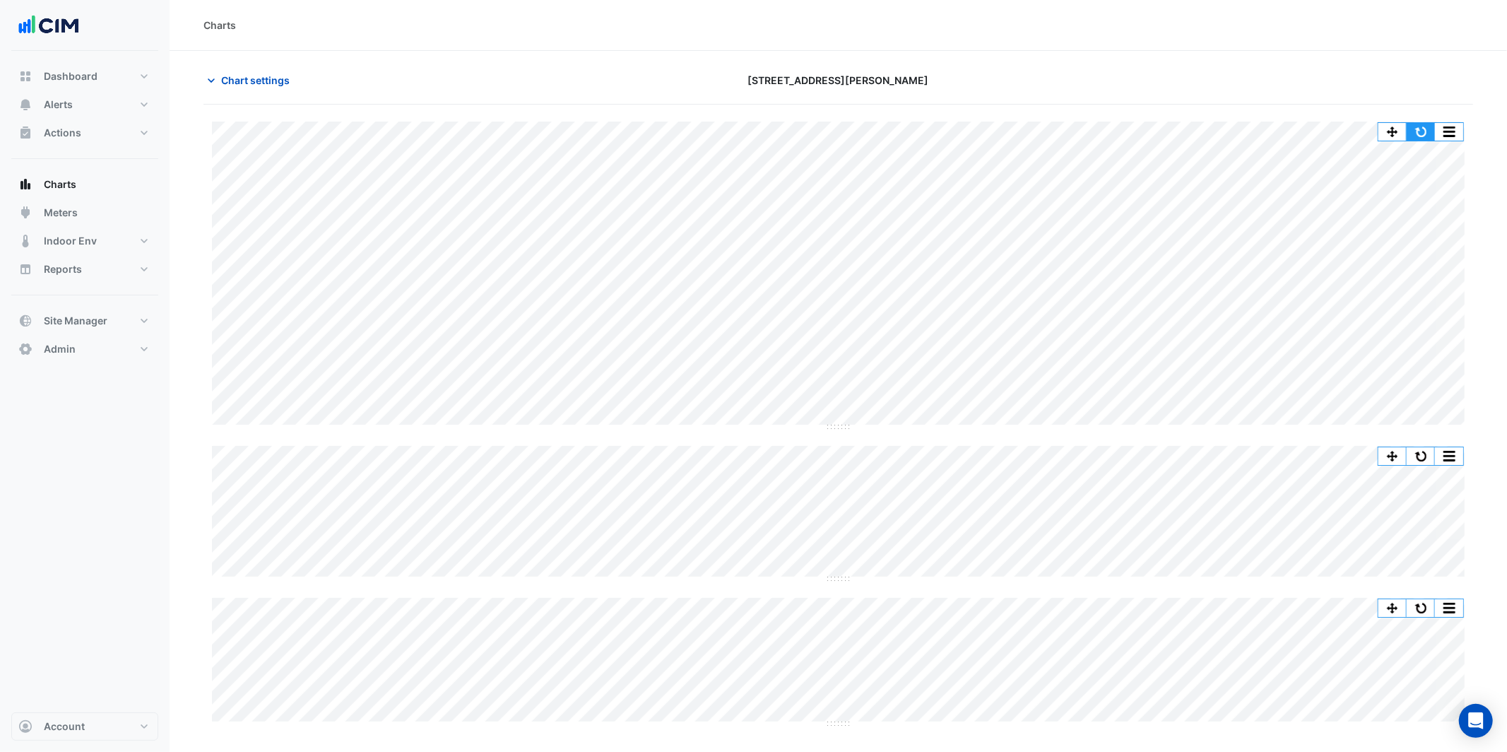
click at [1419, 127] on button "button" at bounding box center [1421, 132] width 28 height 18
click at [94, 246] on span "Indoor Env" at bounding box center [70, 241] width 53 height 14
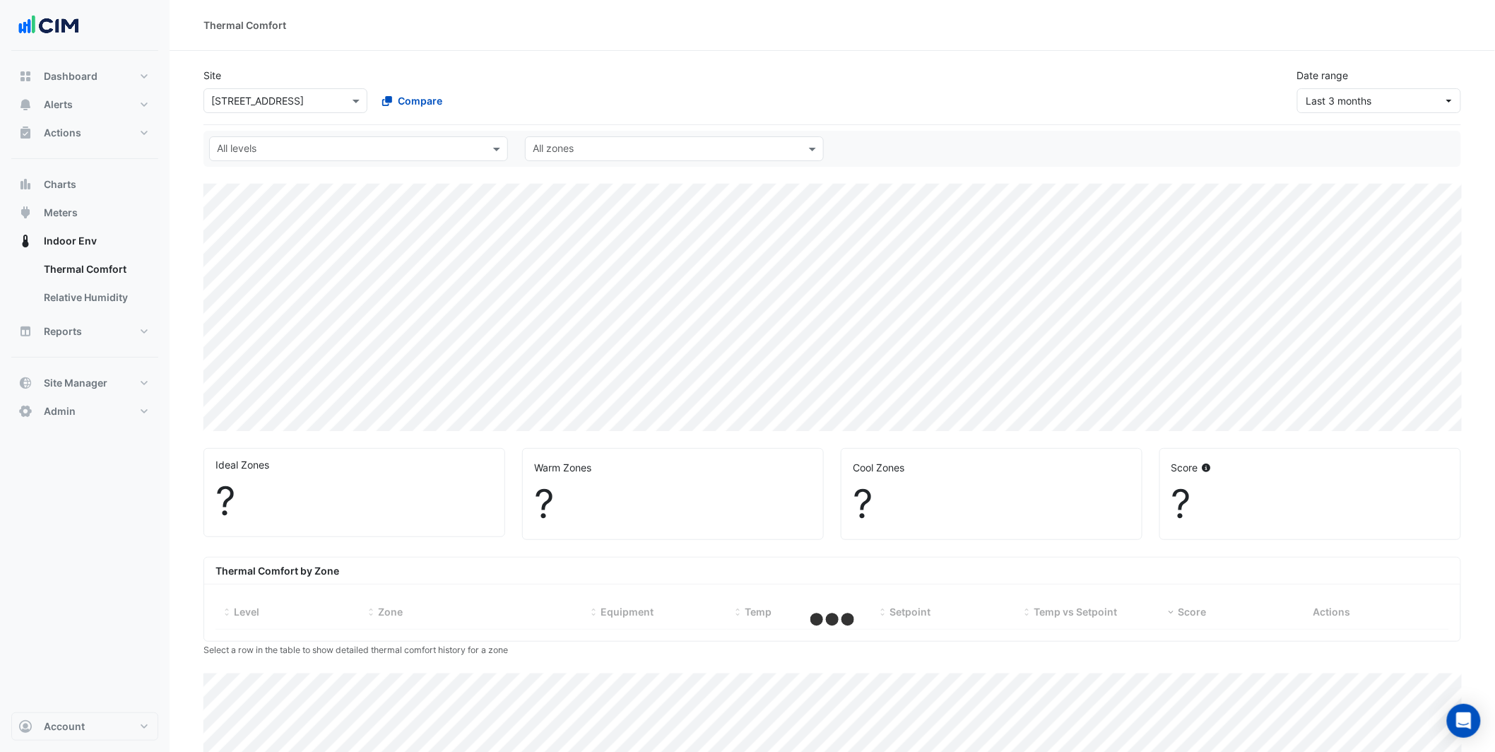
select select "***"
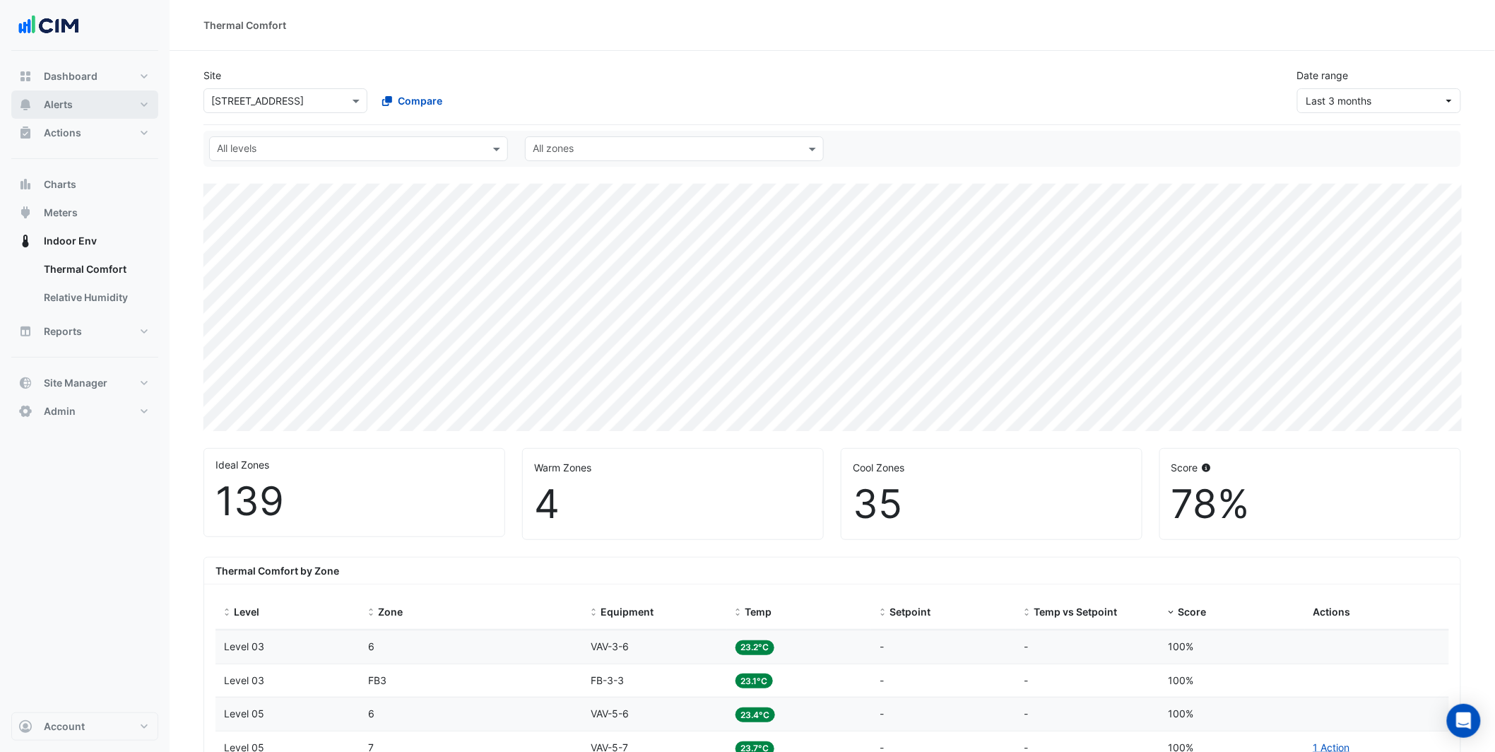
click at [91, 102] on button "Alerts" at bounding box center [84, 104] width 147 height 28
click at [90, 101] on button "Alerts" at bounding box center [84, 104] width 147 height 28
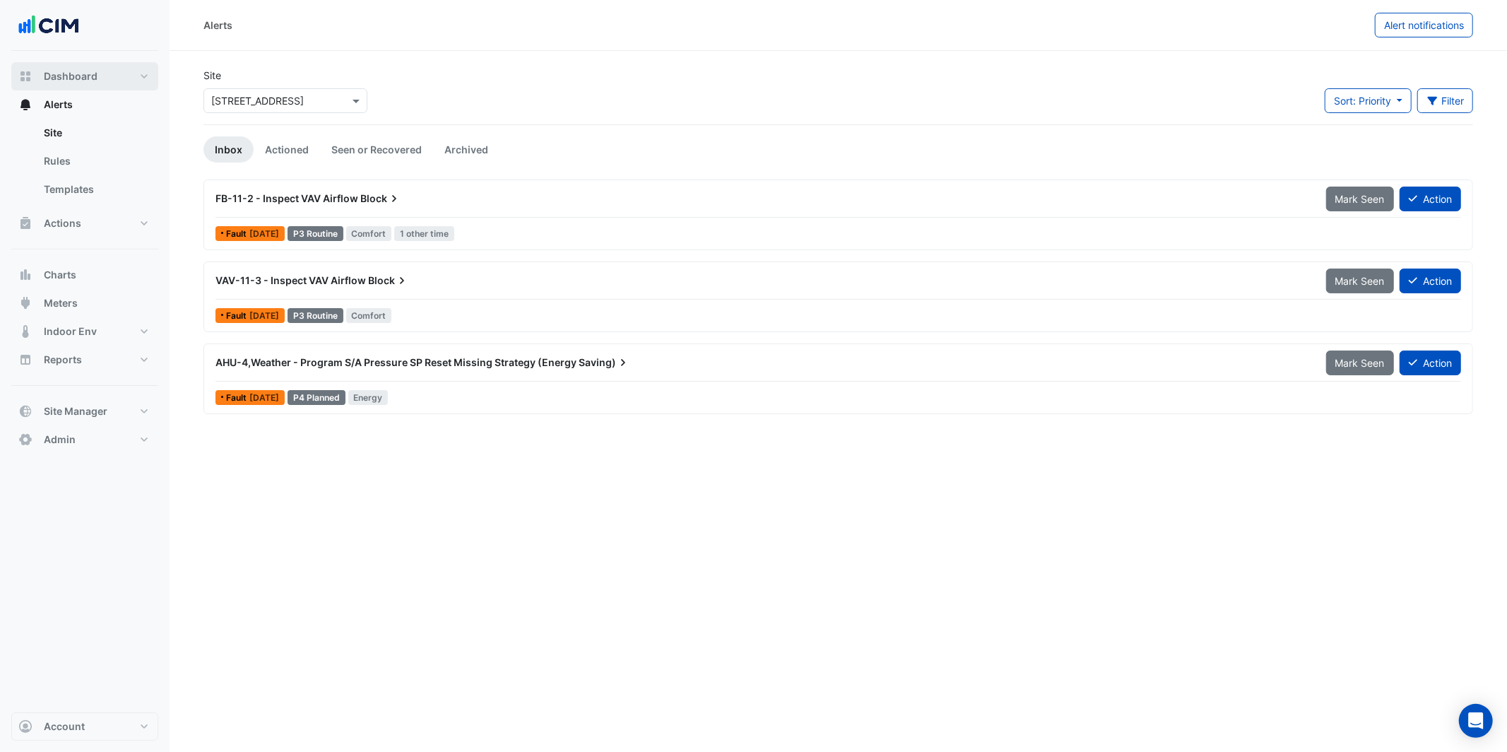
click at [92, 73] on span "Dashboard" at bounding box center [71, 76] width 54 height 14
select select "***"
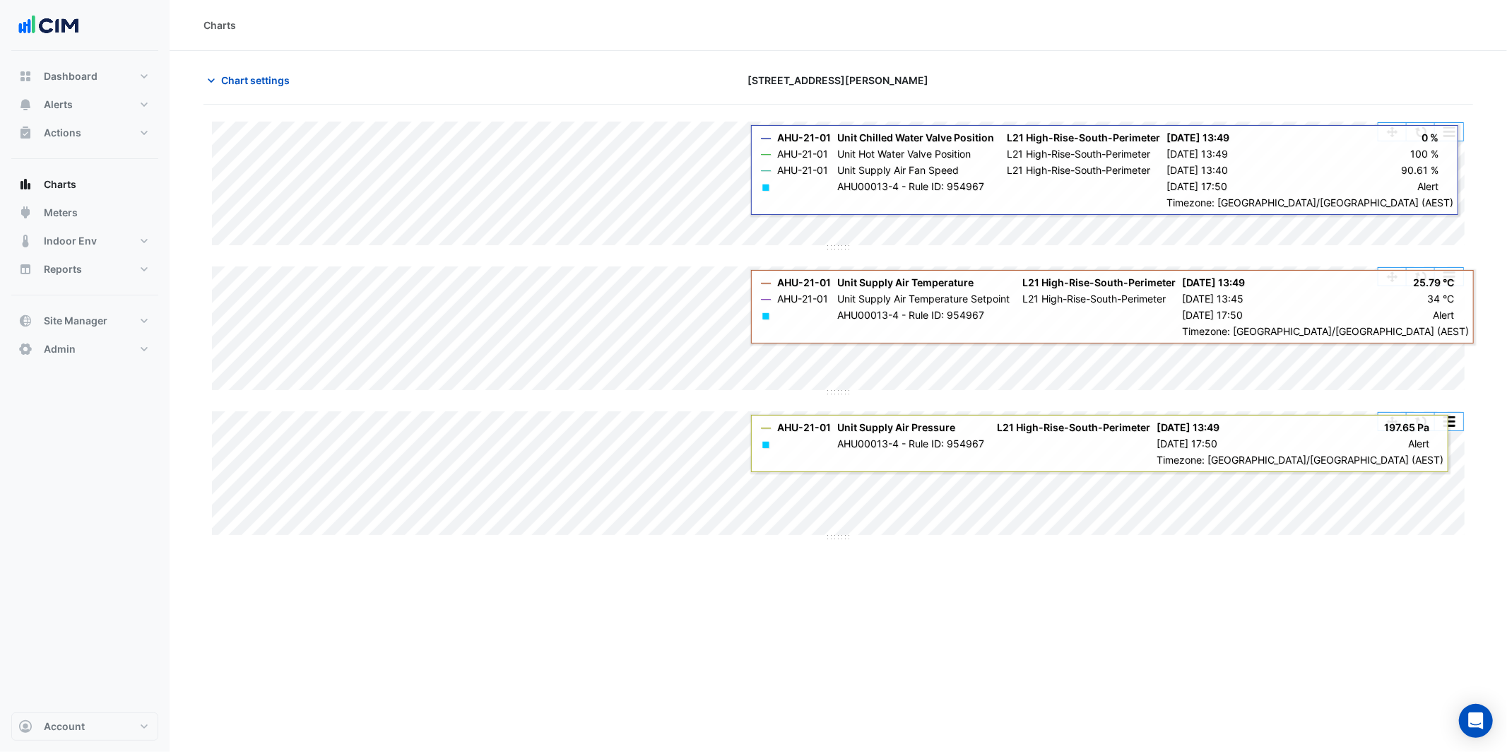
drag, startPoint x: 837, startPoint y: 408, endPoint x: 814, endPoint y: 537, distance: 131.3
click at [815, 538] on div "Split All Split None Print Save as JPEG Save as PNG Pivot Data Table Export CSV…" at bounding box center [839, 331] width 1270 height 418
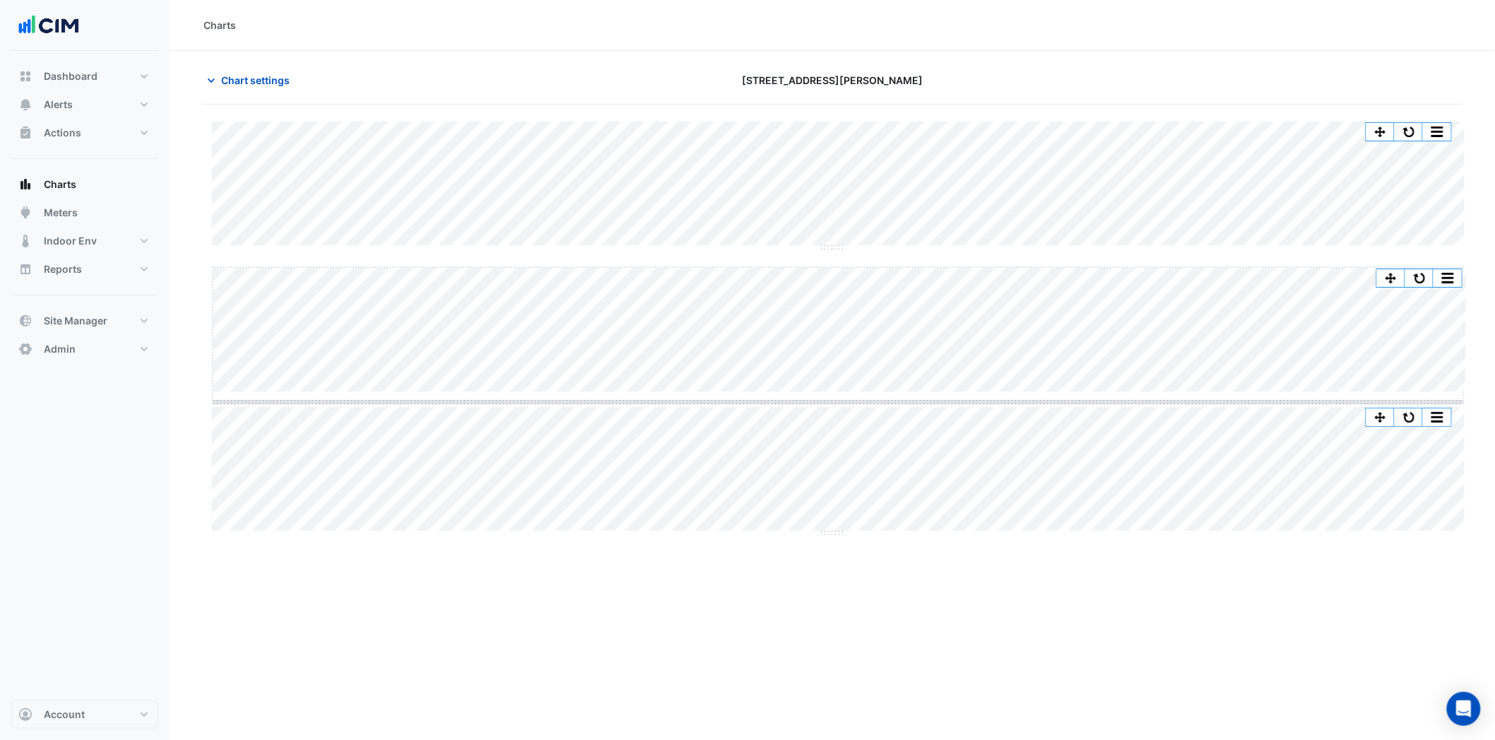
drag, startPoint x: 830, startPoint y: 392, endPoint x: 829, endPoint y: 538, distance: 145.6
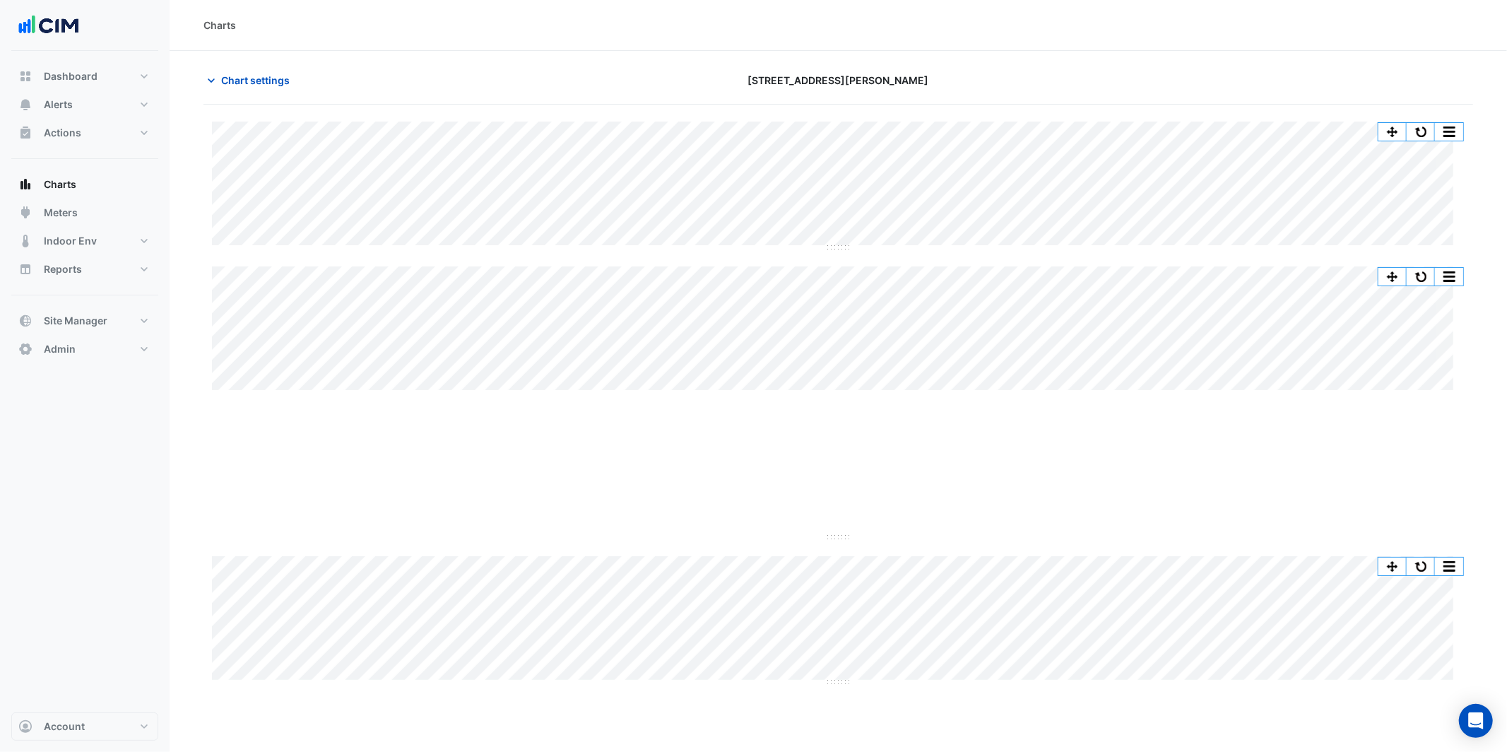
click at [830, 538] on div "Split All Split None Print Save as JPEG Save as PNG Pivot Data Table Export CSV…" at bounding box center [839, 403] width 1270 height 562
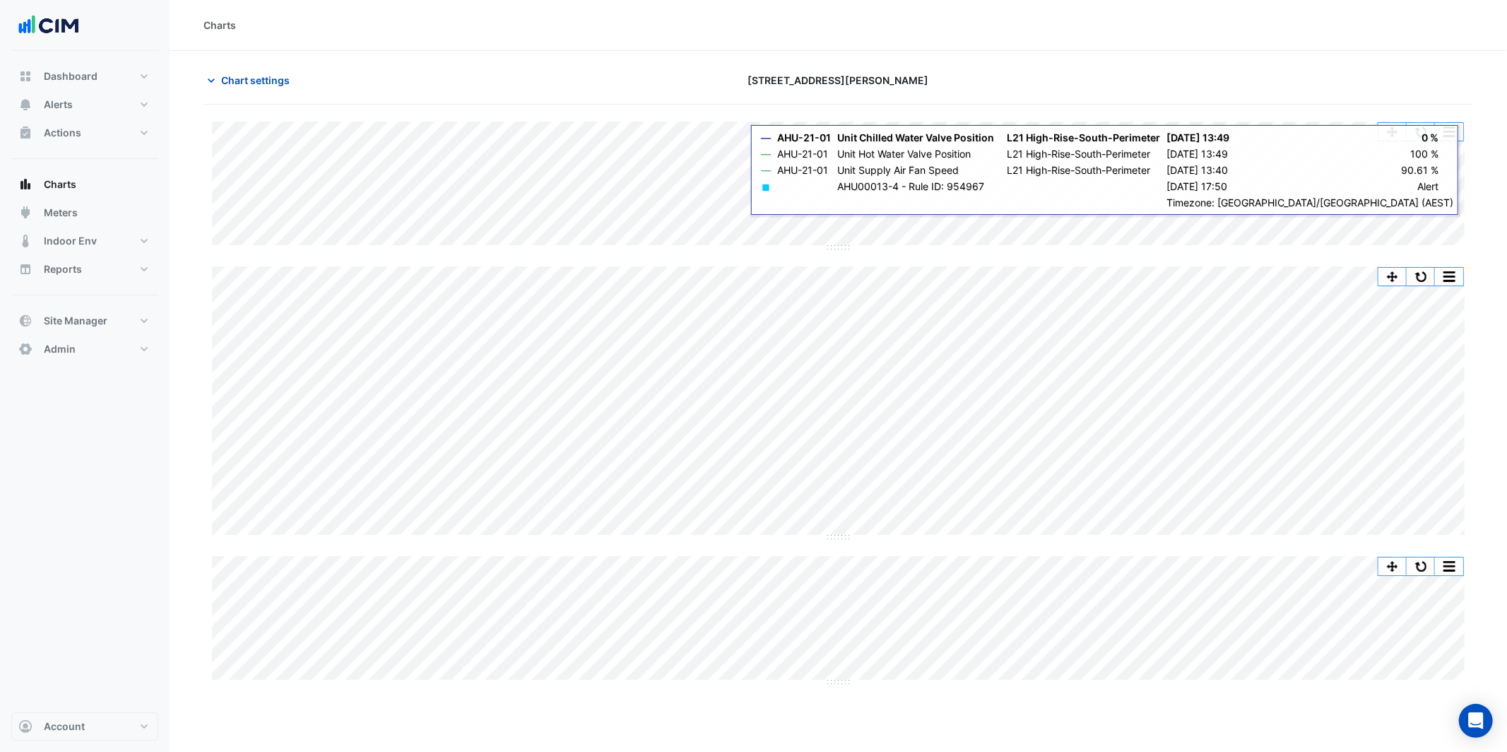
click at [1421, 122] on div "Split All Split None Print Save as JPEG Save as PNG Pivot Data Table Export CSV…" at bounding box center [1421, 131] width 86 height 19
click at [1414, 132] on button "button" at bounding box center [1421, 132] width 28 height 18
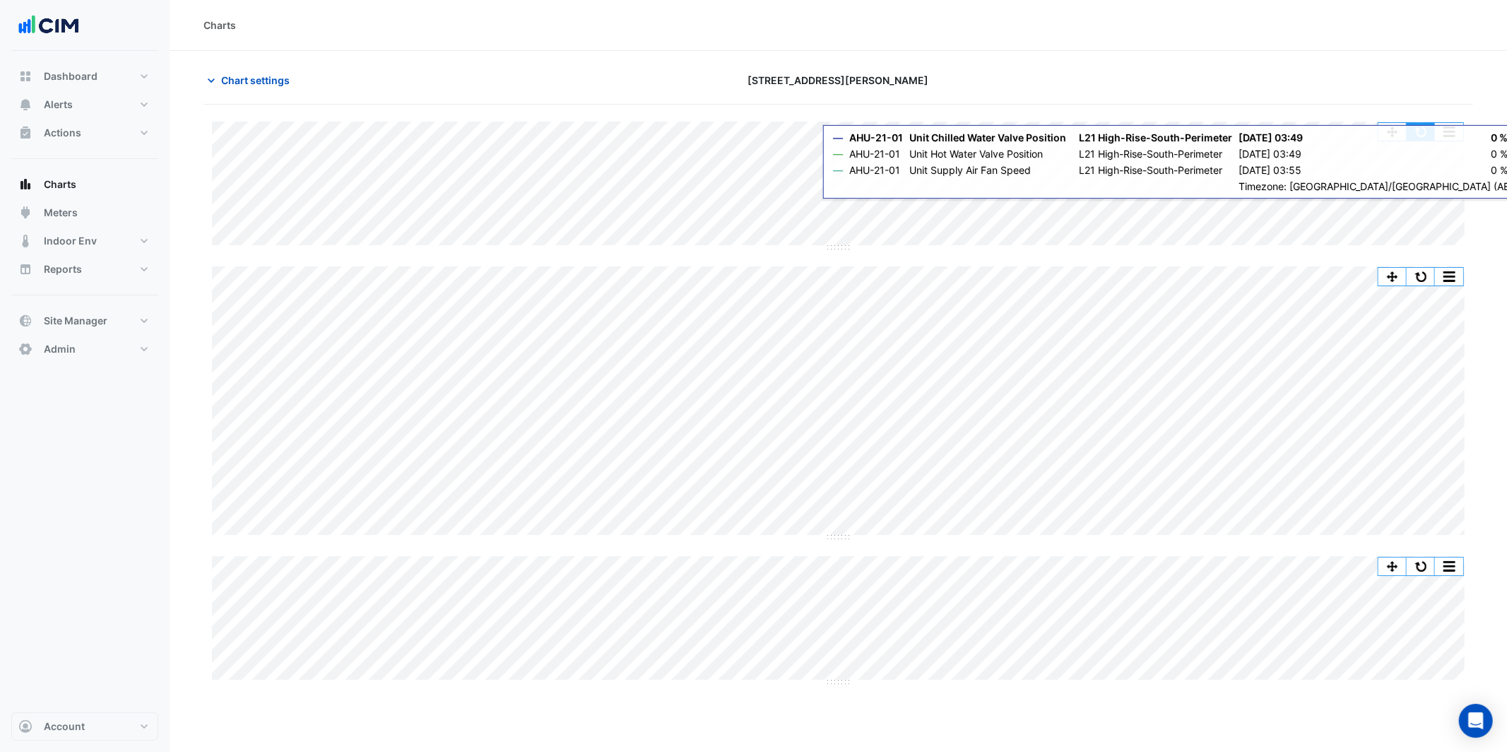
click at [1416, 124] on button "button" at bounding box center [1421, 132] width 28 height 18
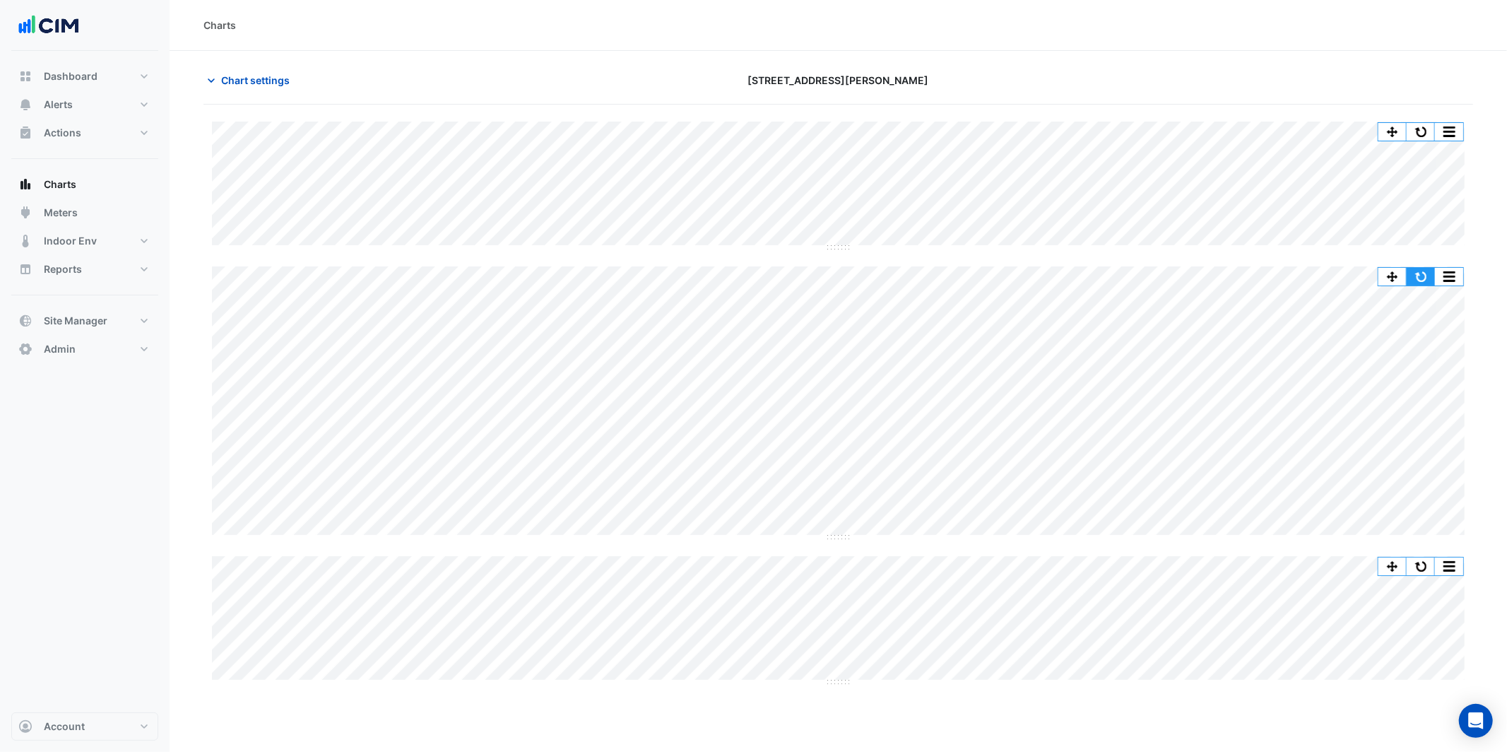
click at [1418, 266] on div "Split All Split None Print Save as JPEG Save as PNG Pivot Data Table Export CSV…" at bounding box center [838, 266] width 1253 height 0
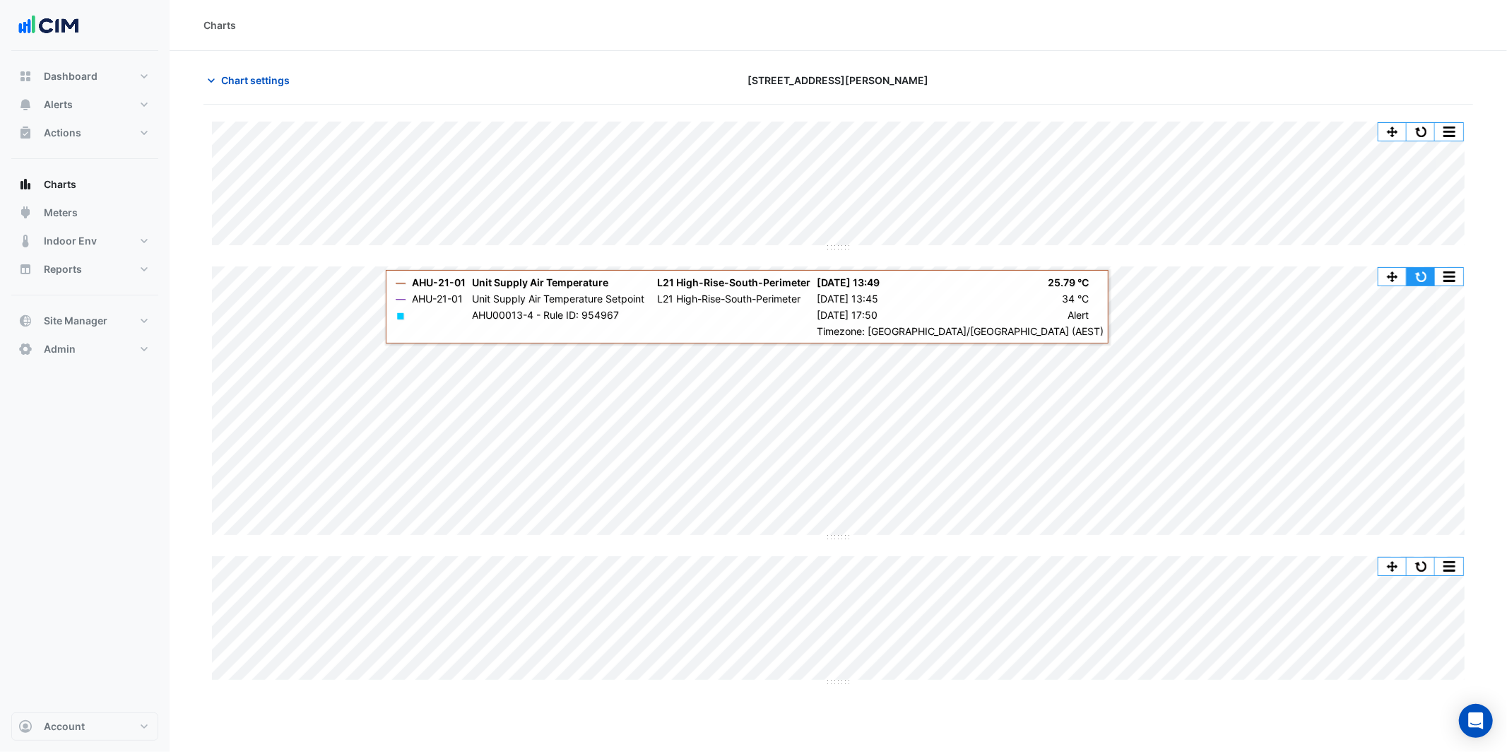
click at [1416, 276] on button "button" at bounding box center [1421, 277] width 28 height 18
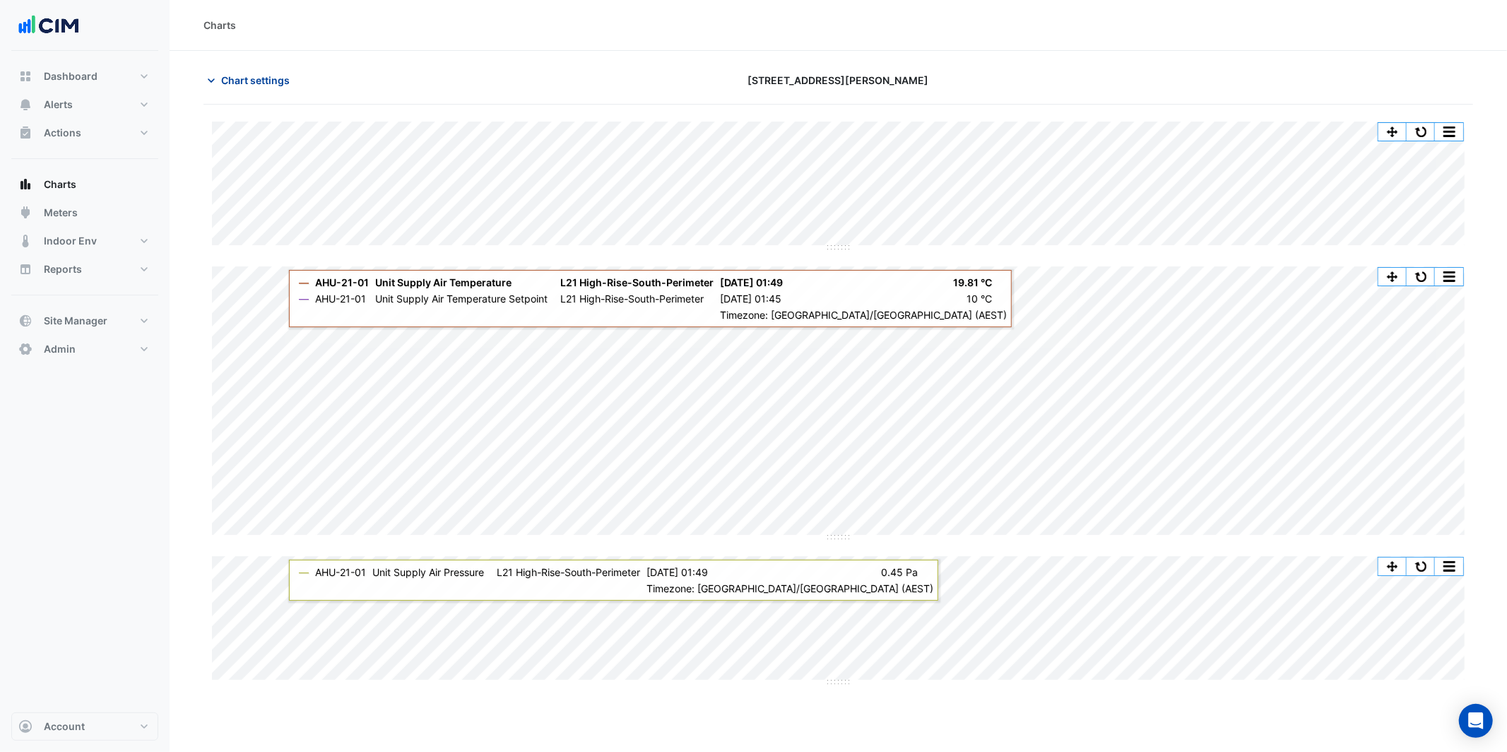
click at [236, 83] on span "Chart settings" at bounding box center [255, 80] width 69 height 15
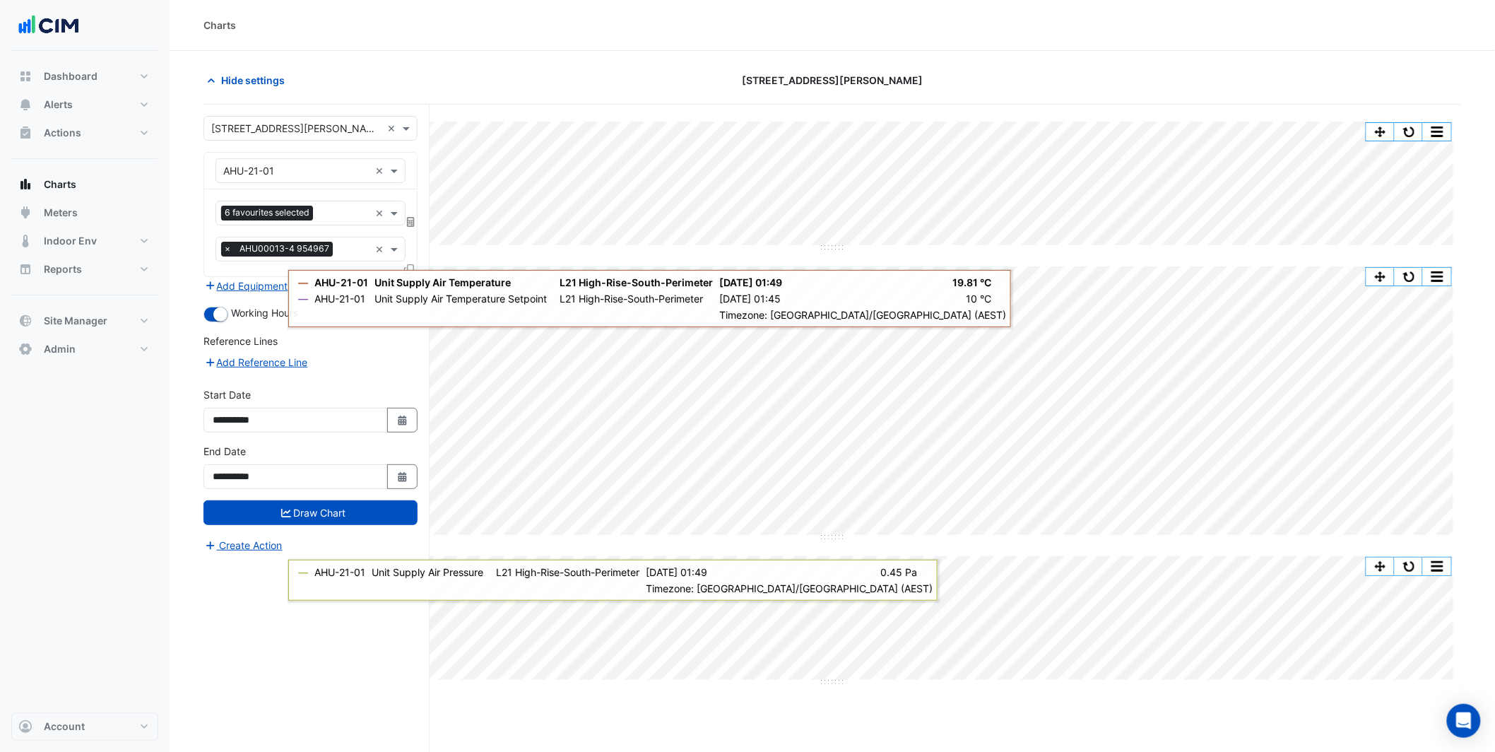
click at [274, 276] on div "Equipment × AHU-21-01 × Favourites 6 favourites selected × Tasks × AHU00013-4 9…" at bounding box center [311, 214] width 214 height 125
click at [278, 289] on button "Add Equipment" at bounding box center [247, 286] width 86 height 16
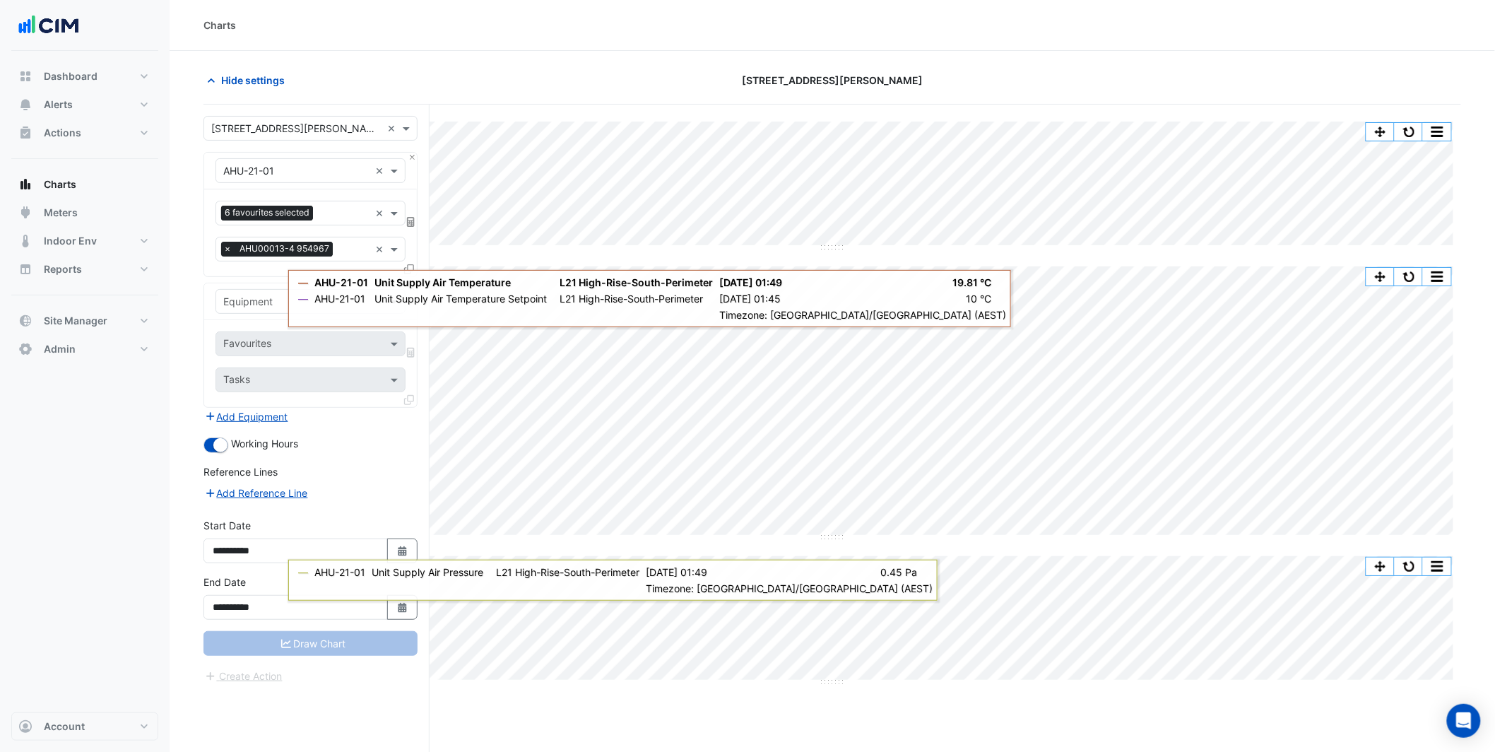
click at [262, 300] on input "text" at bounding box center [296, 302] width 146 height 15
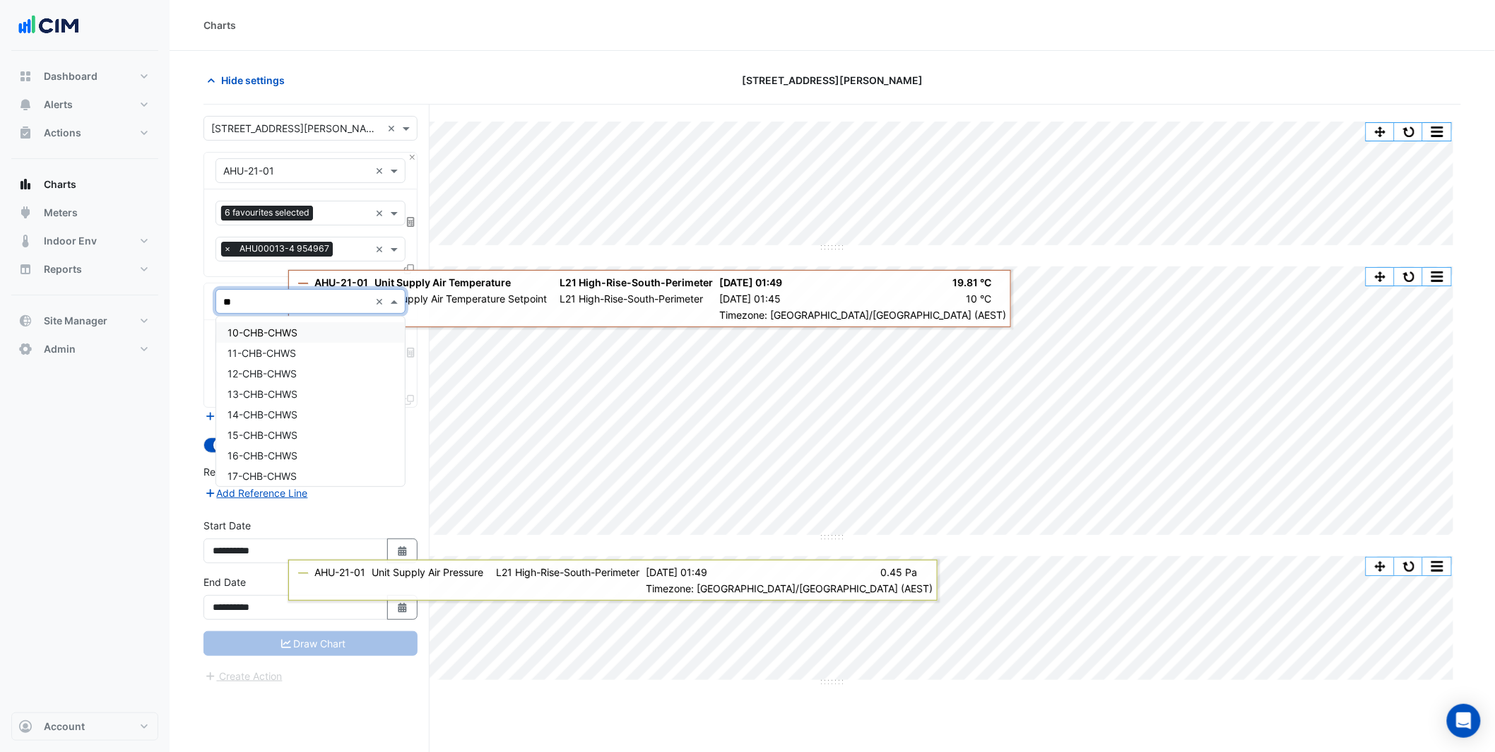
type input "***"
click at [268, 334] on span "HWB-21-01" at bounding box center [254, 332] width 53 height 12
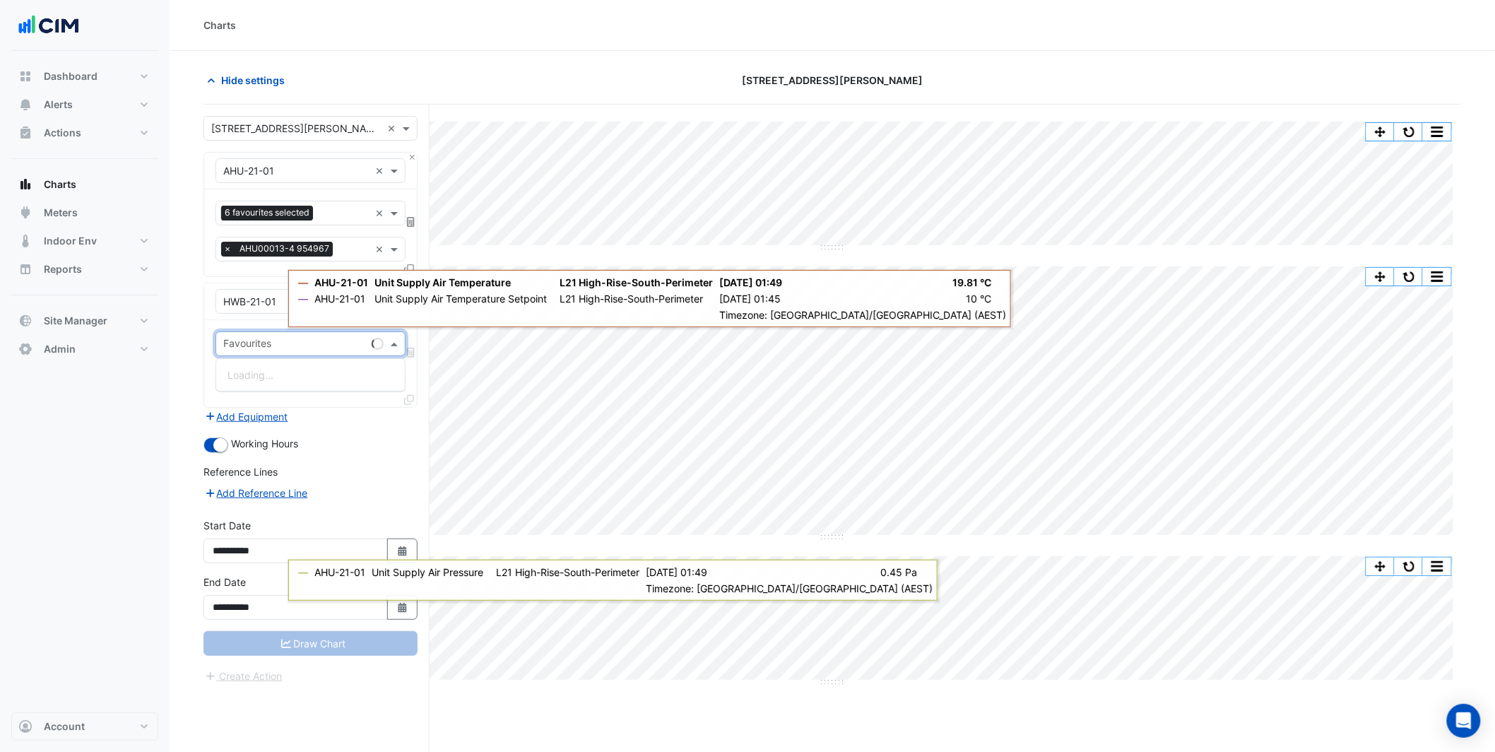
click at [282, 347] on input "text" at bounding box center [294, 345] width 143 height 15
type input "******"
click at [331, 391] on span "Hot Water Common Leaving Temperature - L21, HWS-Plantroom" at bounding box center [376, 395] width 296 height 12
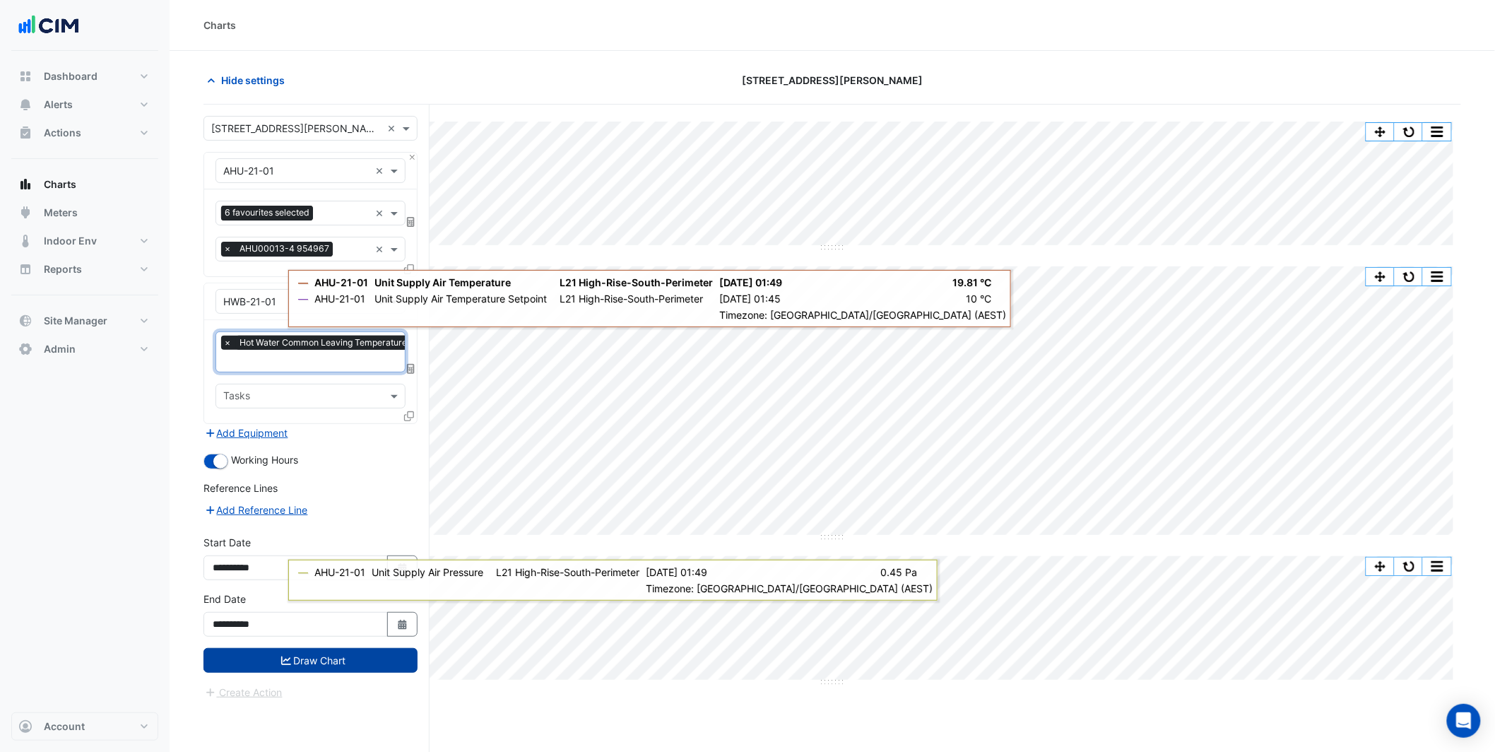
click at [319, 652] on button "Draw Chart" at bounding box center [311, 660] width 214 height 25
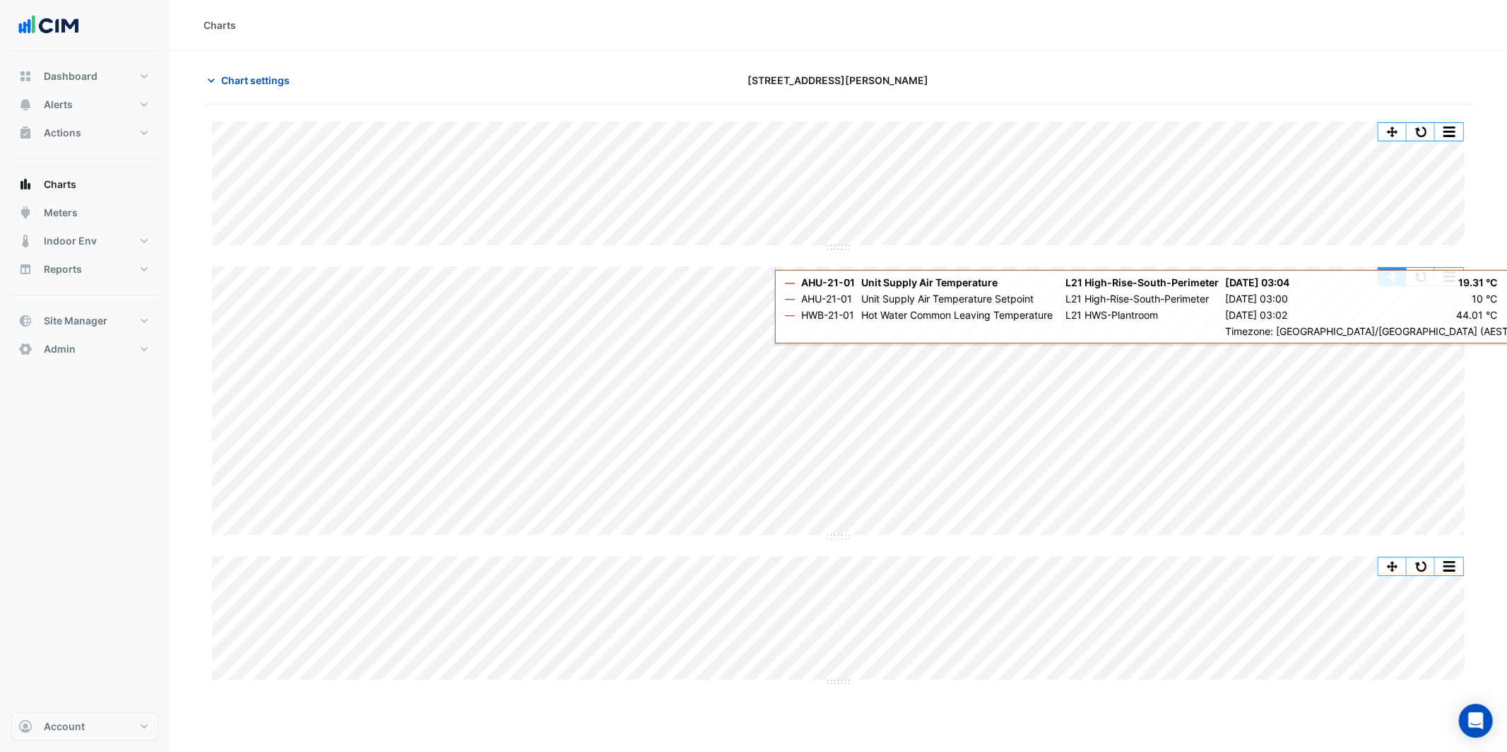
click at [1396, 276] on button "button" at bounding box center [1393, 277] width 28 height 18
click at [1422, 278] on button "button" at bounding box center [1421, 277] width 28 height 18
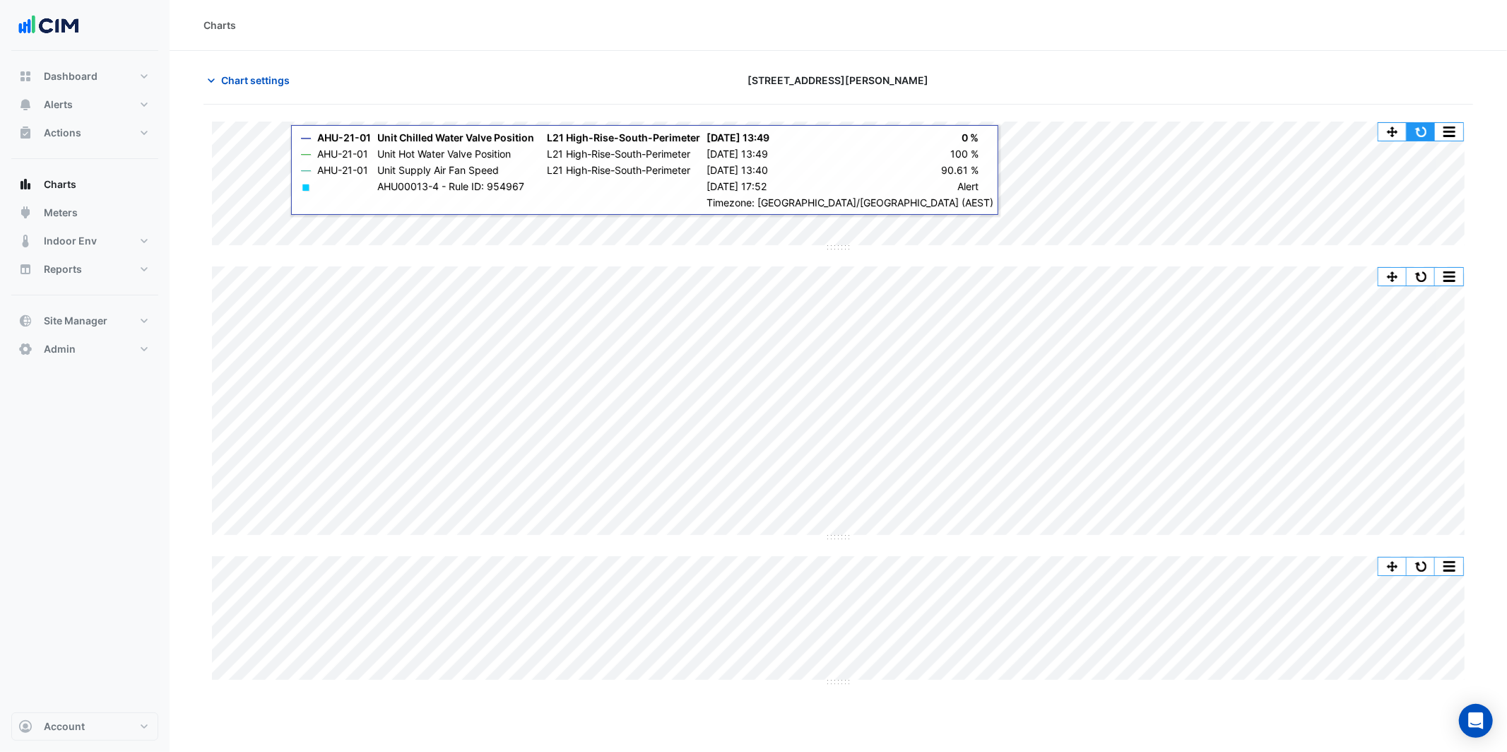
click at [1421, 136] on button "button" at bounding box center [1421, 132] width 28 height 18
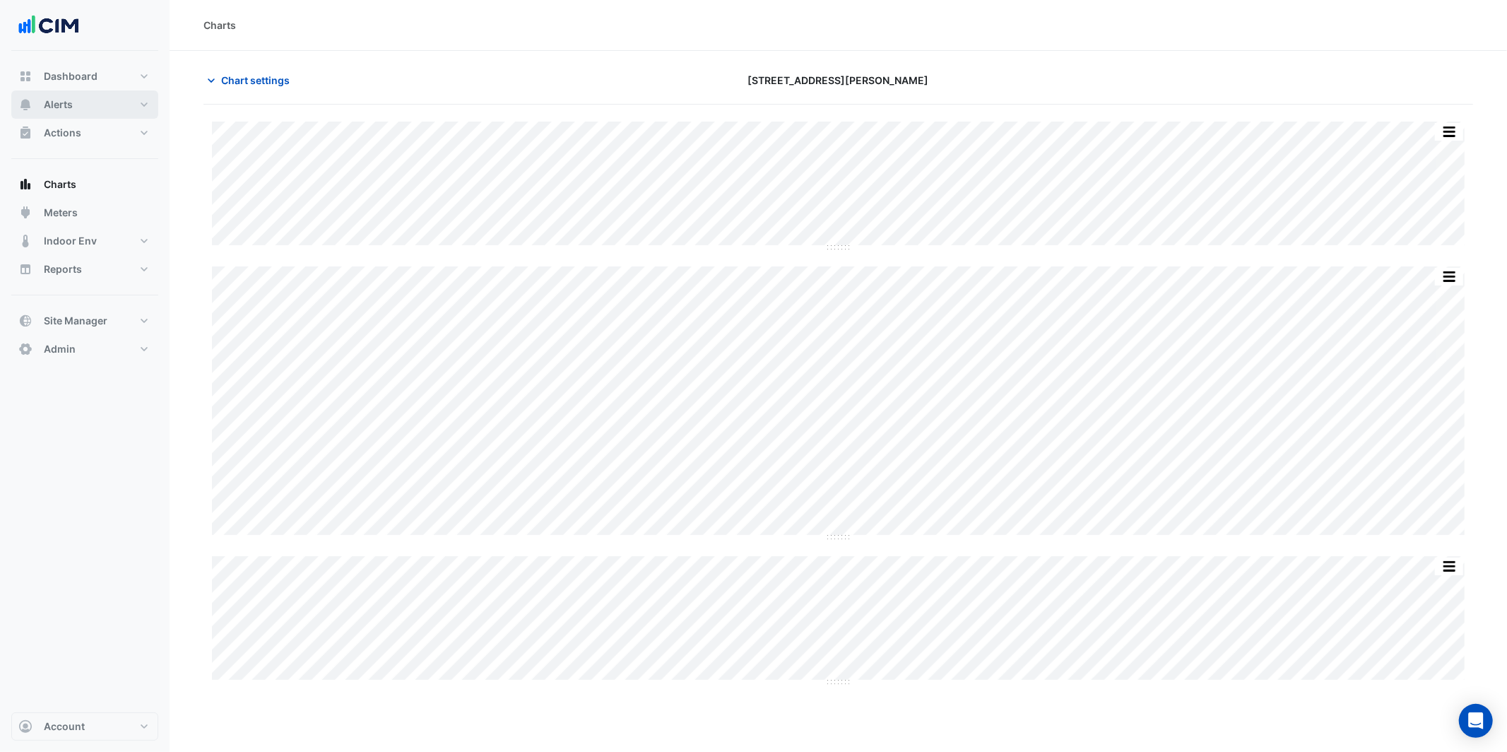
click at [59, 110] on span "Alerts" at bounding box center [58, 105] width 29 height 14
drag, startPoint x: 844, startPoint y: 247, endPoint x: 844, endPoint y: 468, distance: 221.2
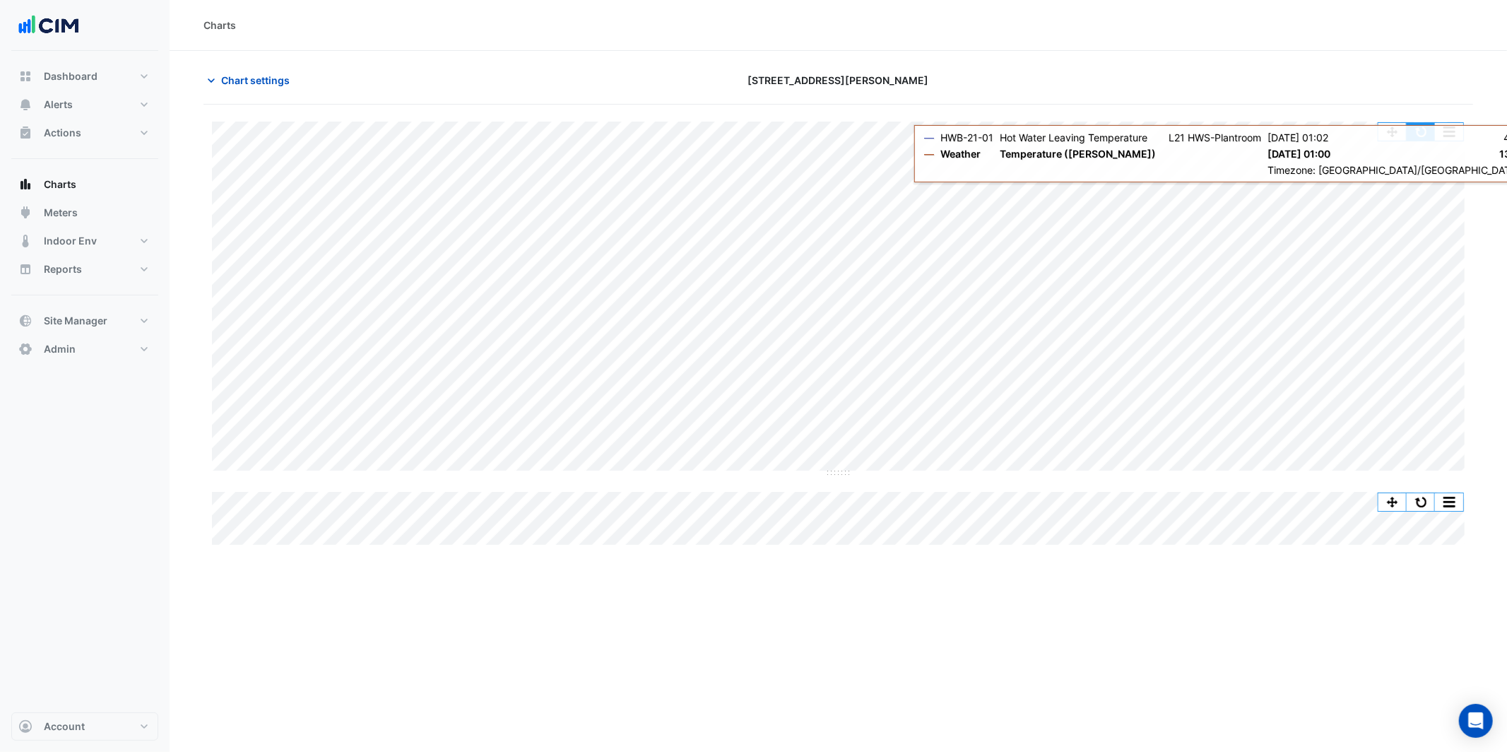
click at [1421, 130] on button "button" at bounding box center [1421, 132] width 28 height 18
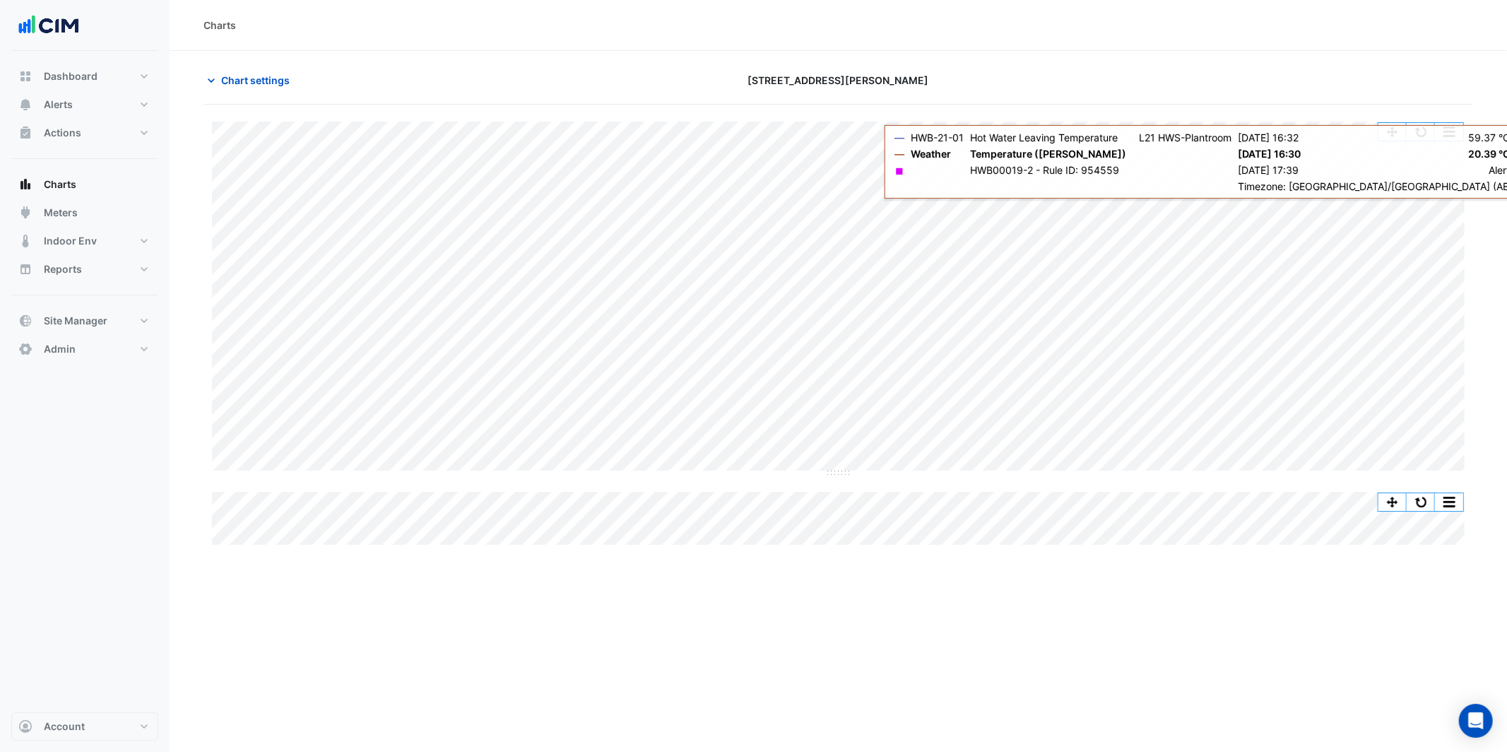
click at [1422, 132] on button "button" at bounding box center [1421, 132] width 28 height 18
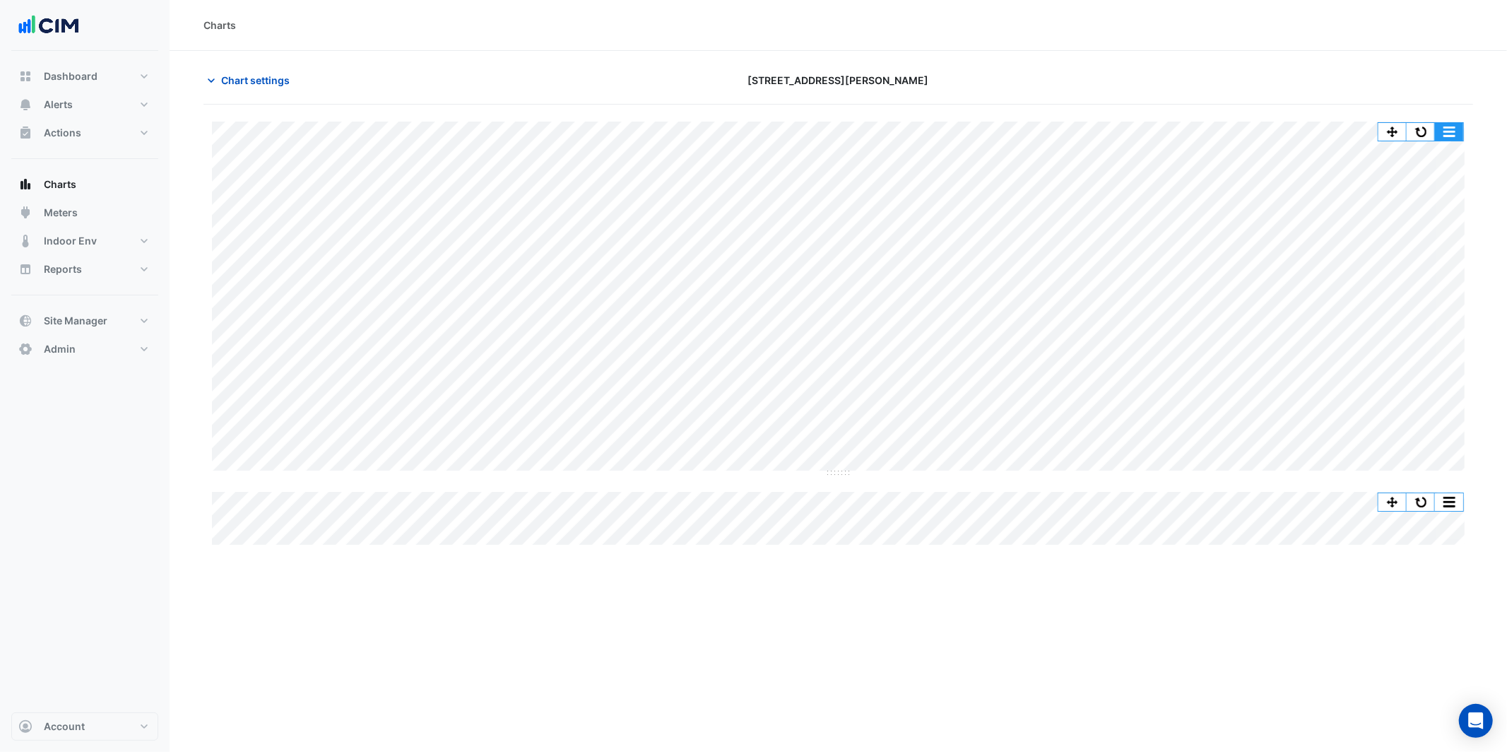
click at [1435, 133] on button "button" at bounding box center [1449, 132] width 28 height 18
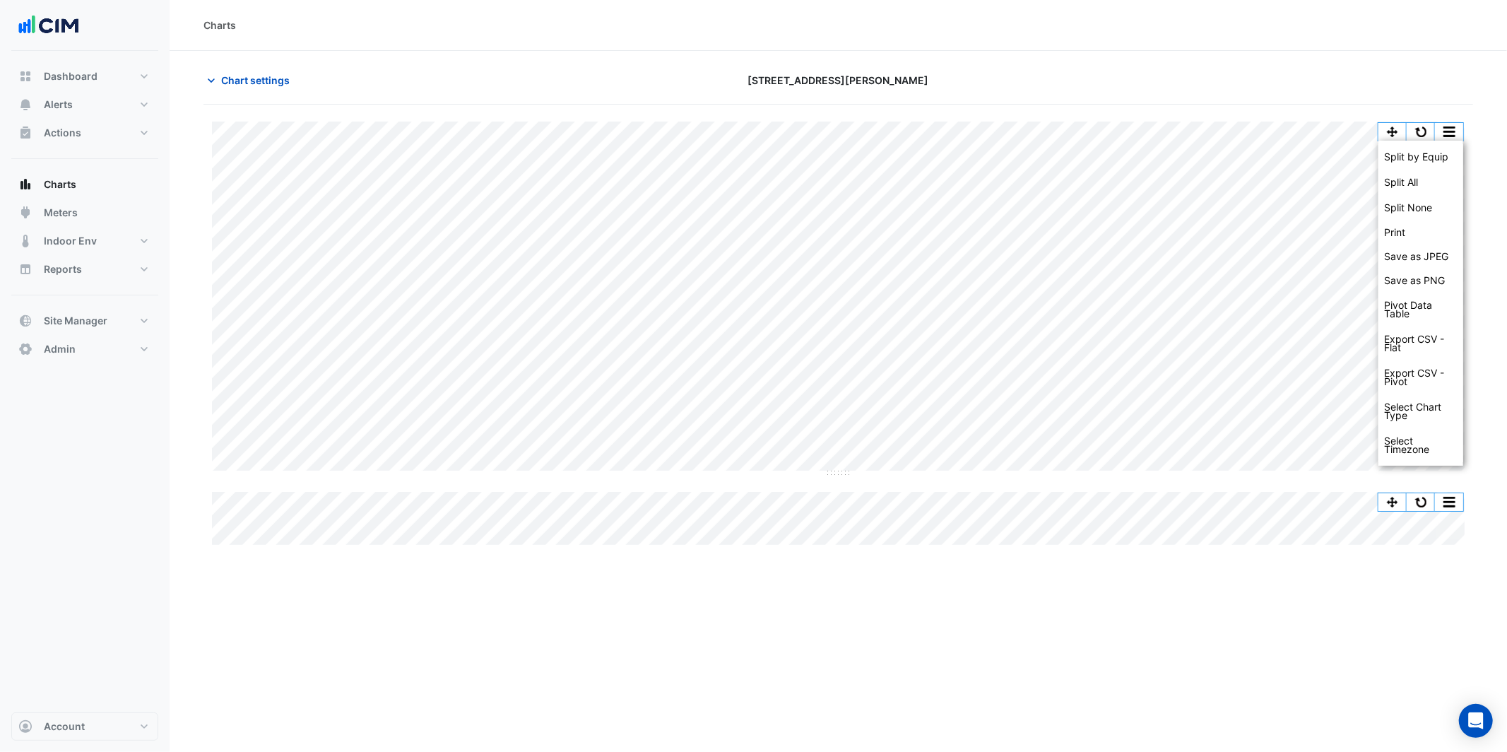
click at [1415, 142] on div "Split by Equip Split All Split None Print Save as JPEG Save as PNG Pivot Data T…" at bounding box center [1421, 303] width 85 height 325
click at [1425, 134] on button "button" at bounding box center [1421, 132] width 28 height 18
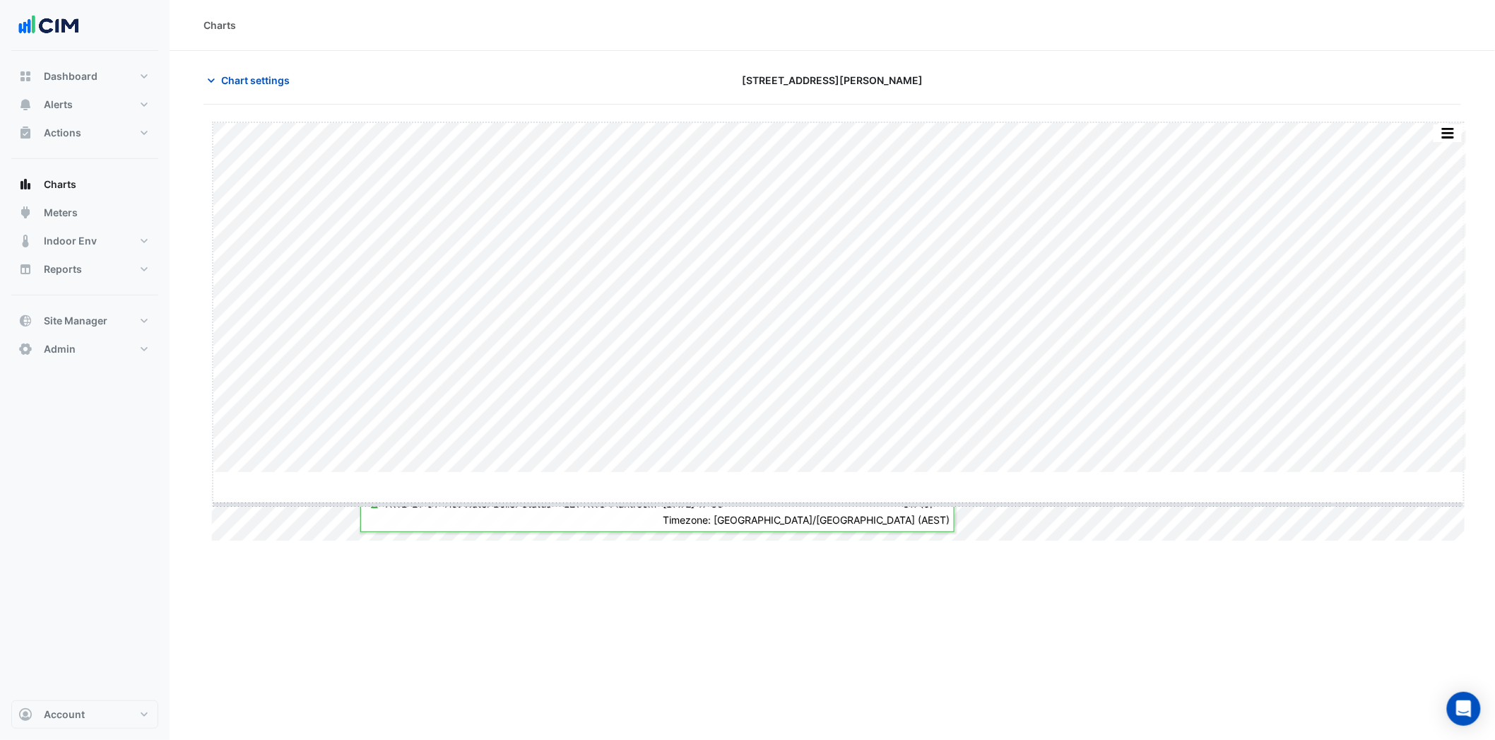
drag, startPoint x: 846, startPoint y: 481, endPoint x: 860, endPoint y: 591, distance: 110.4
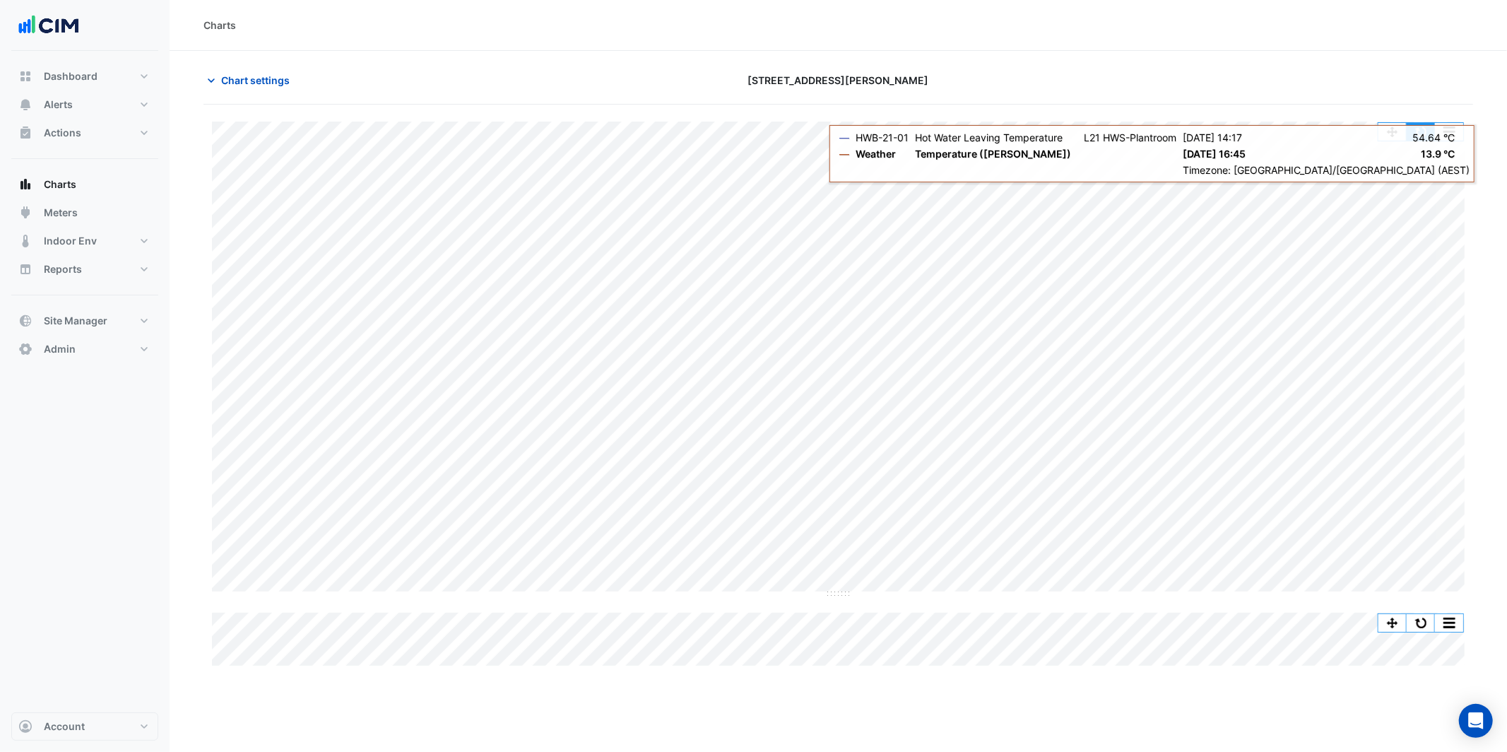
click at [1422, 139] on button "button" at bounding box center [1421, 132] width 28 height 18
